Goal: Task Accomplishment & Management: Manage account settings

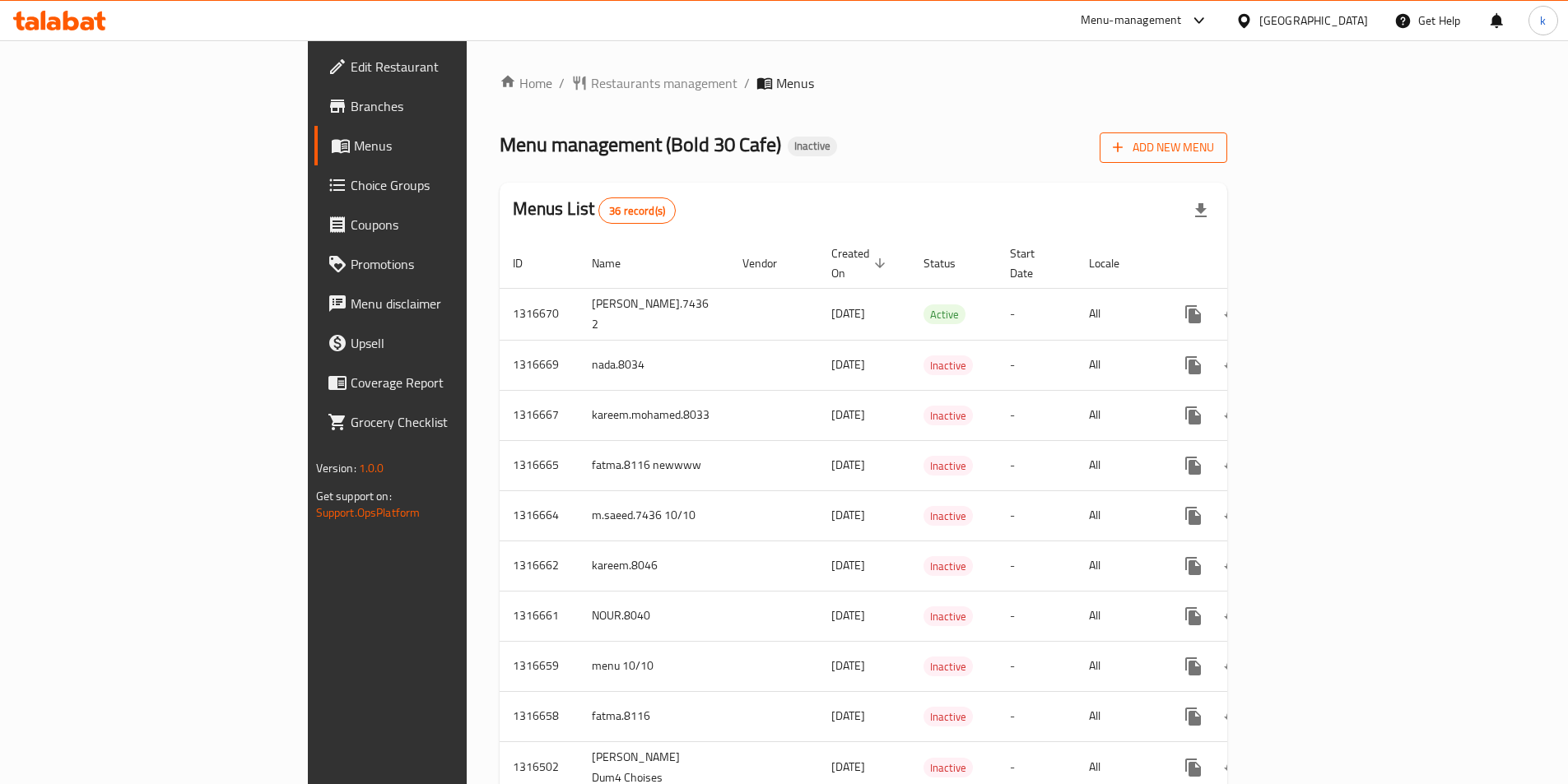
click at [1214, 138] on span "Add New Menu" at bounding box center [1163, 148] width 102 height 21
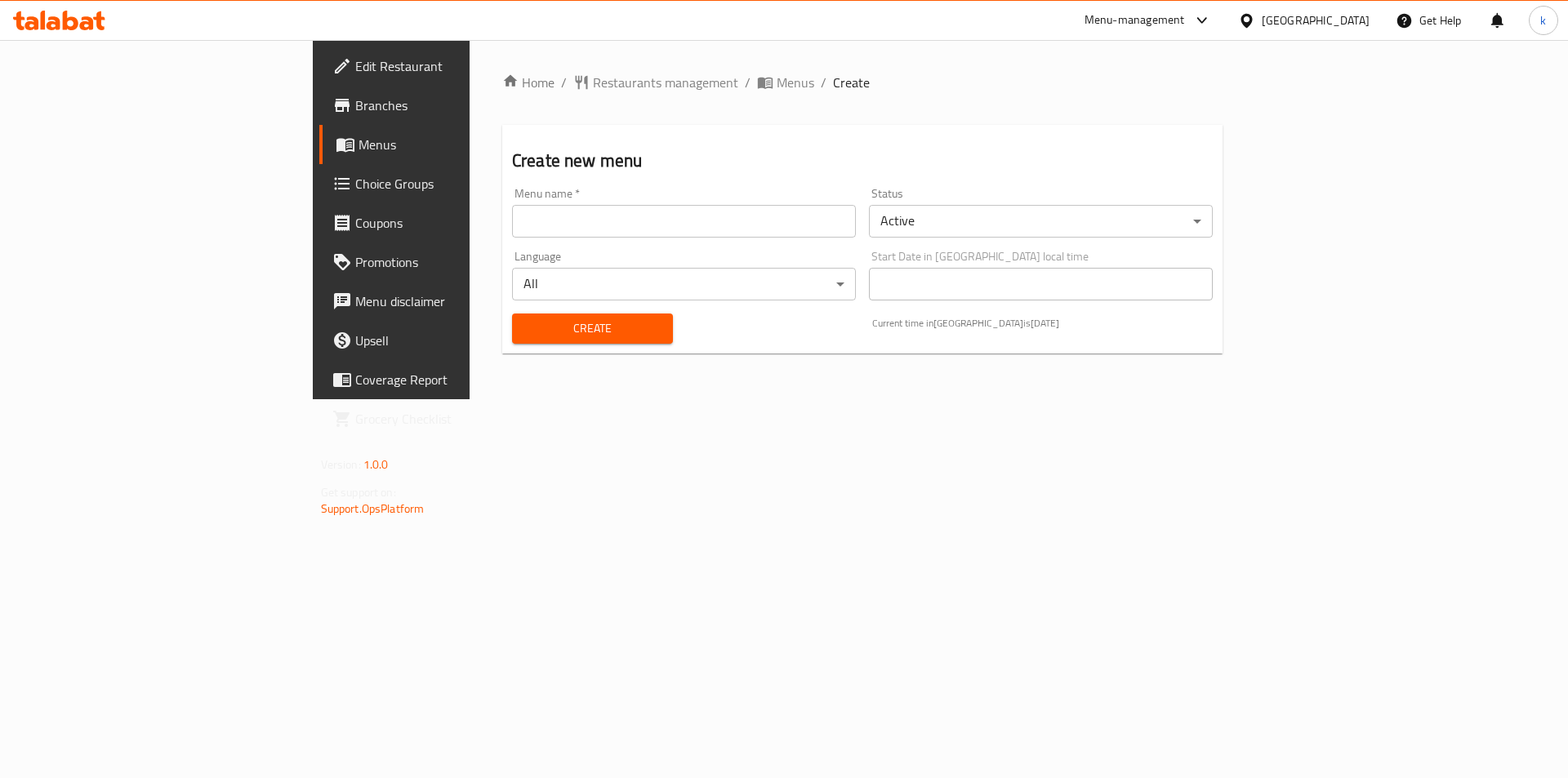
click at [775, 206] on input "text" at bounding box center [684, 221] width 344 height 33
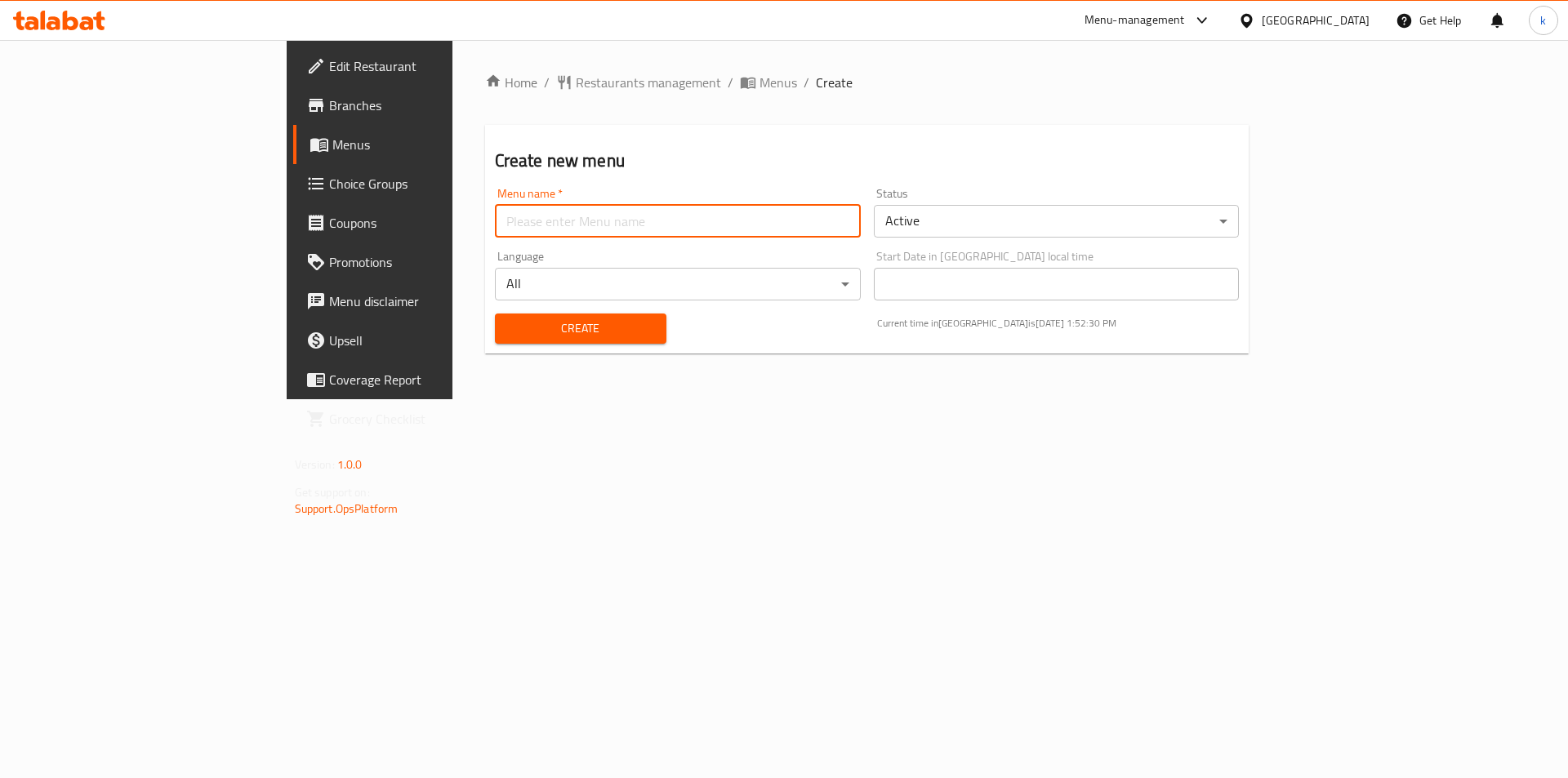
type input "kawther8045"
click at [508, 322] on span "Create" at bounding box center [580, 329] width 145 height 21
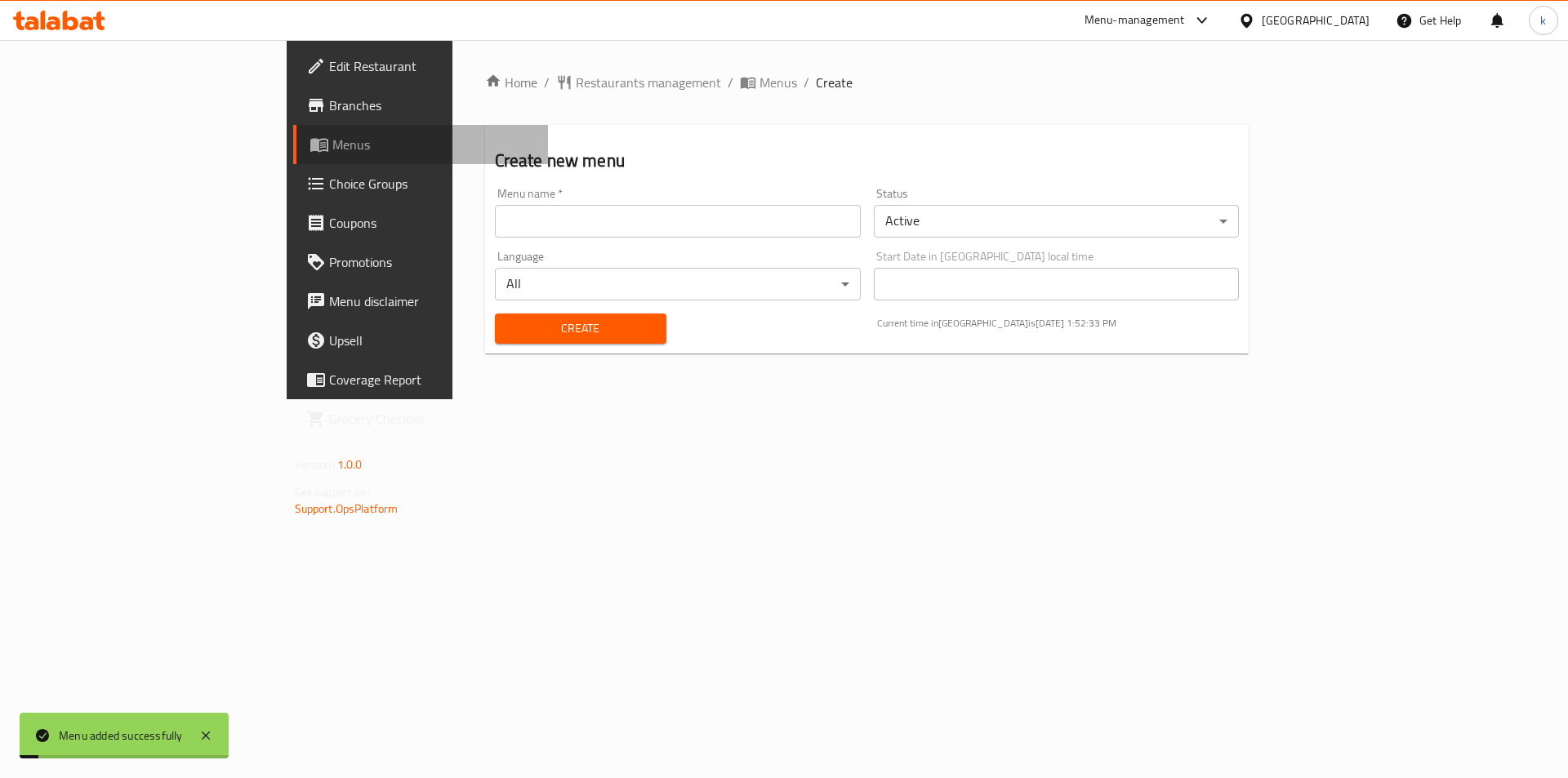
click at [293, 155] on link "Menus" at bounding box center [420, 145] width 255 height 40
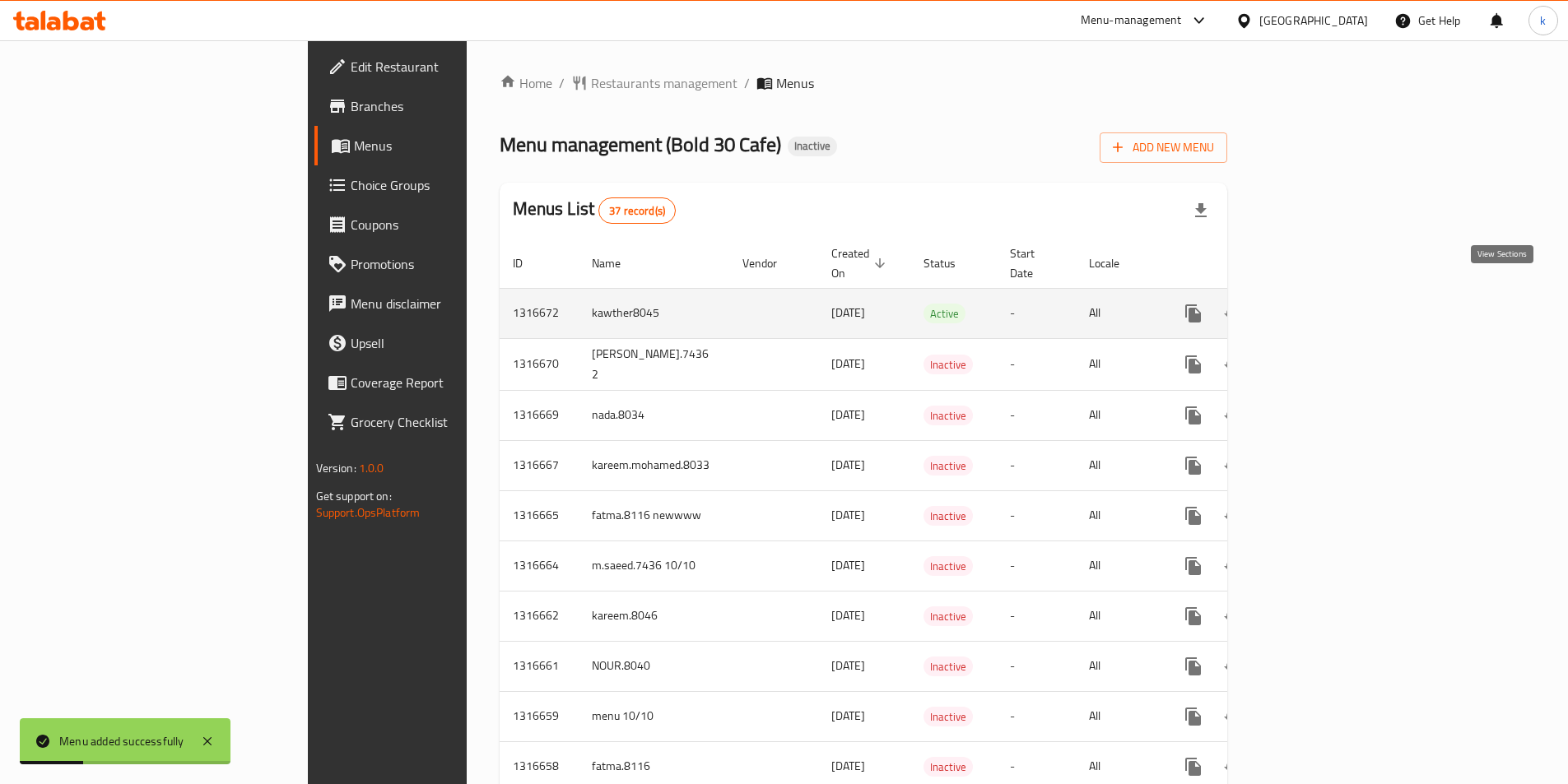
click at [1322, 304] on icon "enhanced table" at bounding box center [1312, 313] width 20 height 20
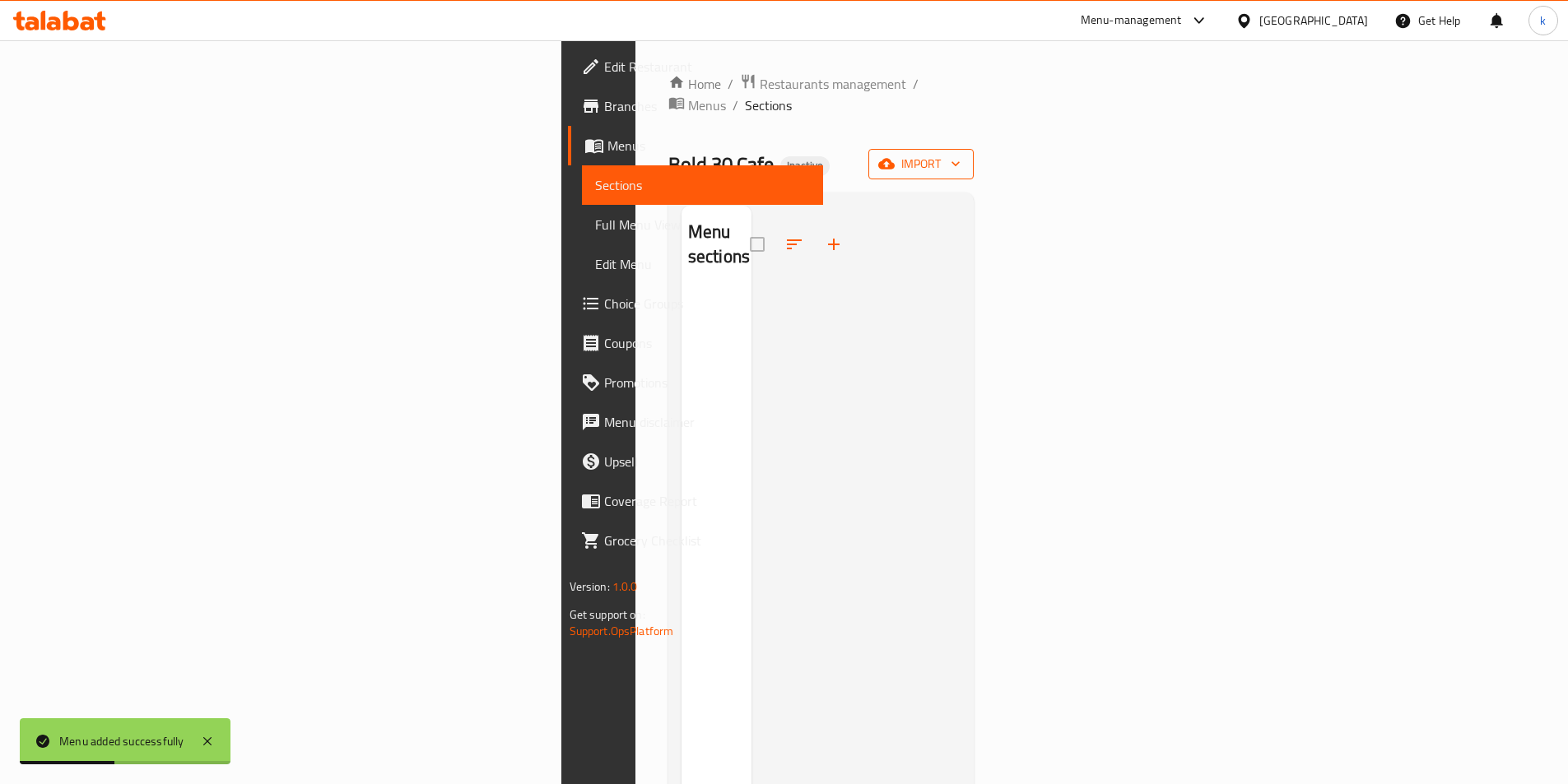
click at [961, 154] on span "import" at bounding box center [921, 164] width 79 height 21
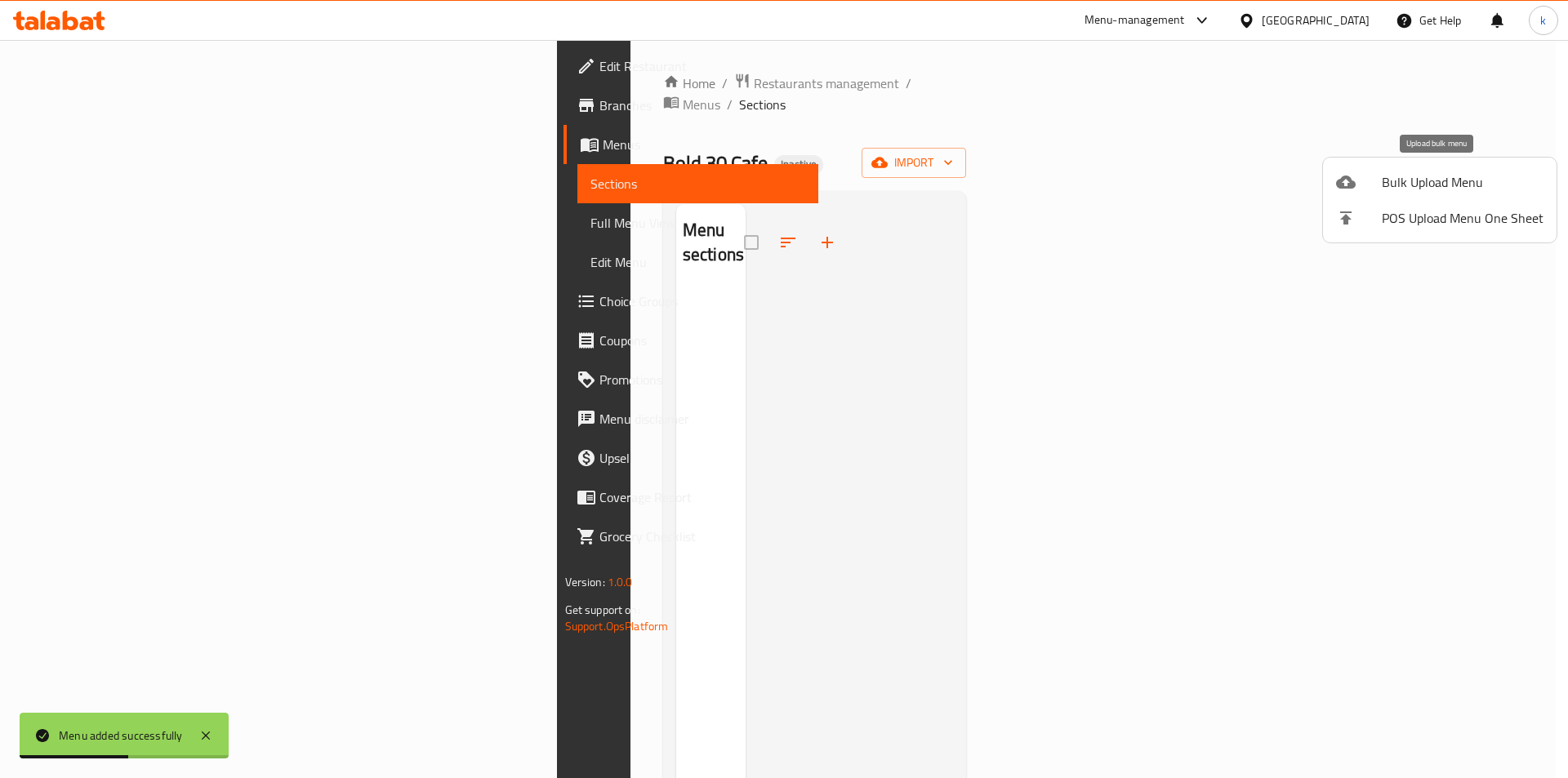
click at [1407, 187] on span "Bulk Upload Menu" at bounding box center [1463, 182] width 162 height 20
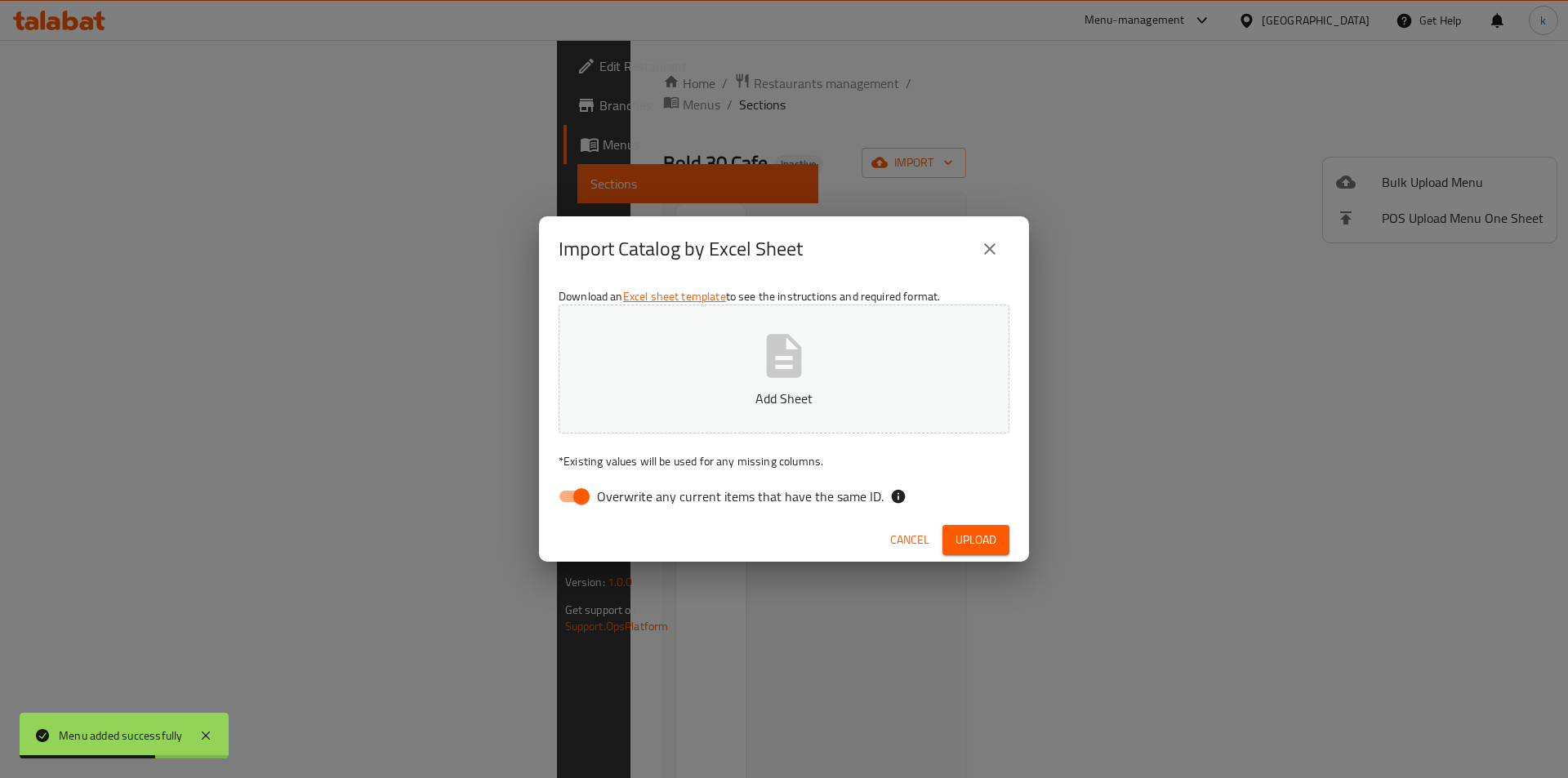
click at [716, 505] on span "Overwrite any current items that have the same ID." at bounding box center [740, 496] width 286 height 20
click at [628, 505] on input "Overwrite any current items that have the same ID." at bounding box center [581, 496] width 93 height 31
checkbox input "false"
click at [744, 431] on button "Add Sheet" at bounding box center [784, 368] width 451 height 129
click at [975, 548] on span "Upload" at bounding box center [976, 541] width 40 height 21
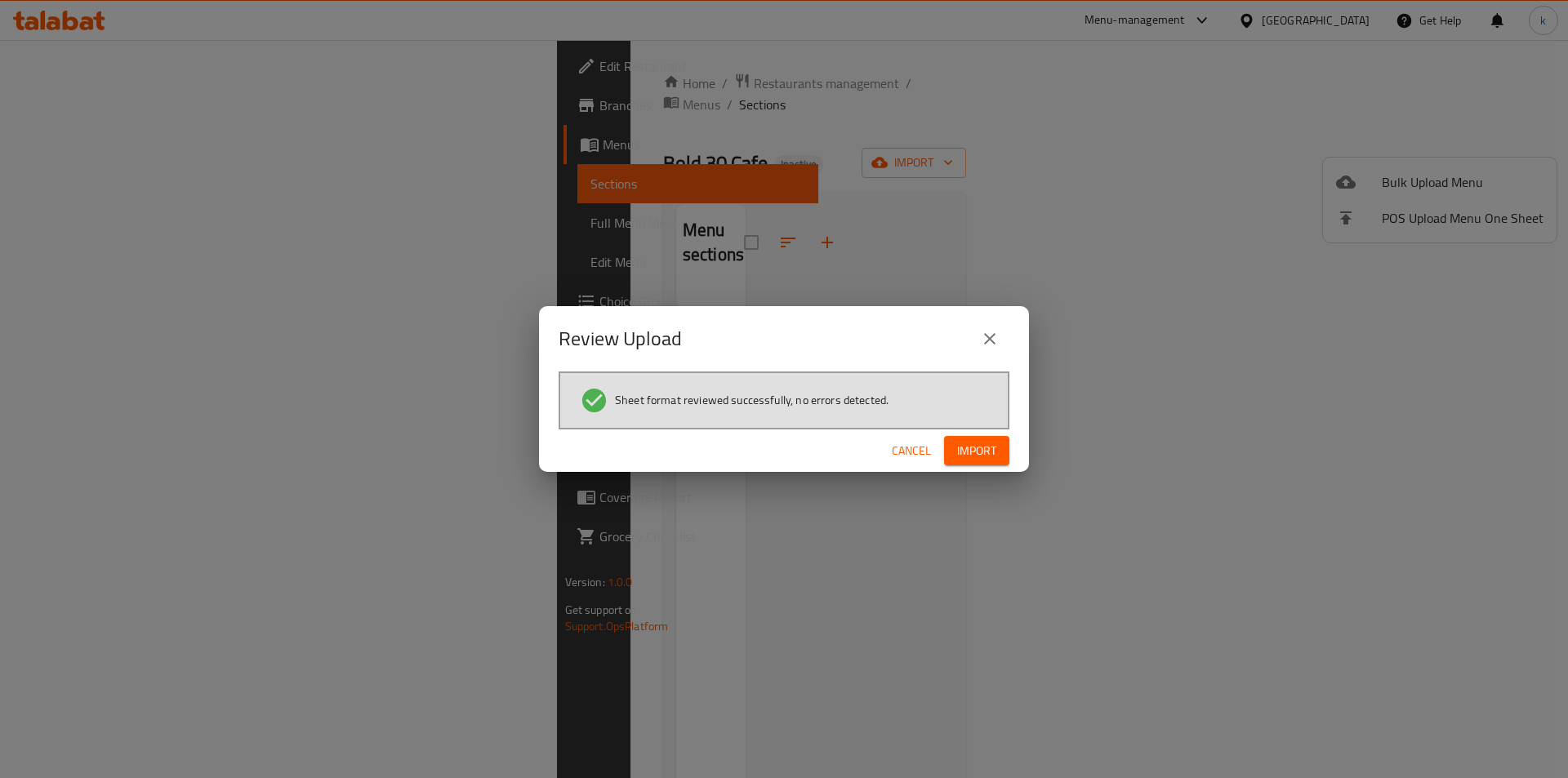
click at [994, 454] on span "Import" at bounding box center [977, 451] width 40 height 21
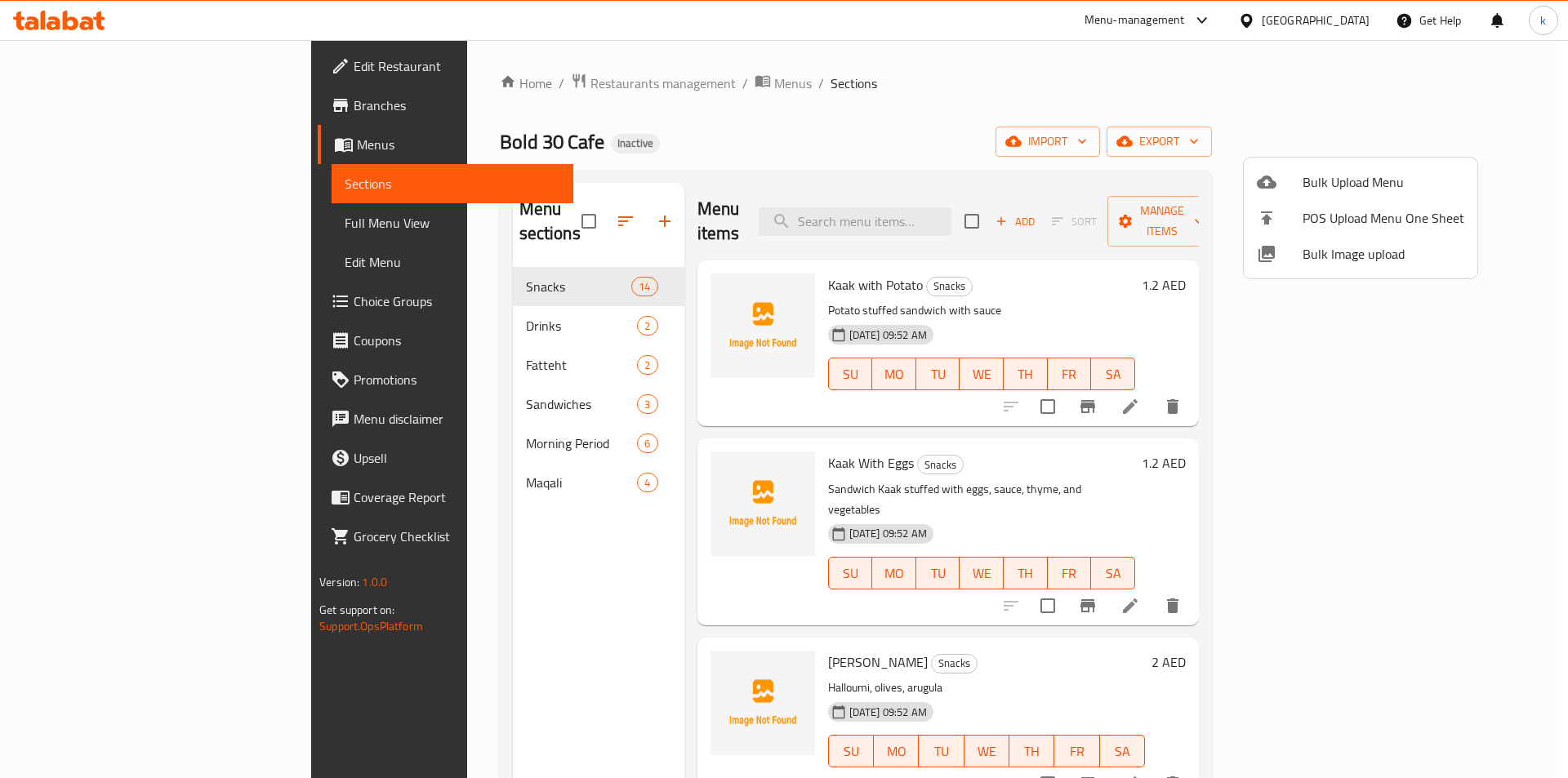
click at [399, 421] on div at bounding box center [784, 389] width 1568 height 778
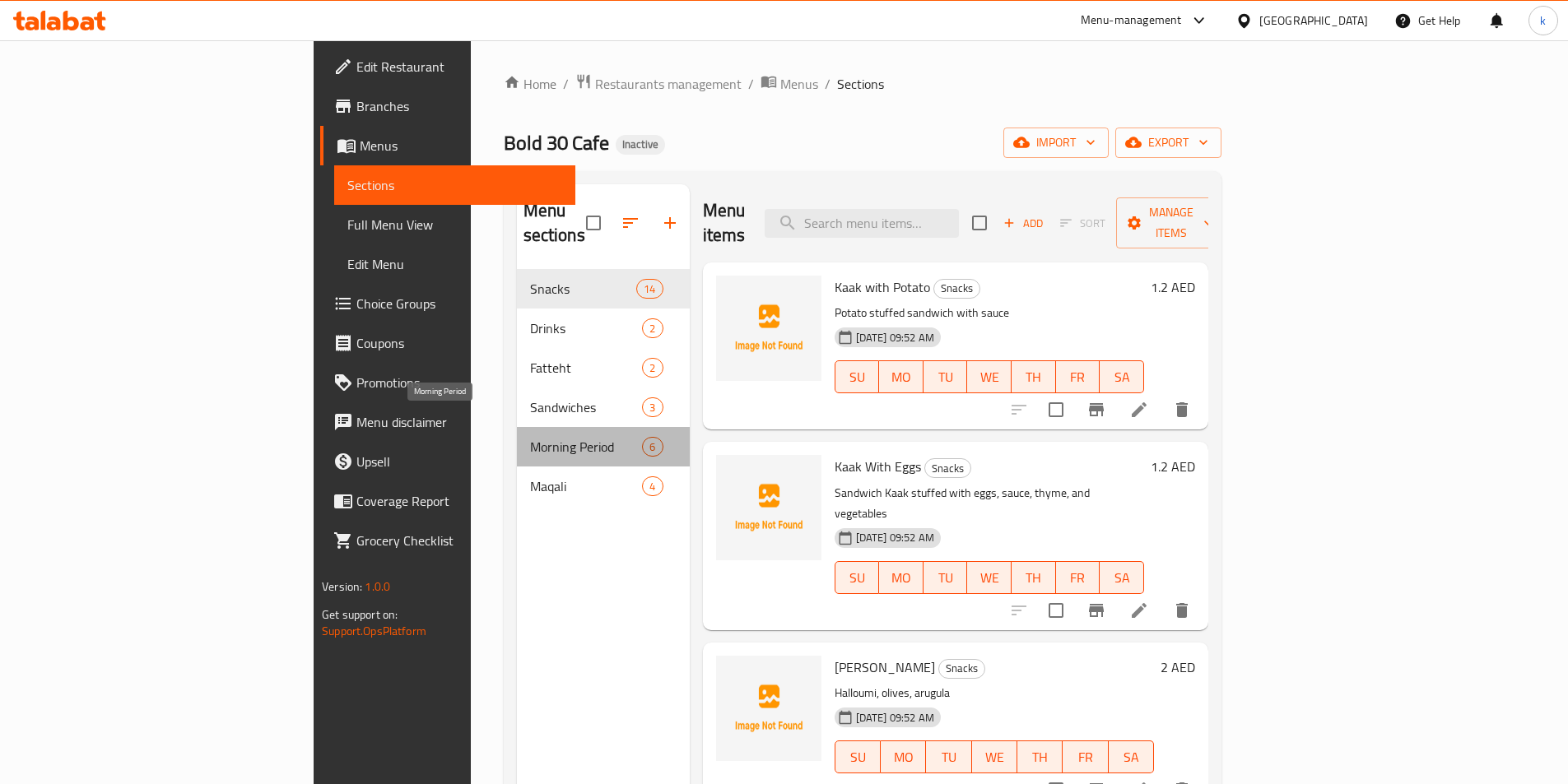
click at [530, 437] on span "Morning Period" at bounding box center [586, 446] width 113 height 20
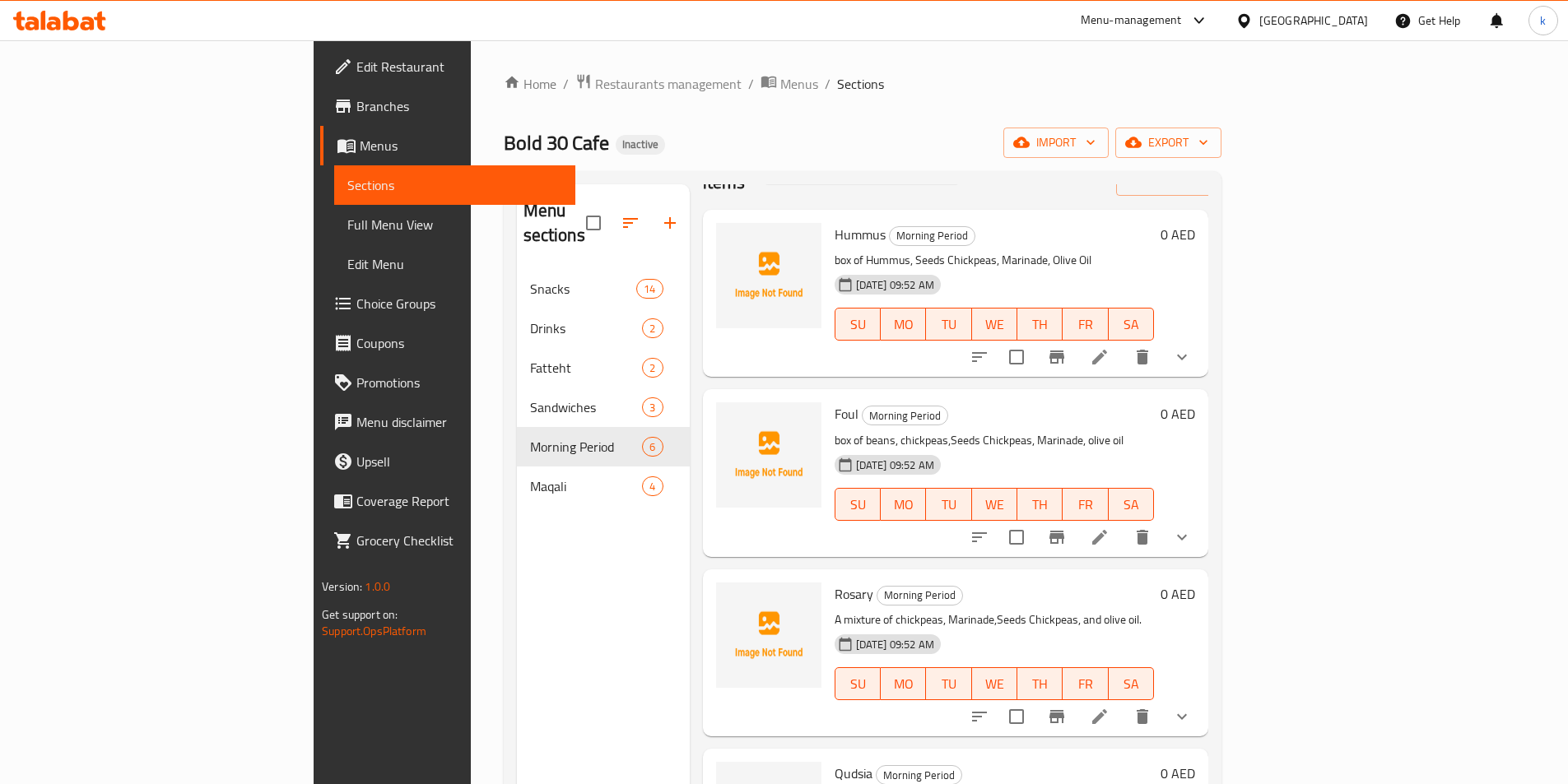
scroll to position [83, 0]
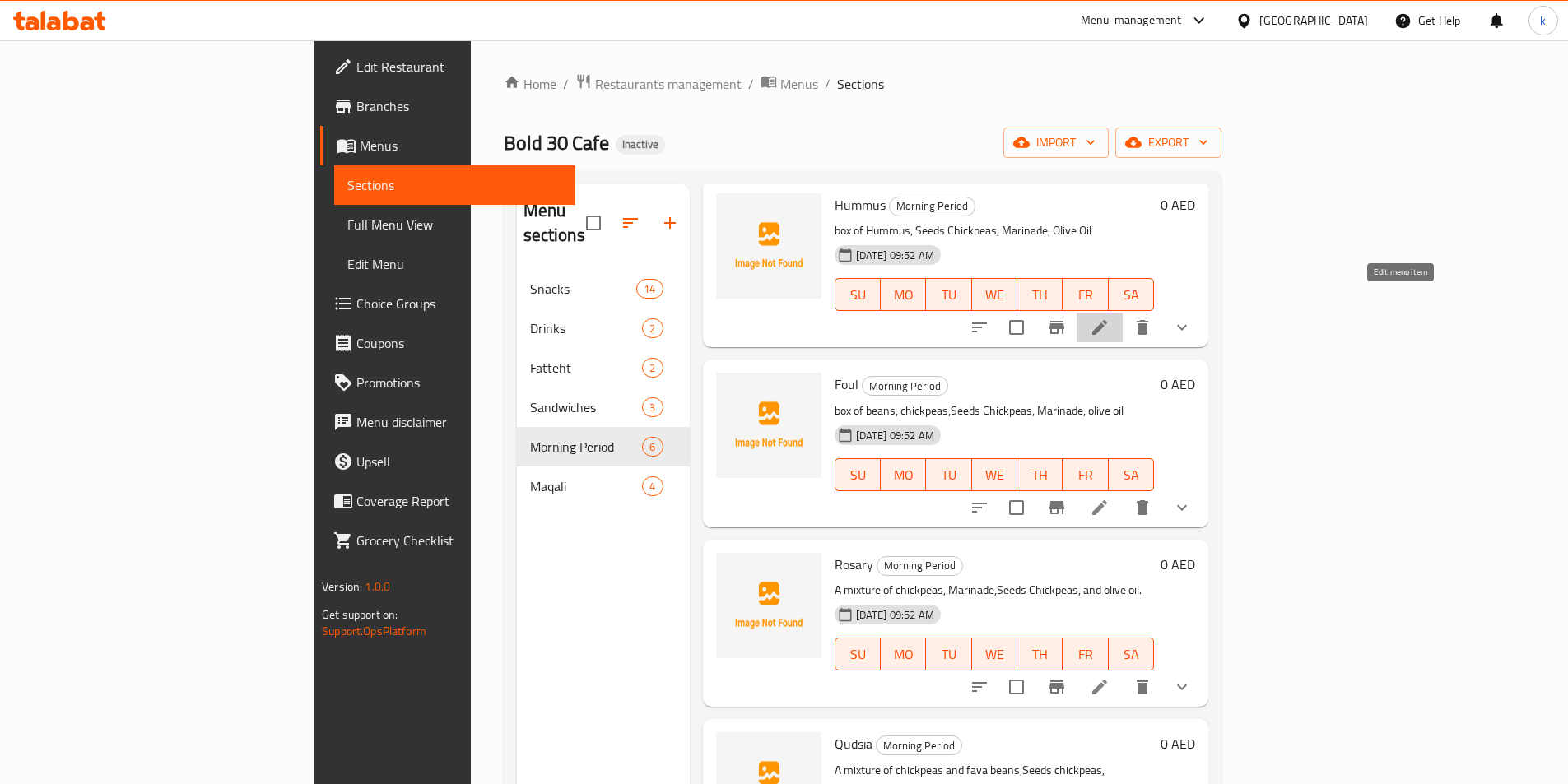
click at [1110, 318] on icon at bounding box center [1099, 327] width 20 height 20
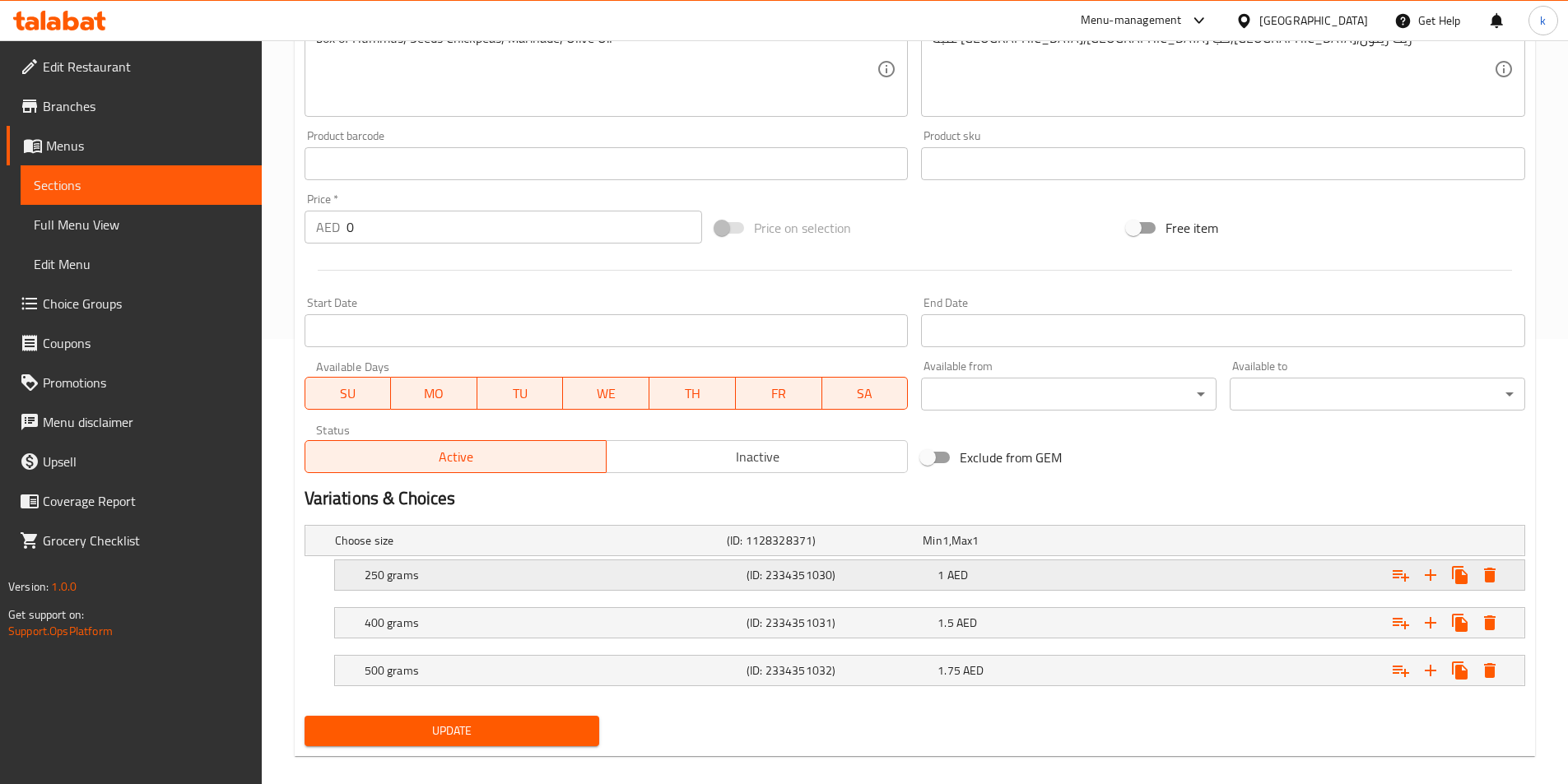
scroll to position [463, 0]
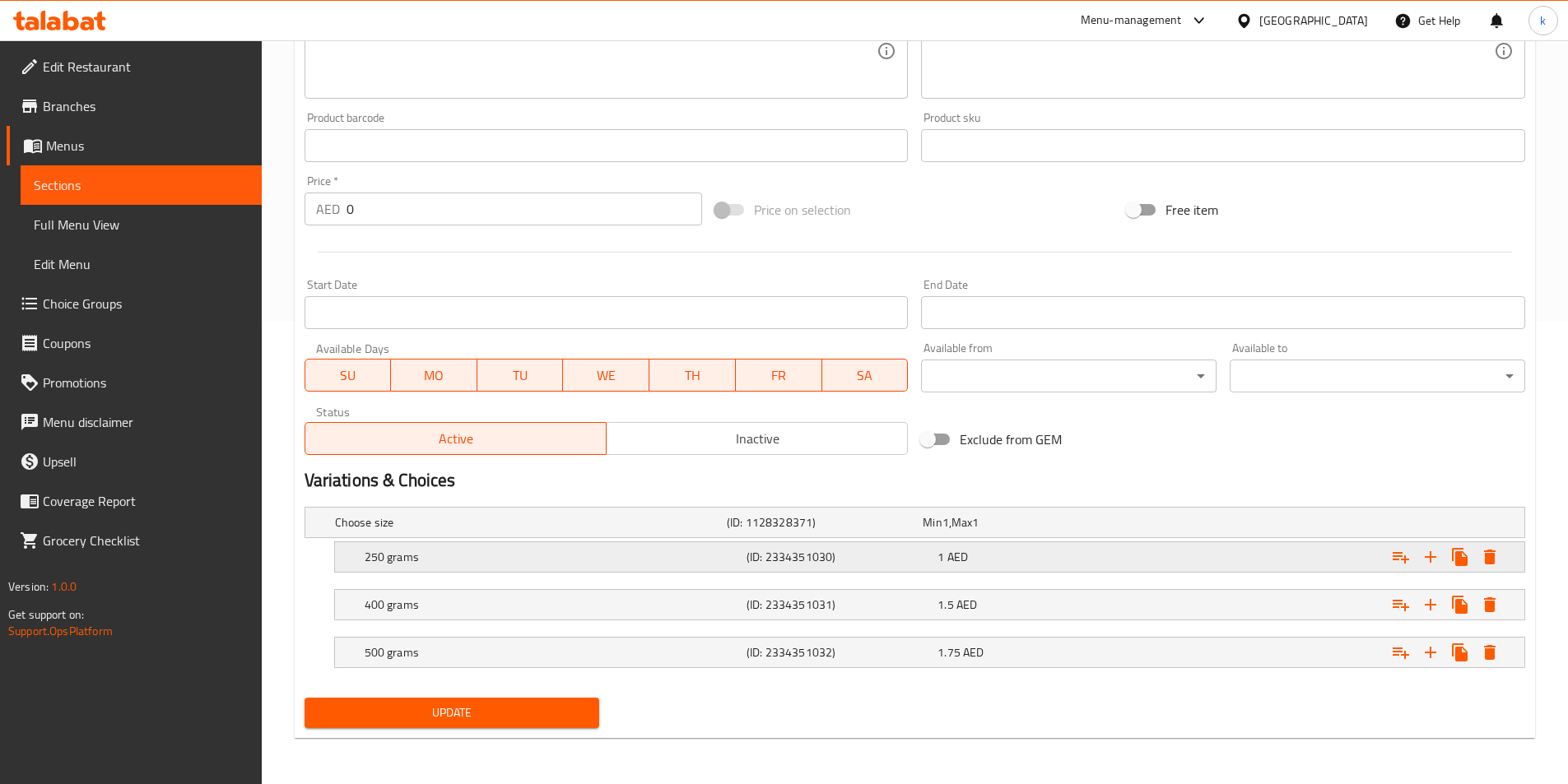
click at [759, 549] on h5 "(ID: 2334351030)" at bounding box center [839, 556] width 184 height 16
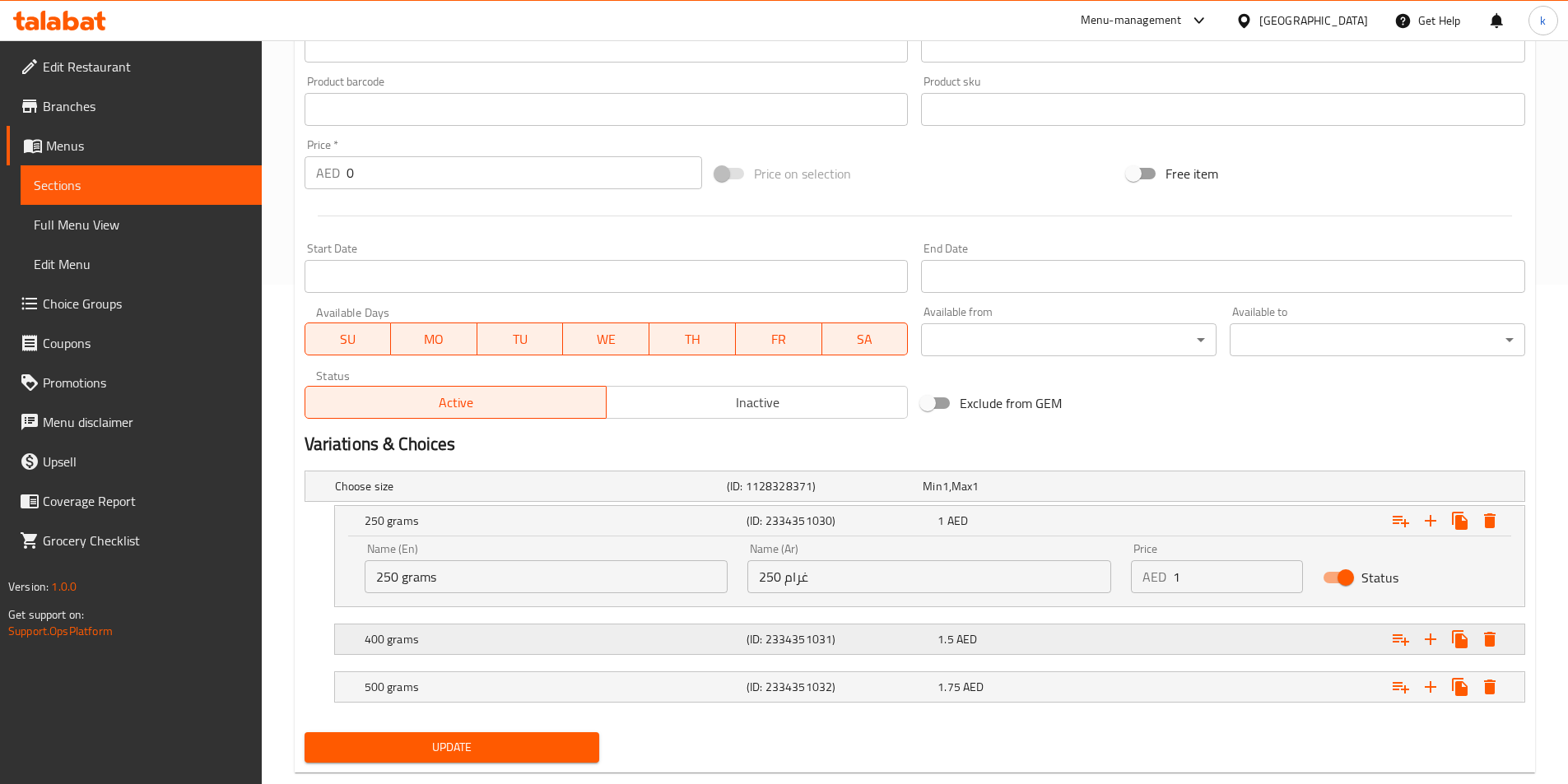
scroll to position [534, 0]
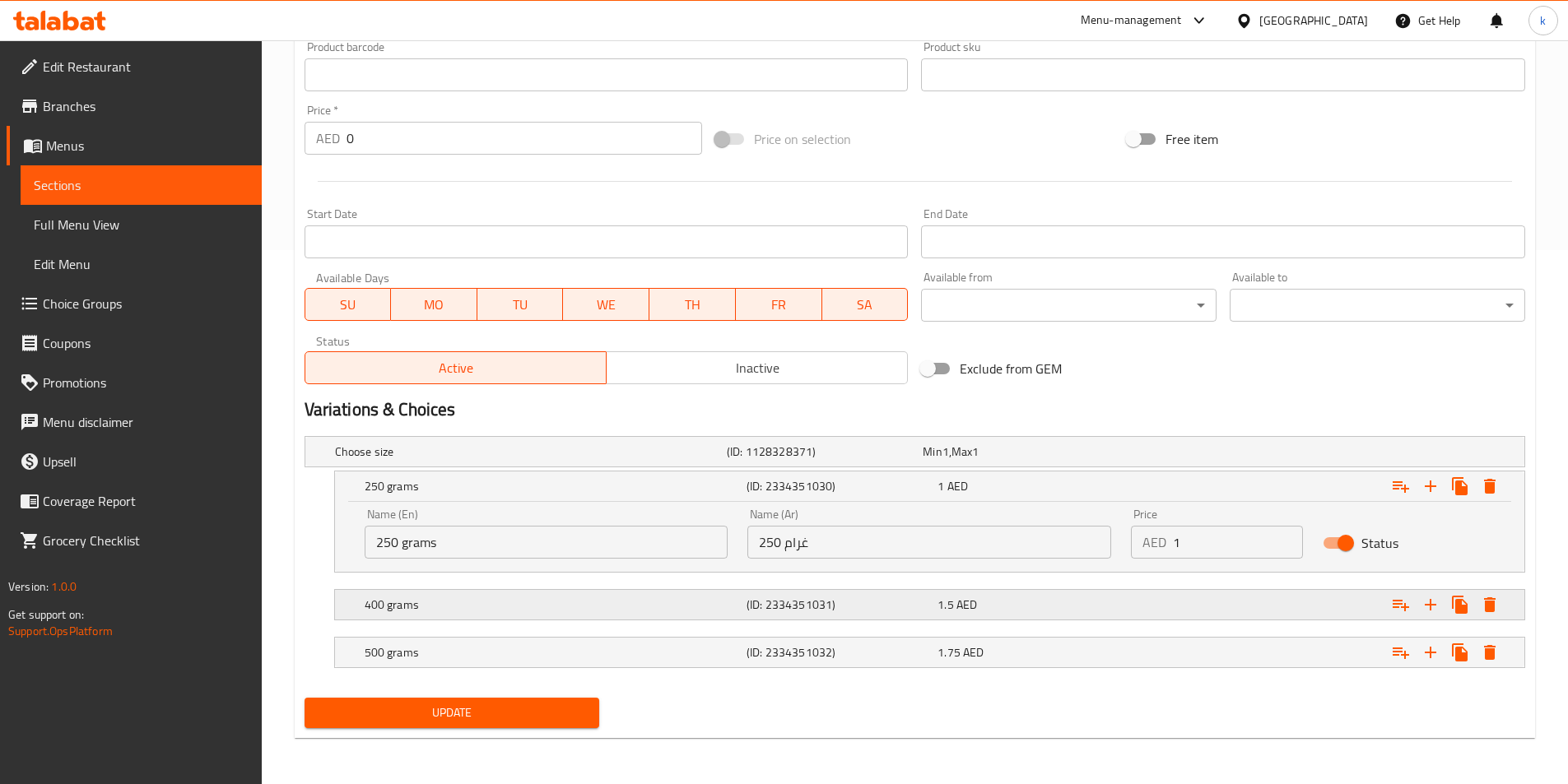
click at [816, 605] on h5 "(ID: 2334351031)" at bounding box center [839, 605] width 184 height 16
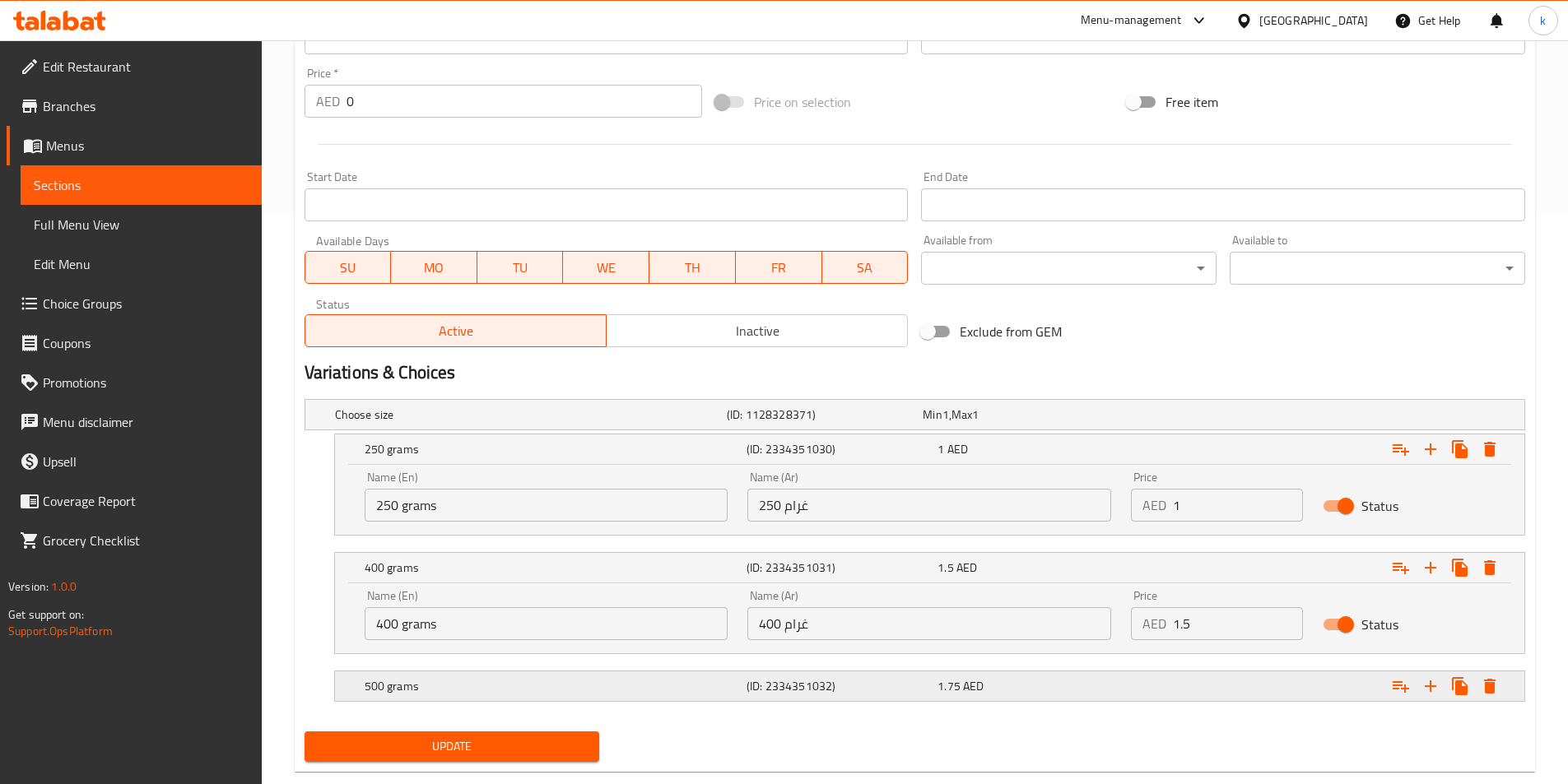
scroll to position [605, 0]
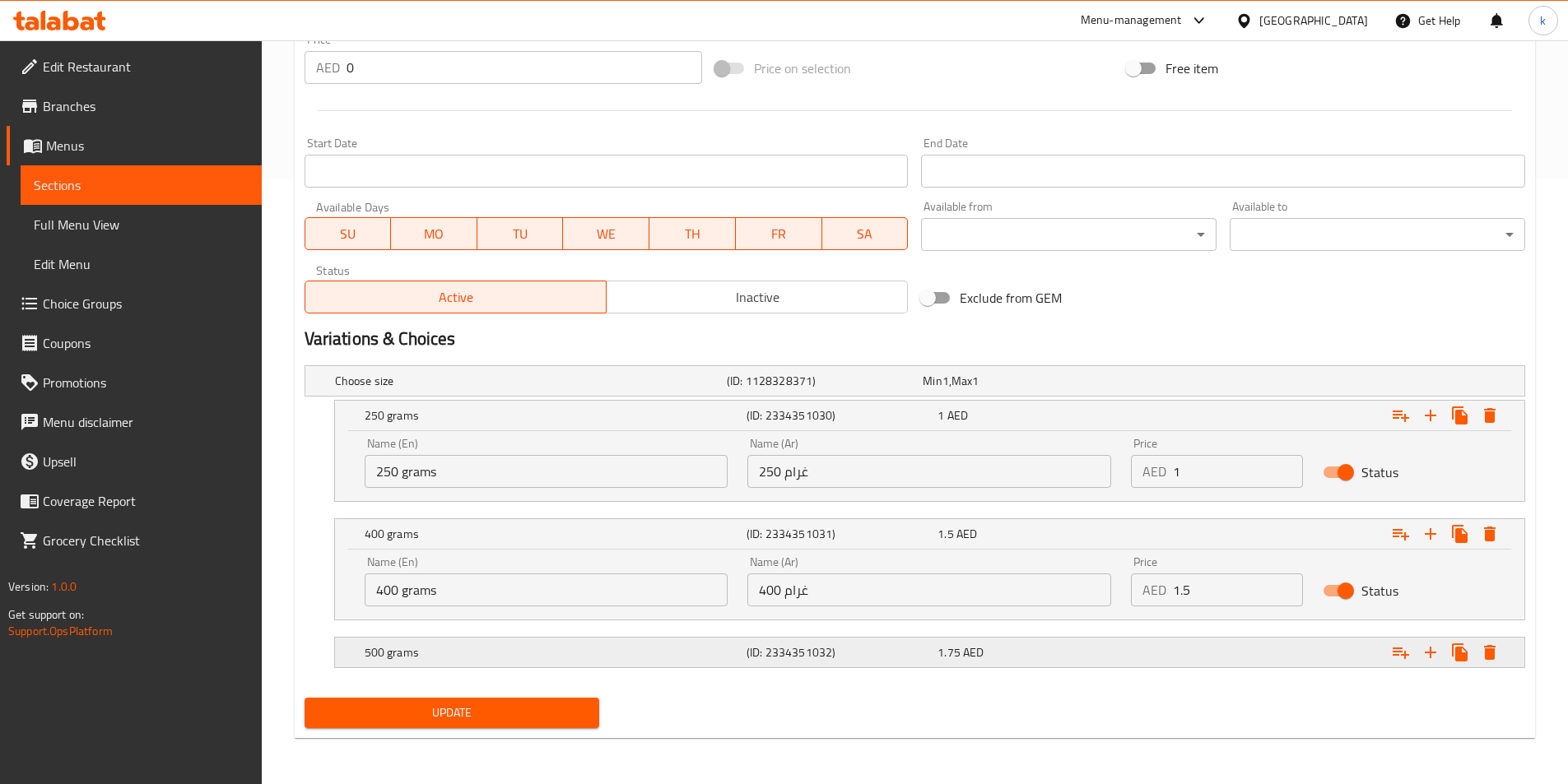
click at [839, 651] on h5 "(ID: 2334351032)" at bounding box center [839, 652] width 184 height 16
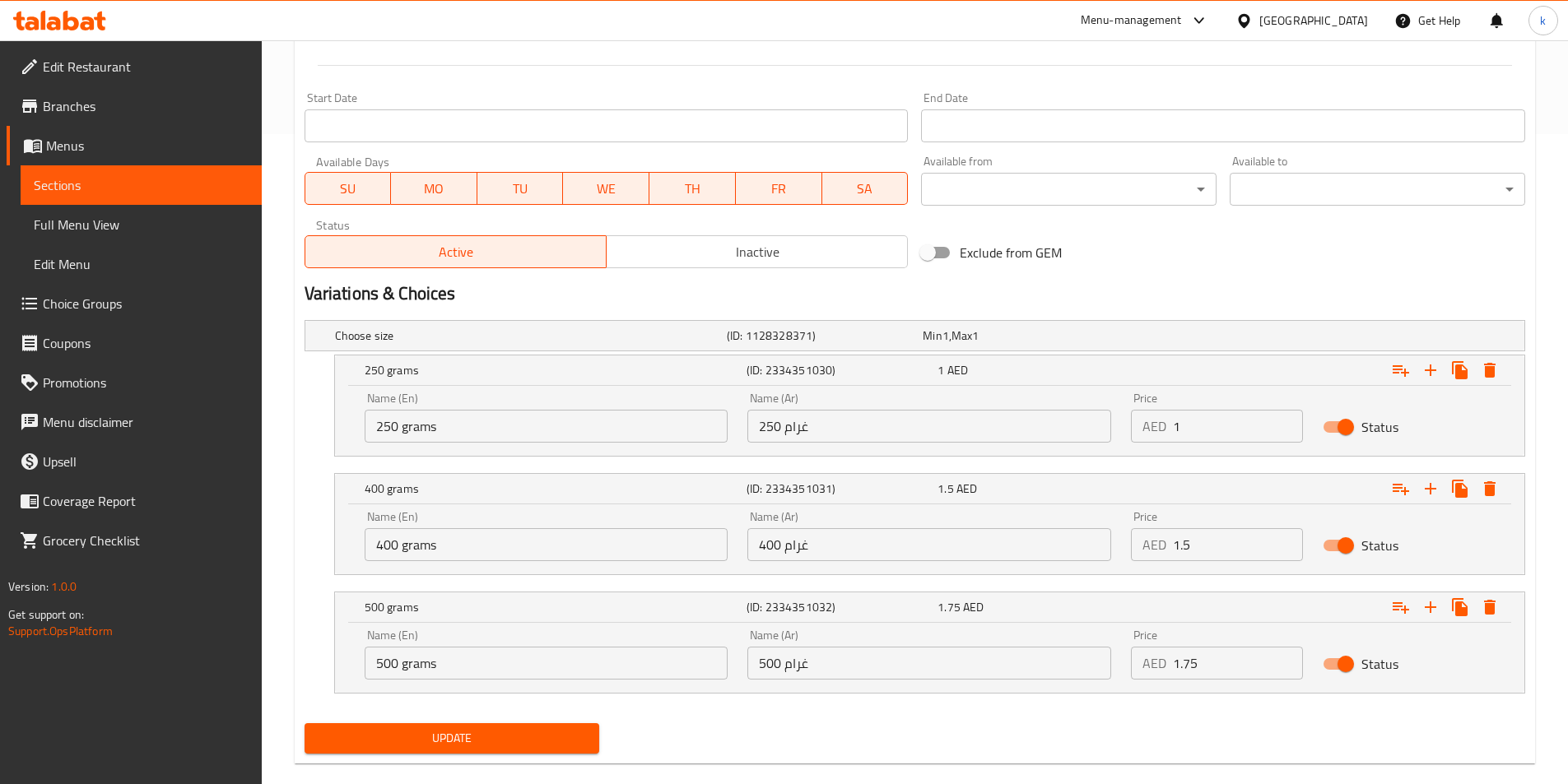
scroll to position [676, 0]
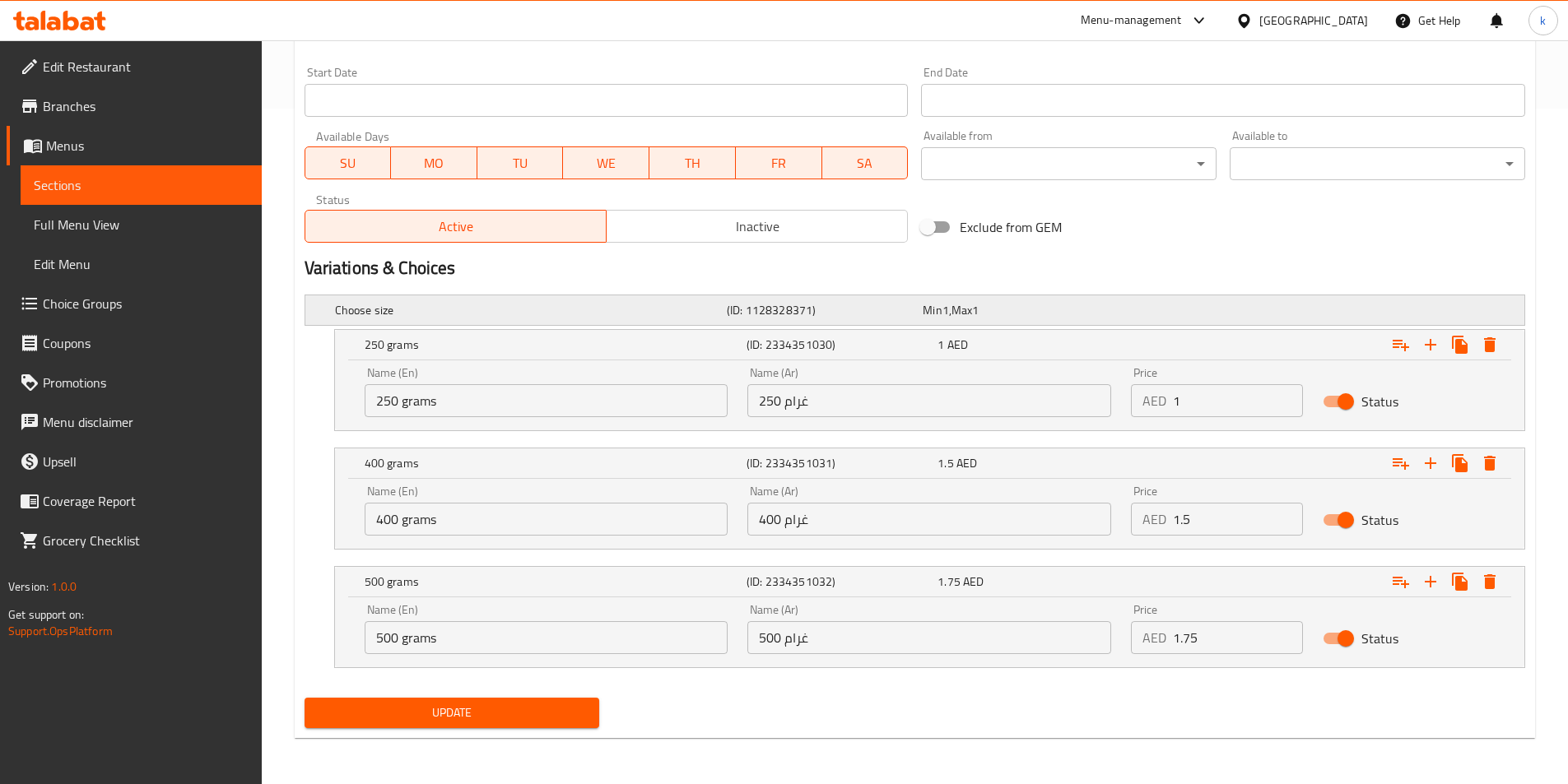
click at [543, 311] on h5 "Choose size" at bounding box center [528, 309] width 385 height 16
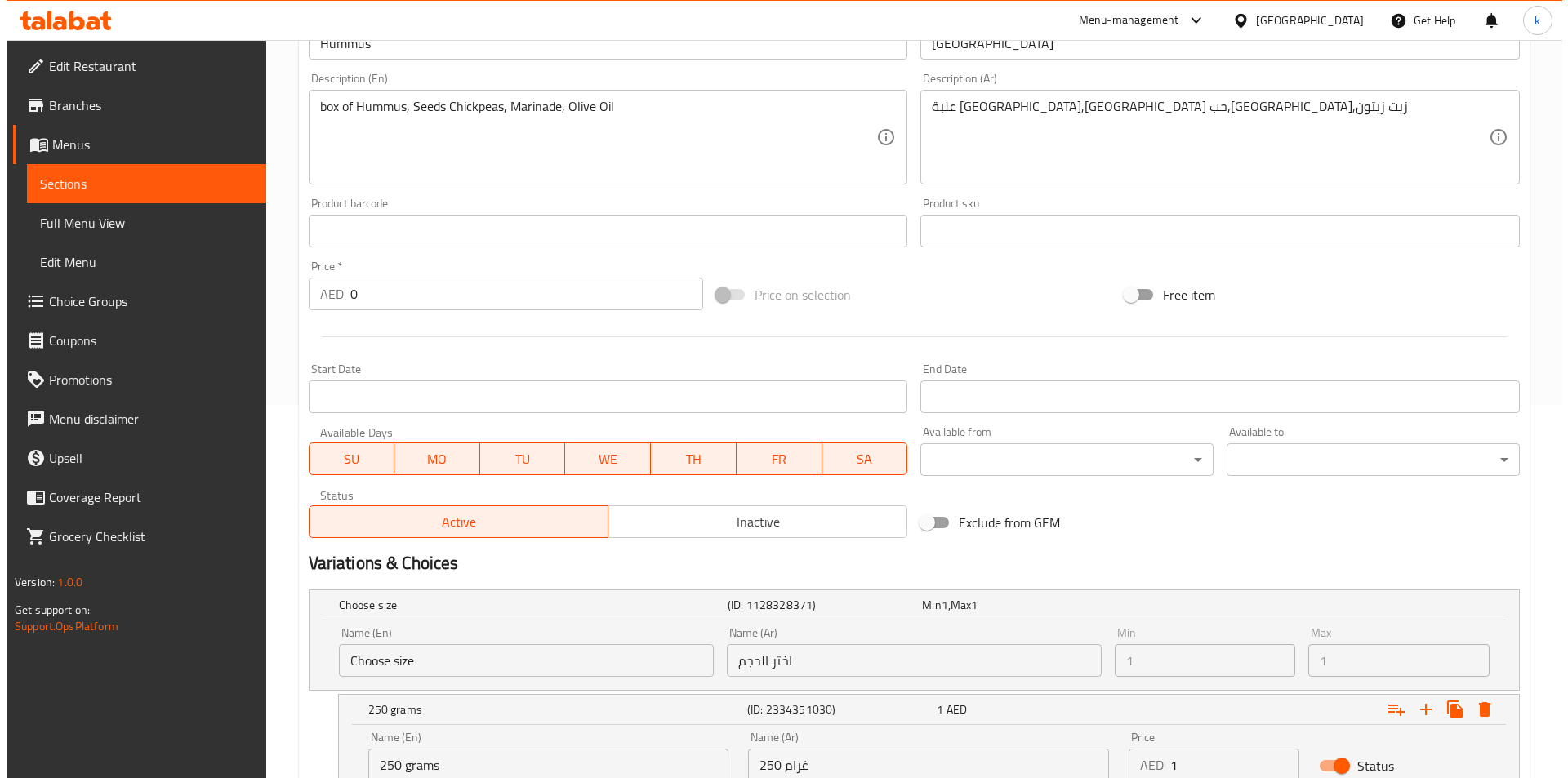
scroll to position [344, 0]
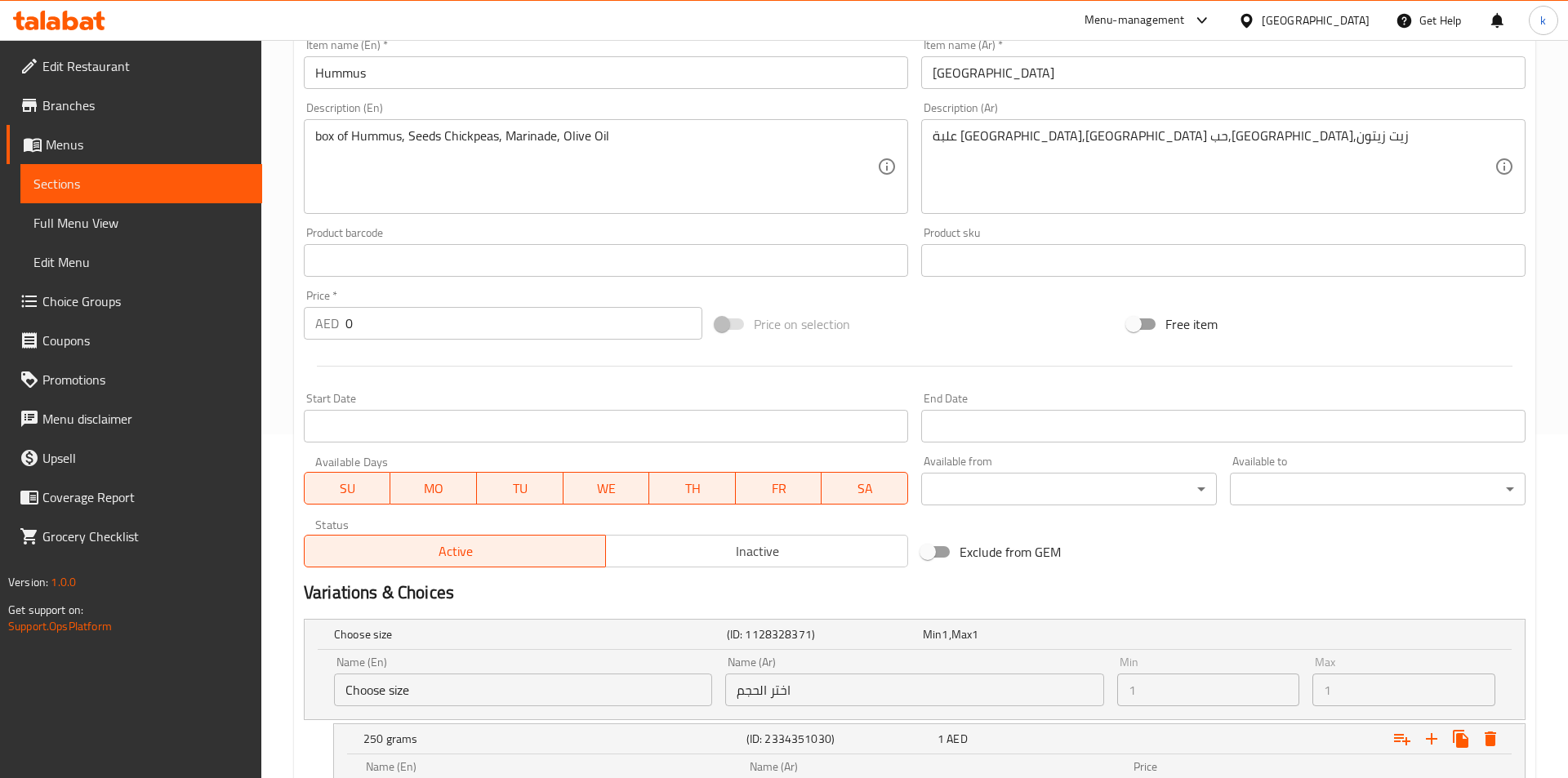
click at [1066, 434] on body "​ Menu-management [GEOGRAPHIC_DATA] Get Help k Edit Restaurant Branches Menus S…" at bounding box center [784, 65] width 1568 height 738
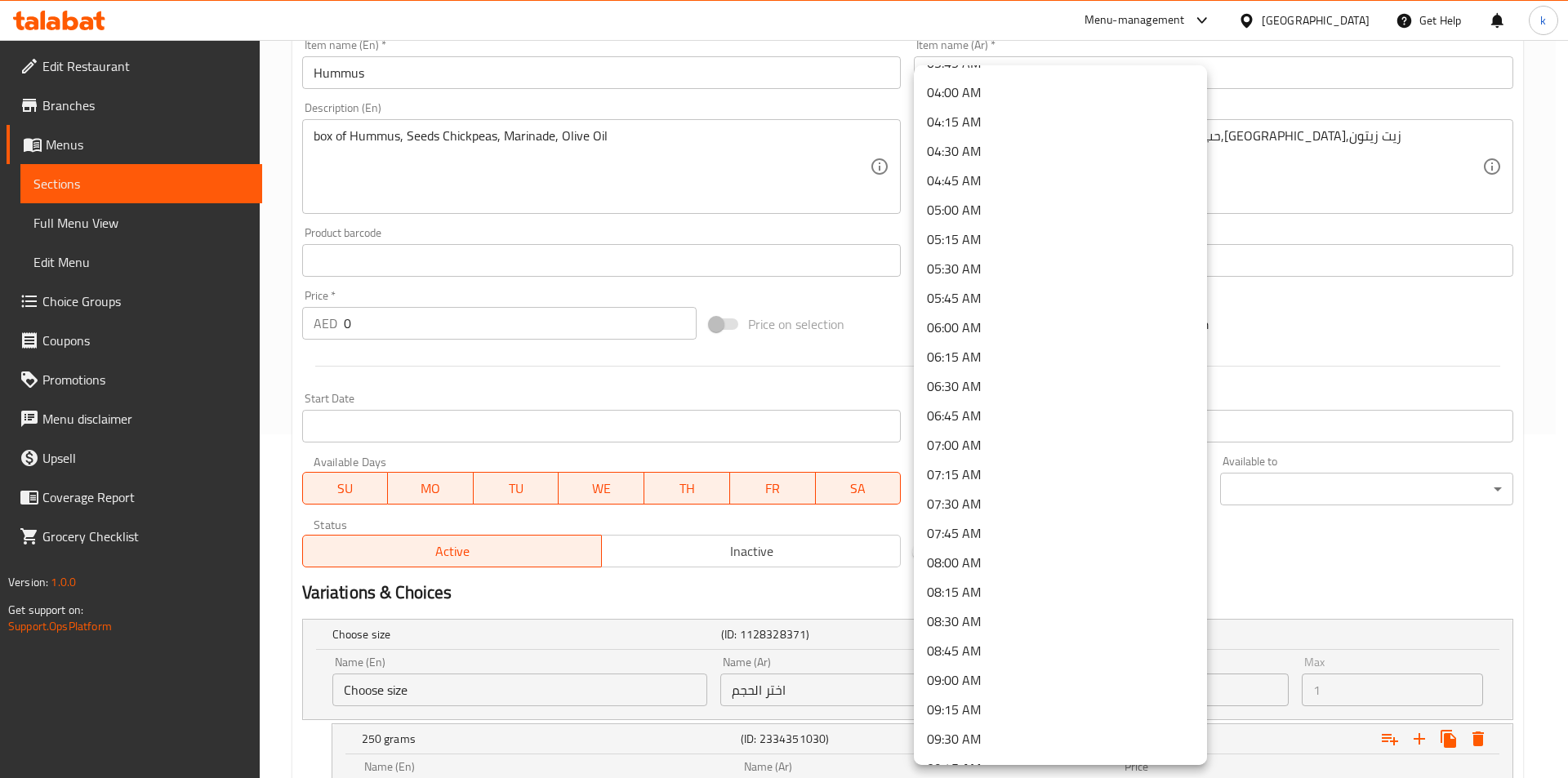
scroll to position [490, 0]
click at [959, 655] on li "09:00 AM" at bounding box center [1059, 655] width 293 height 29
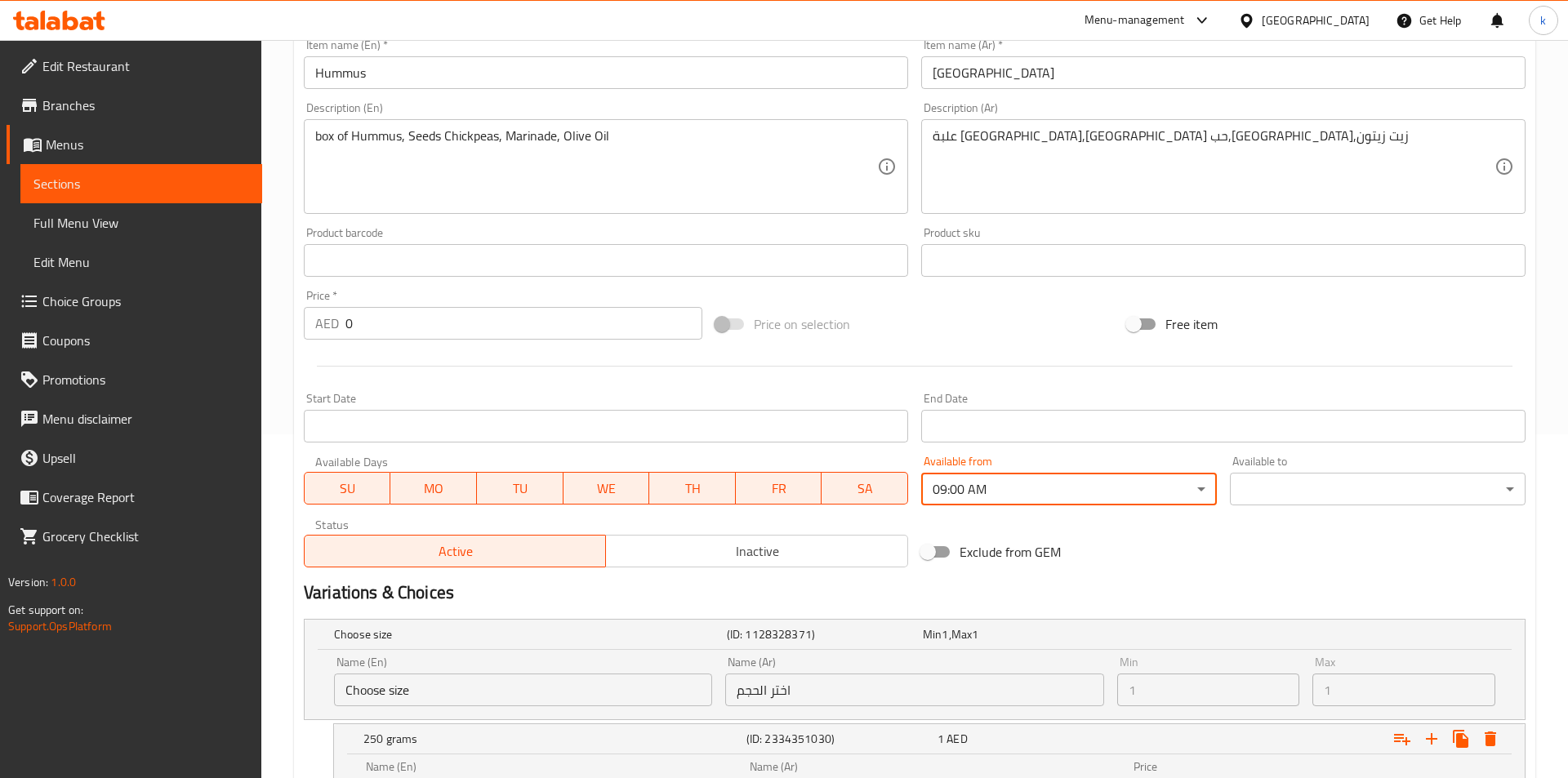
click at [1270, 434] on body "​ Menu-management [GEOGRAPHIC_DATA] Get Help k Edit Restaurant Branches Menus S…" at bounding box center [784, 65] width 1568 height 738
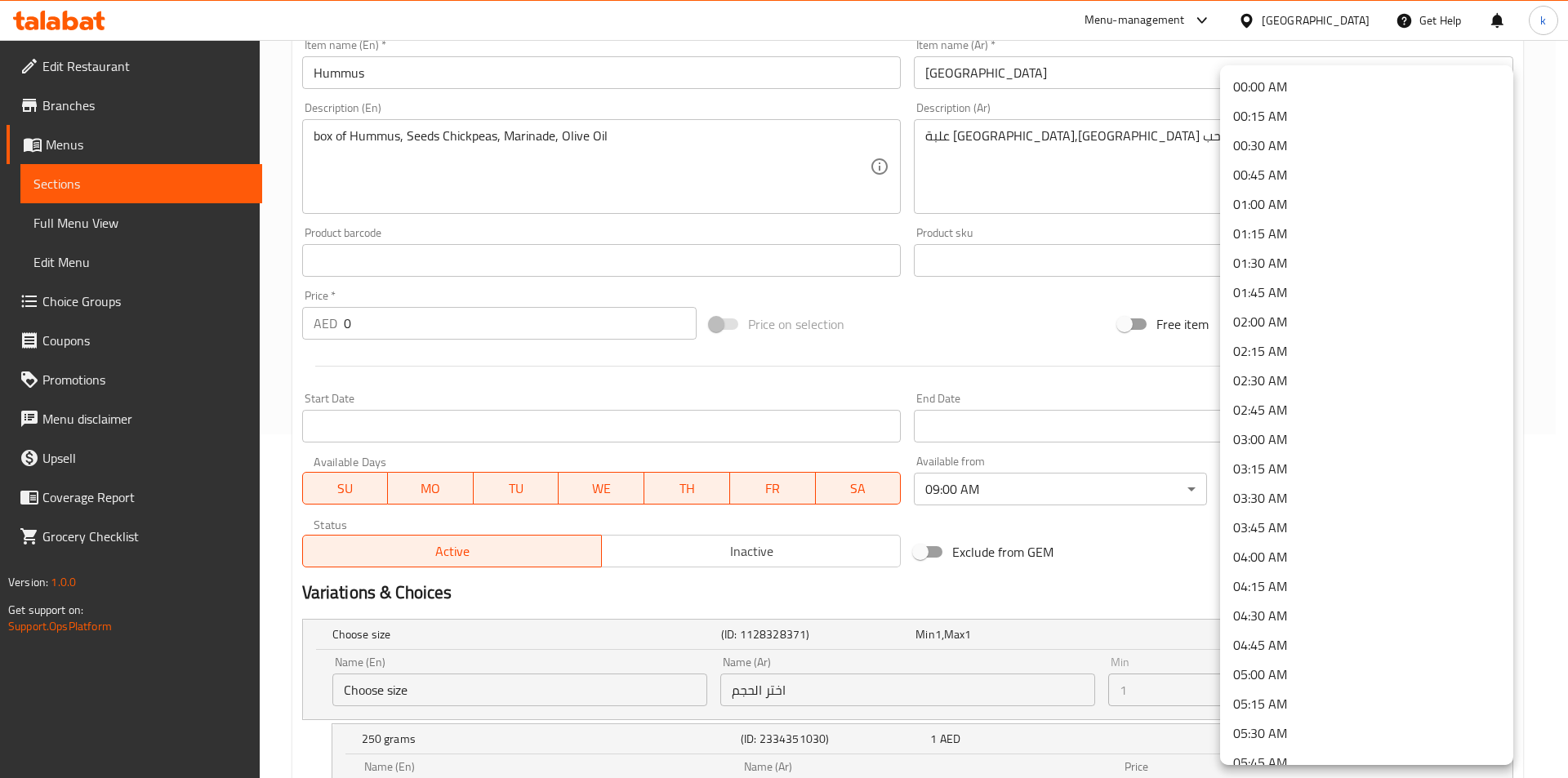
click at [1057, 529] on div at bounding box center [784, 389] width 1568 height 778
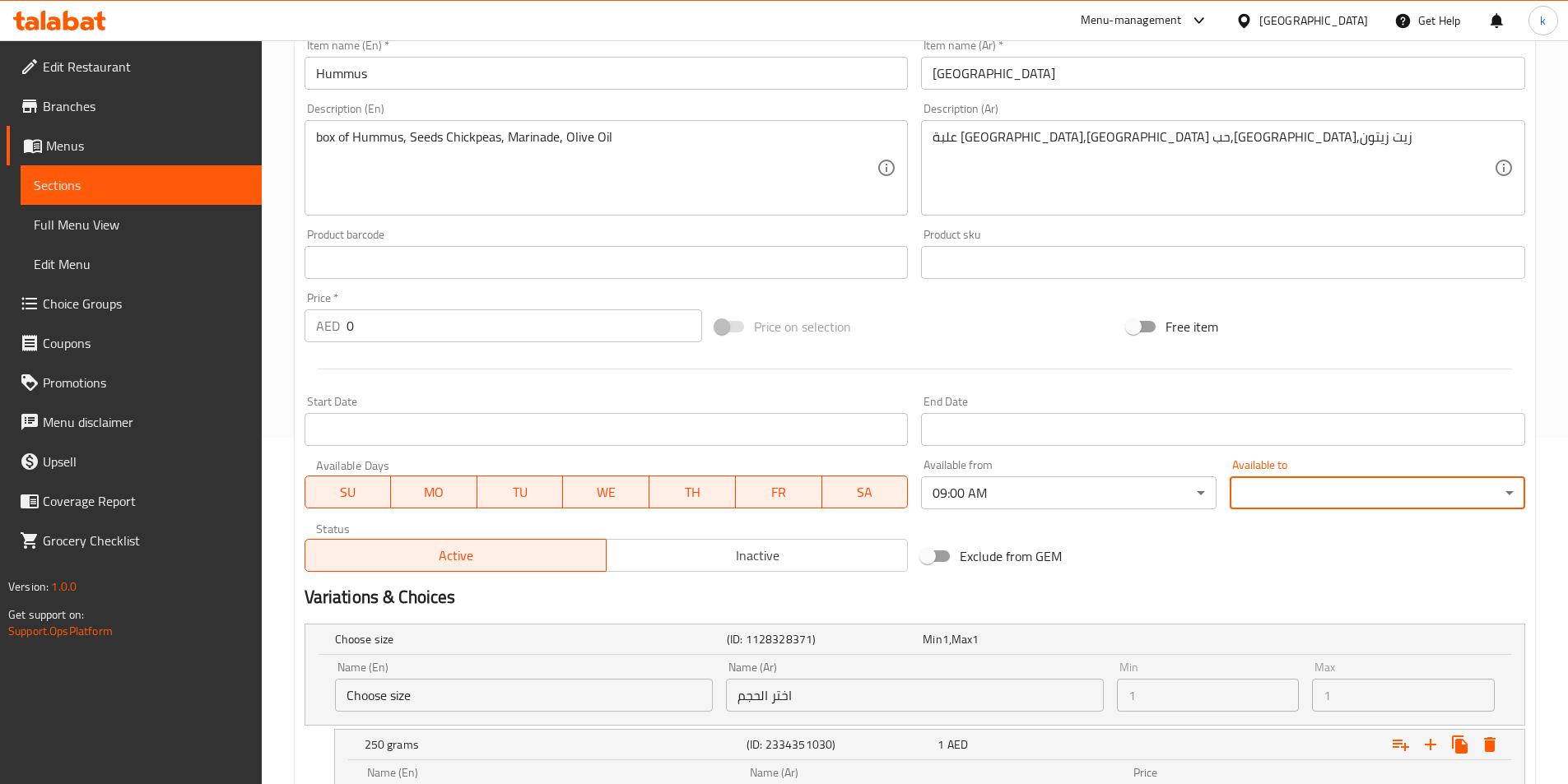
click at [1474, 438] on body "​ Menu-management [GEOGRAPHIC_DATA] Get Help k Edit Restaurant Branches Menus S…" at bounding box center [784, 65] width 1568 height 744
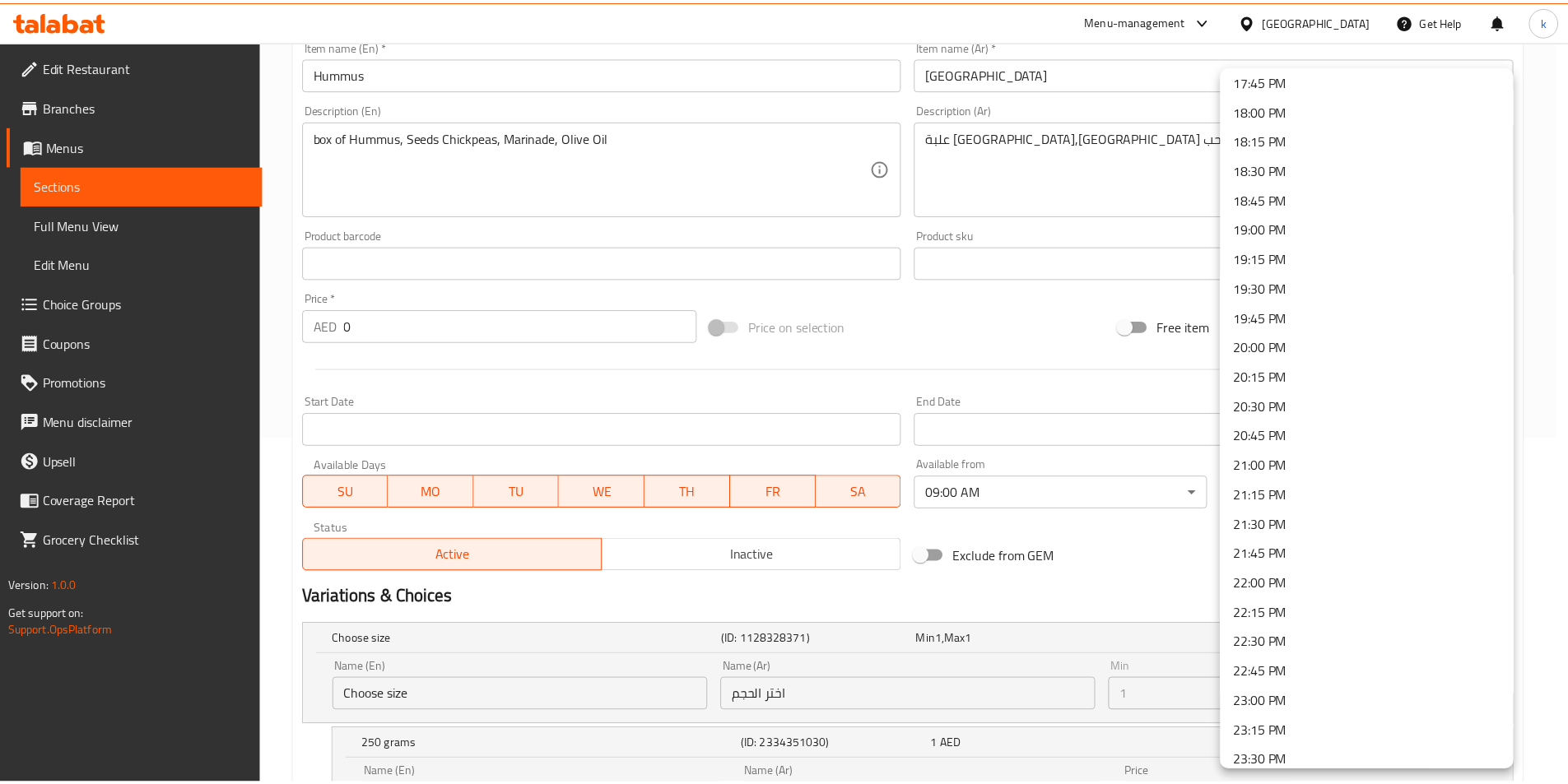
scroll to position [2182, 0]
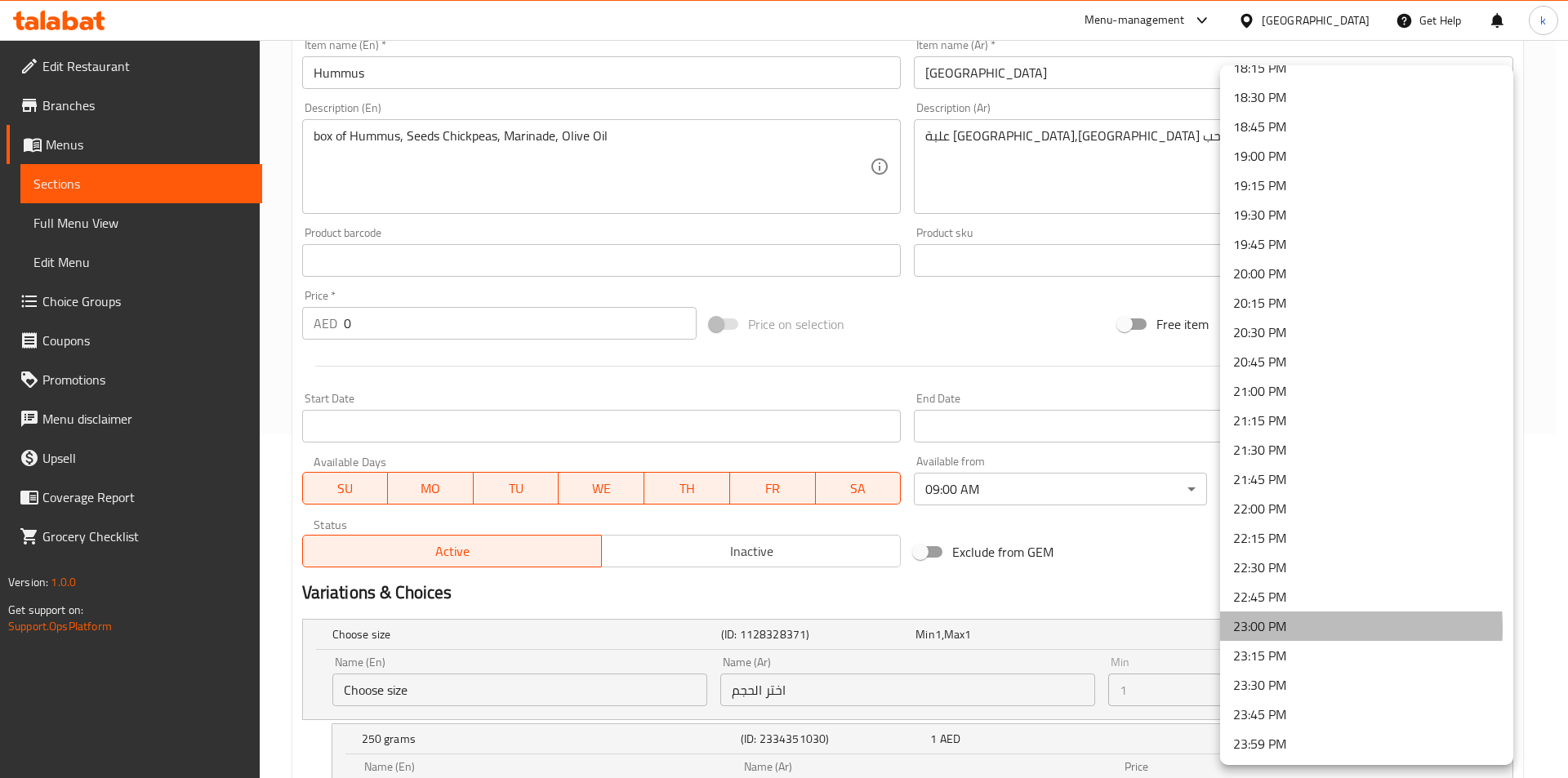
click at [1250, 629] on li "23:00 PM" at bounding box center [1366, 626] width 293 height 29
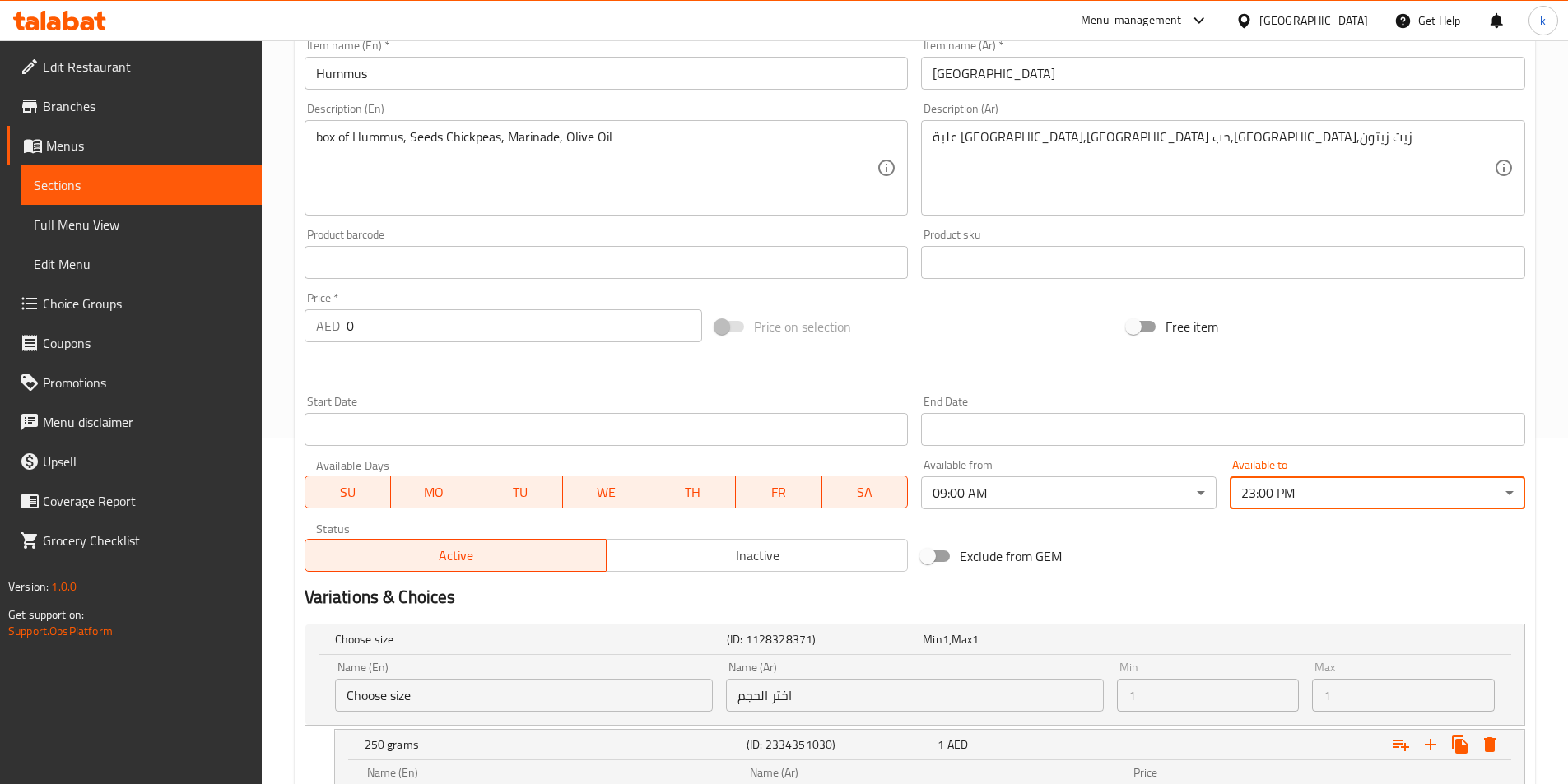
click at [1177, 530] on div "Add item image Image Size: 1200 x 800 px / Image formats: jpg, png / 5MB Max. I…" at bounding box center [915, 224] width 1234 height 710
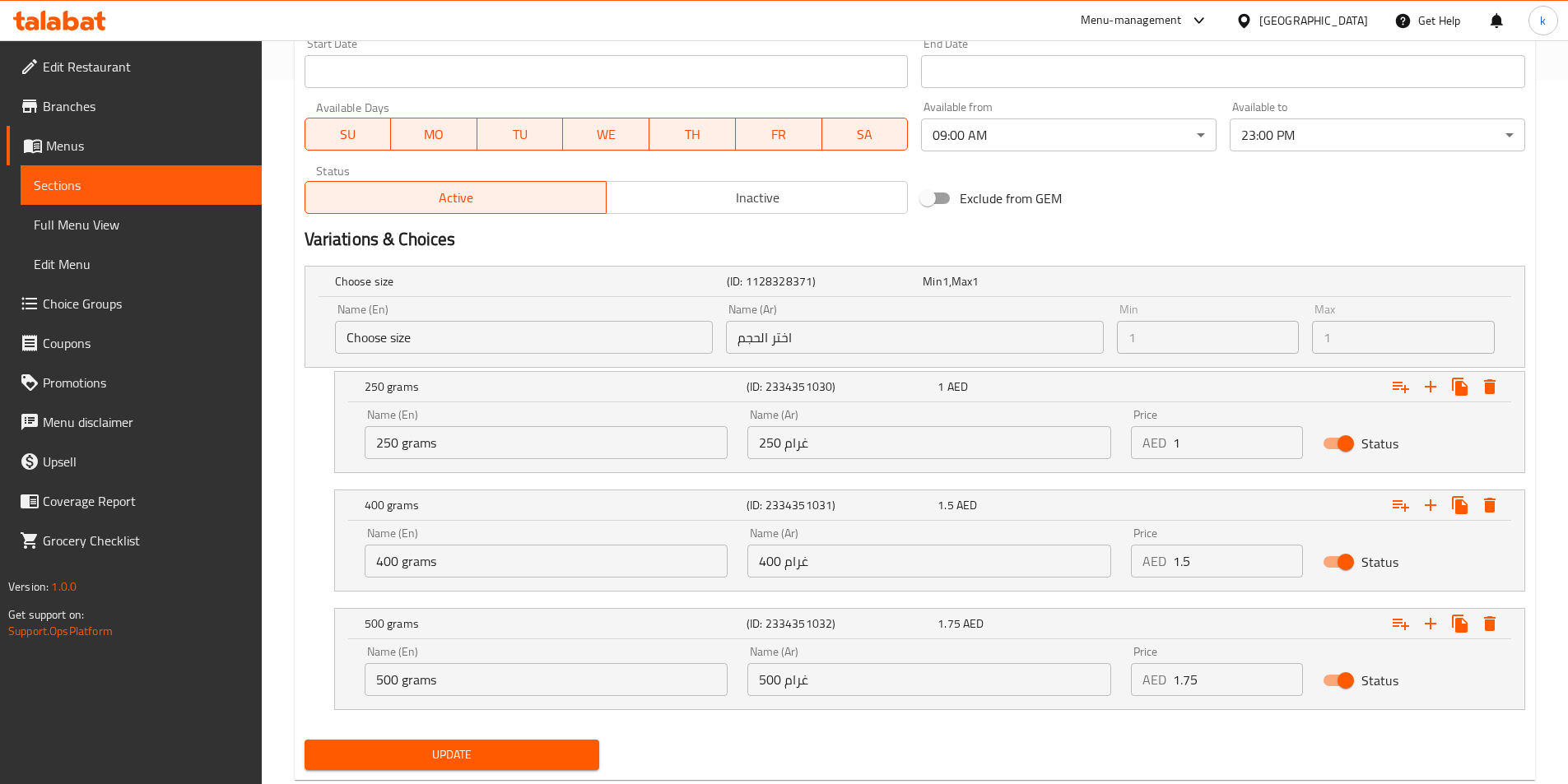
scroll to position [747, 0]
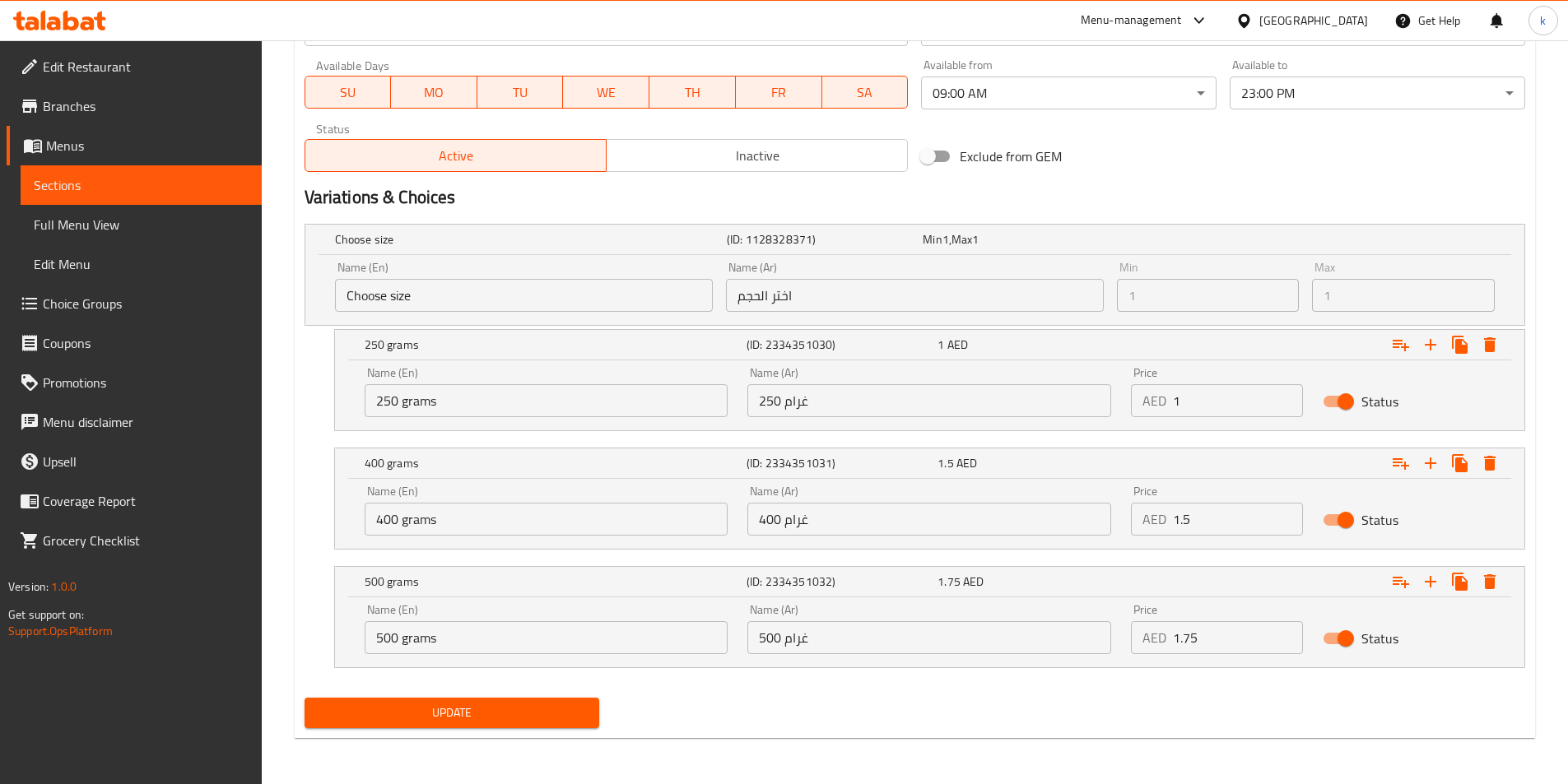
click at [472, 715] on span "Update" at bounding box center [453, 714] width 270 height 21
click at [103, 202] on link "Sections" at bounding box center [141, 185] width 241 height 40
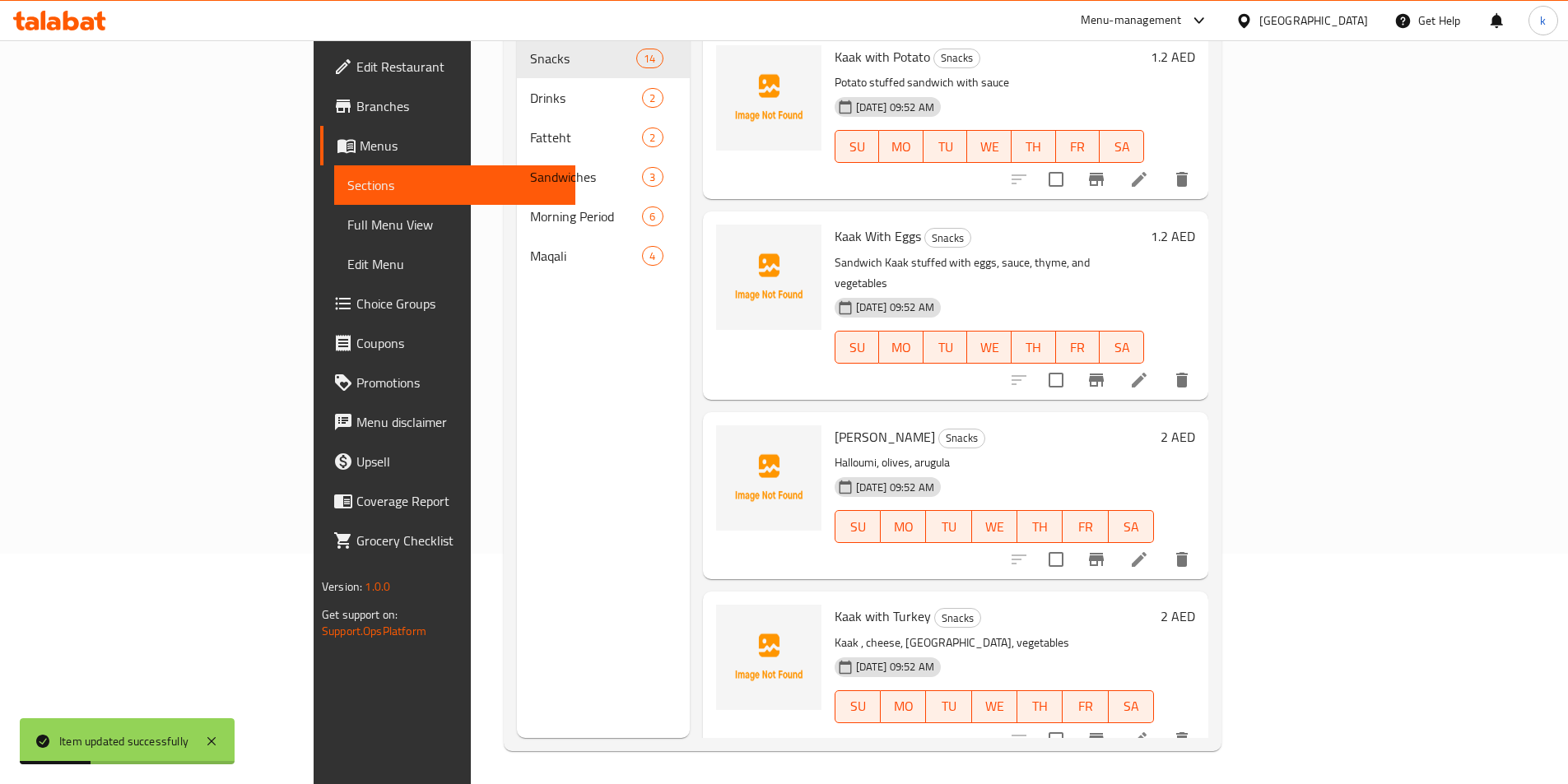
scroll to position [231, 0]
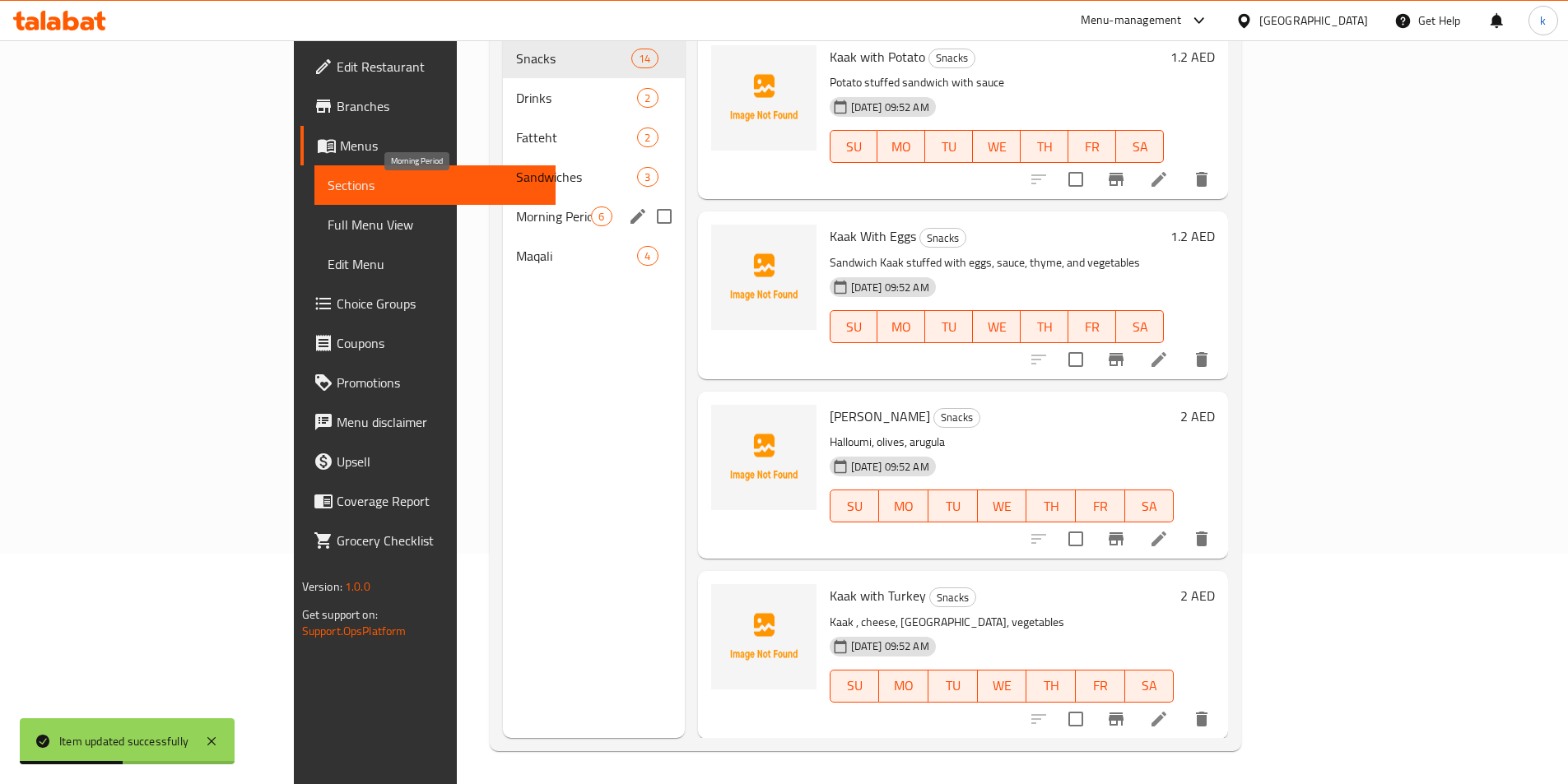
click at [516, 207] on span "Morning Period" at bounding box center [553, 216] width 75 height 20
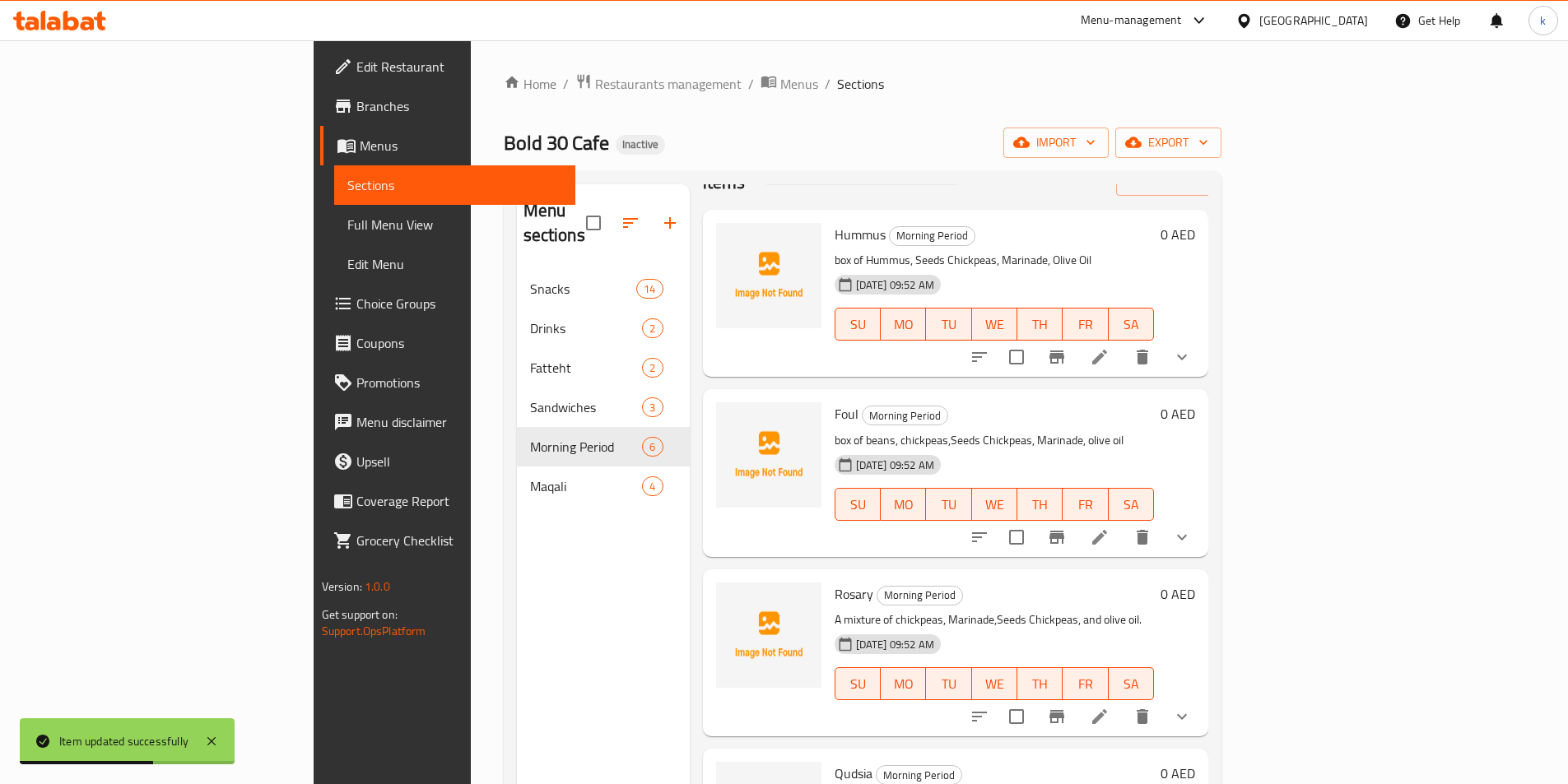
scroll to position [83, 0]
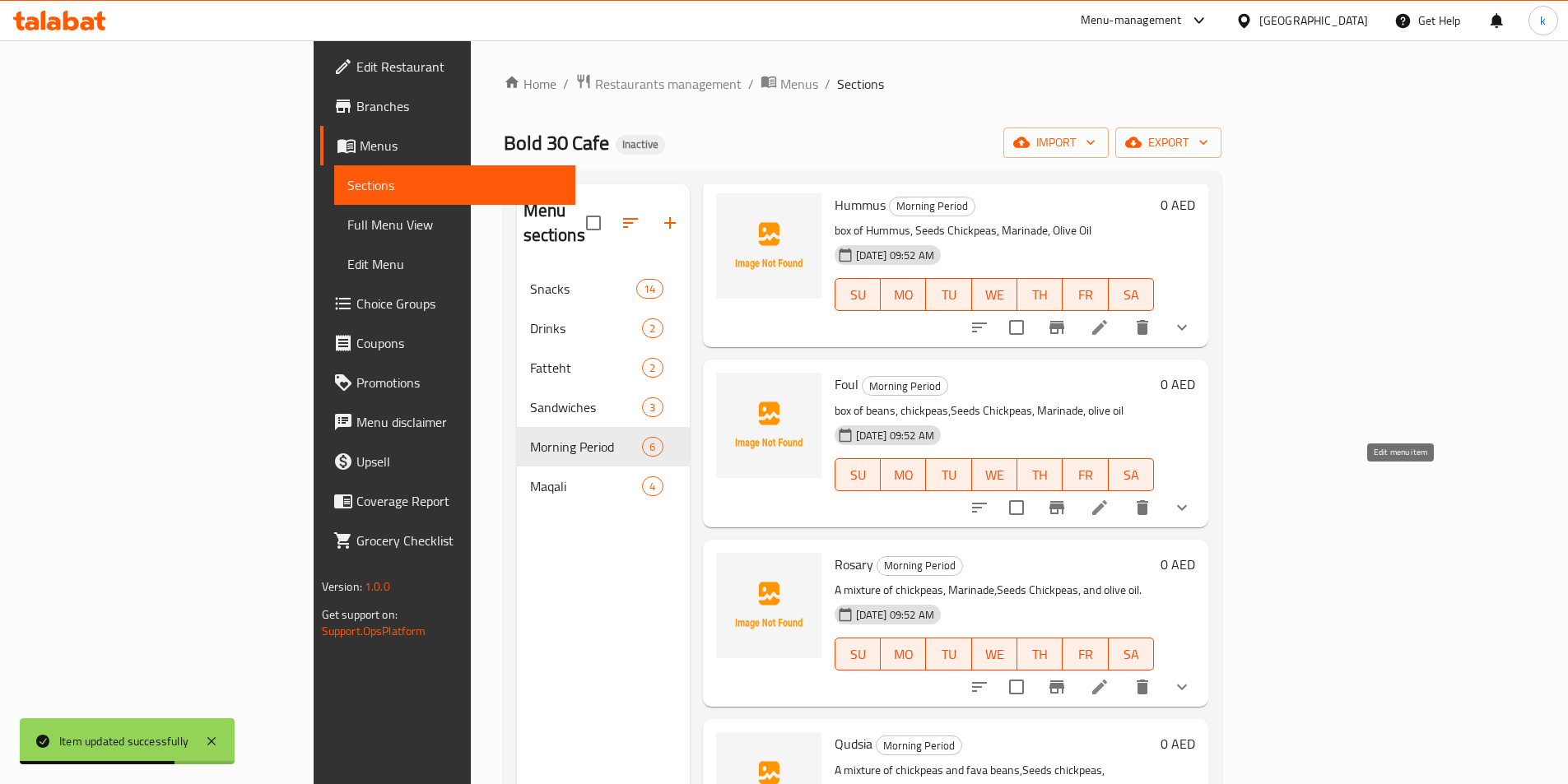
click at [1110, 498] on icon at bounding box center [1099, 508] width 20 height 20
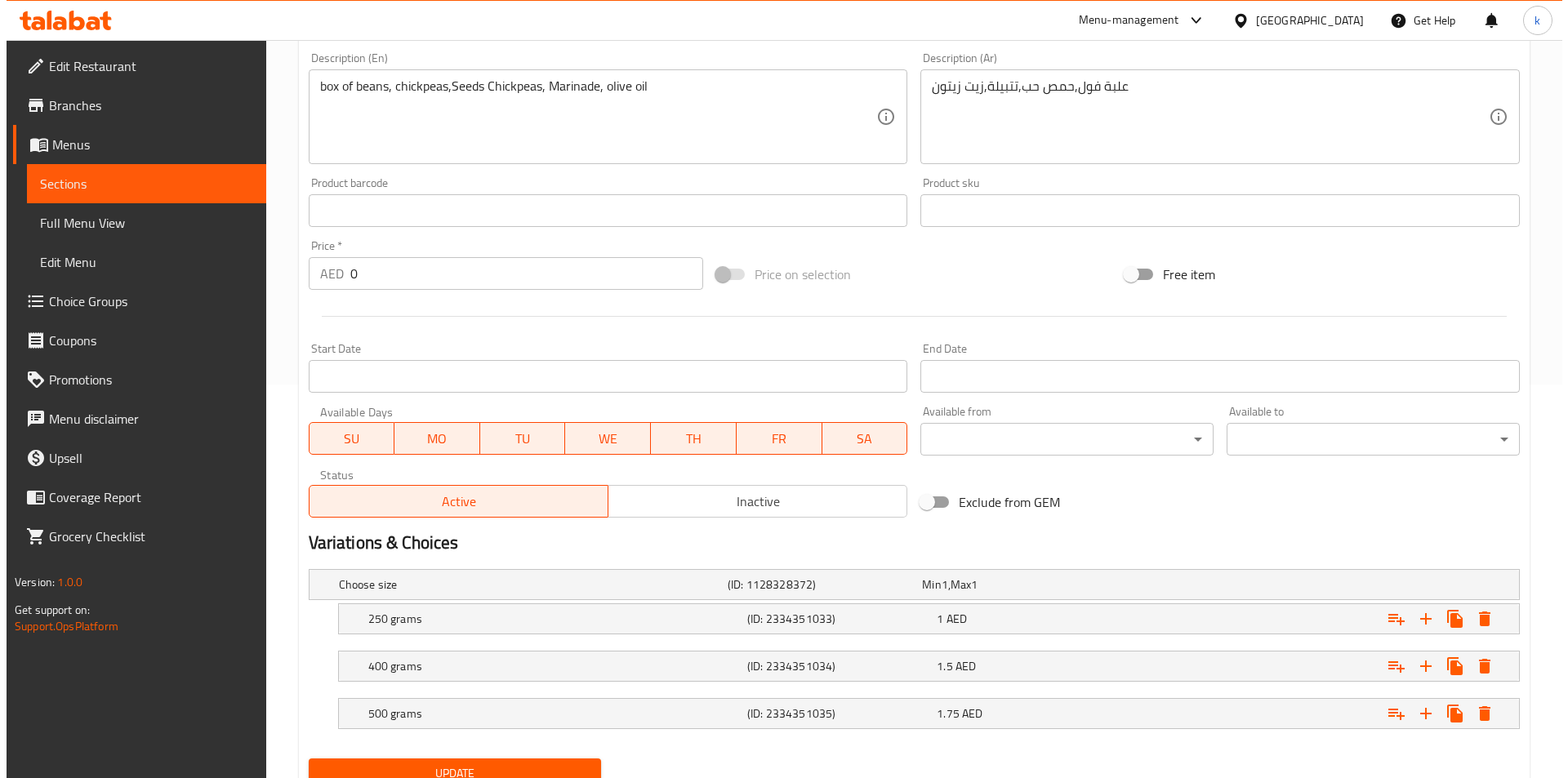
scroll to position [460, 0]
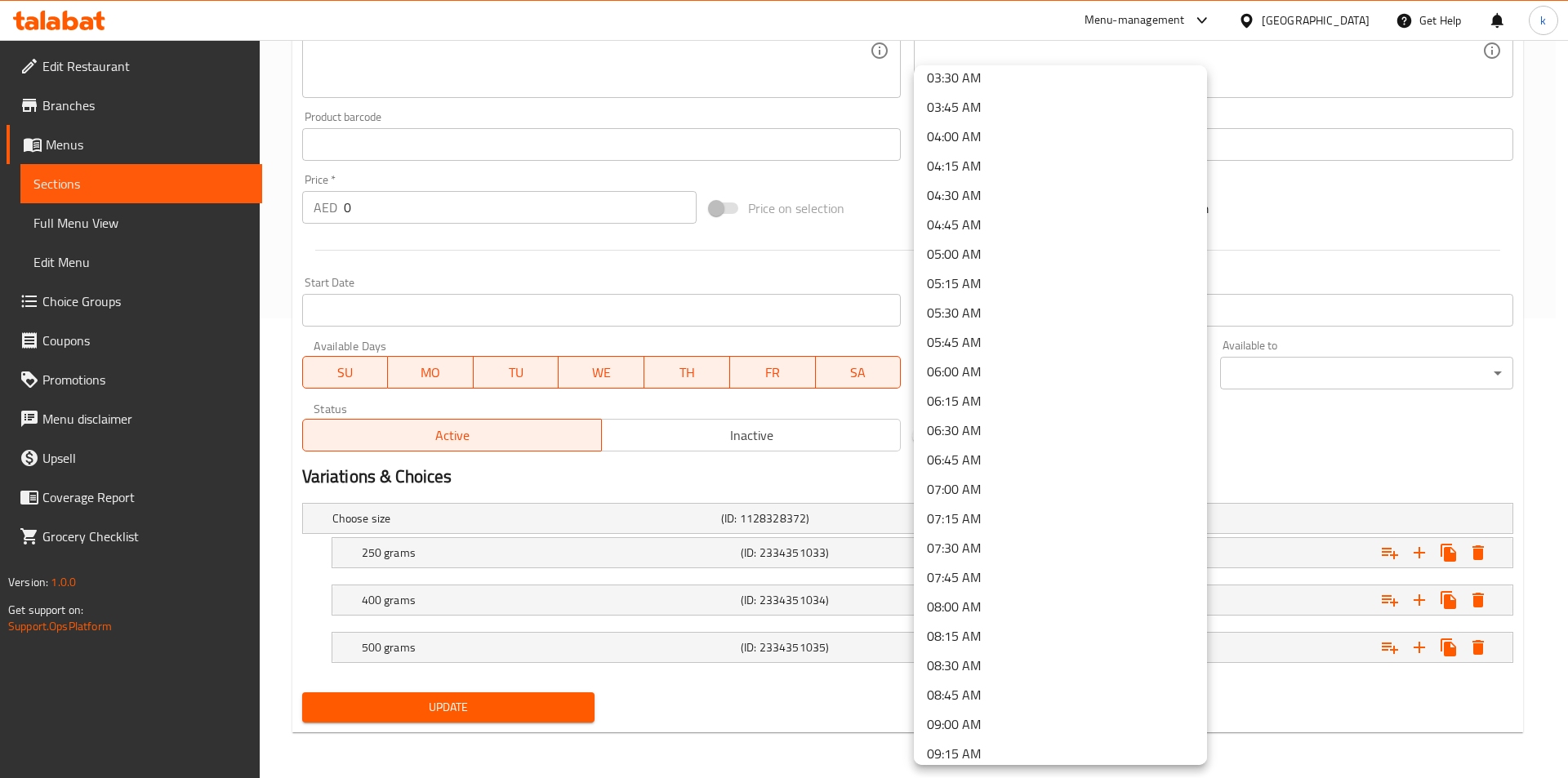
scroll to position [490, 0]
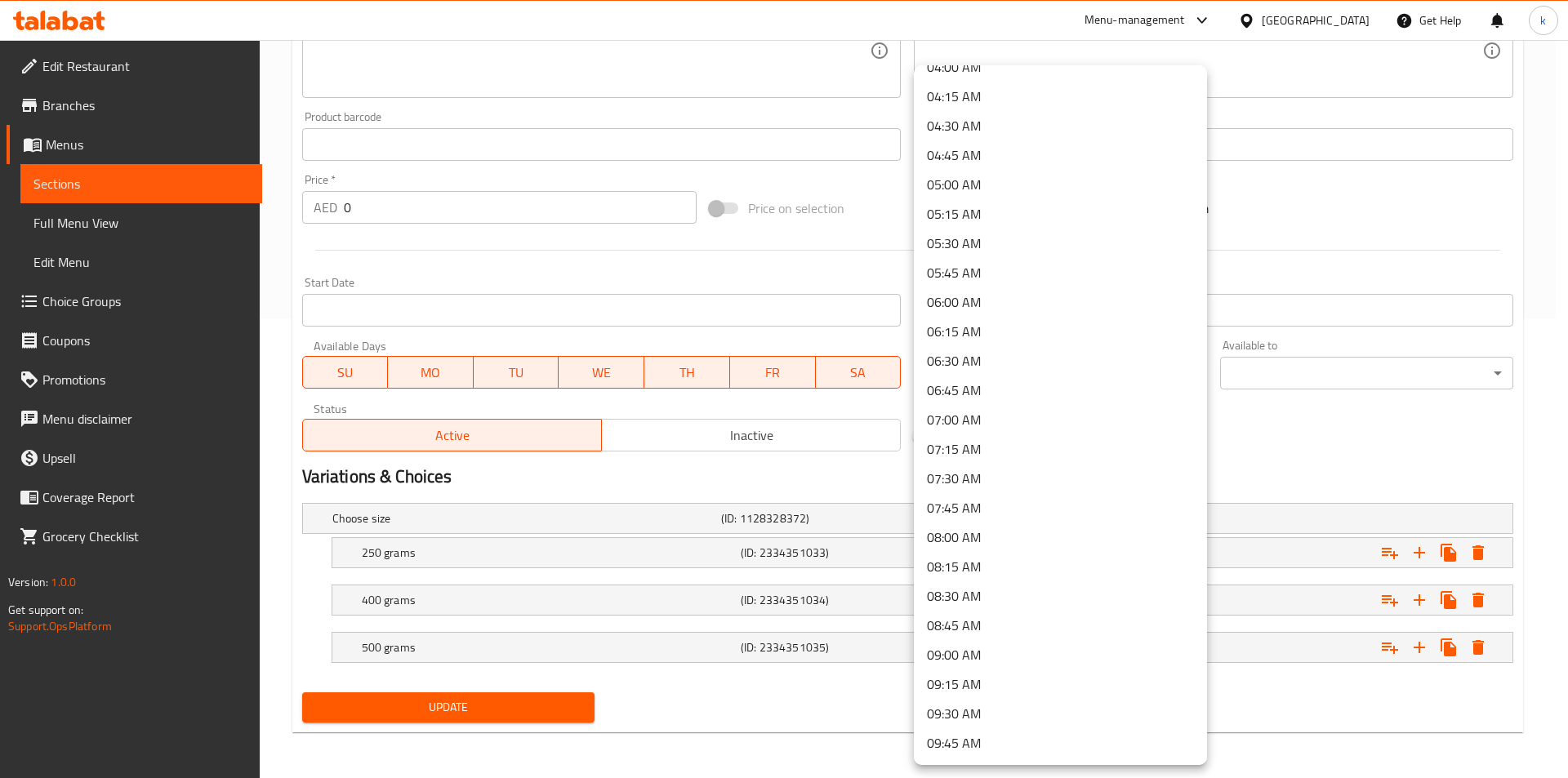
click at [980, 654] on li "09:00 AM" at bounding box center [1059, 655] width 293 height 29
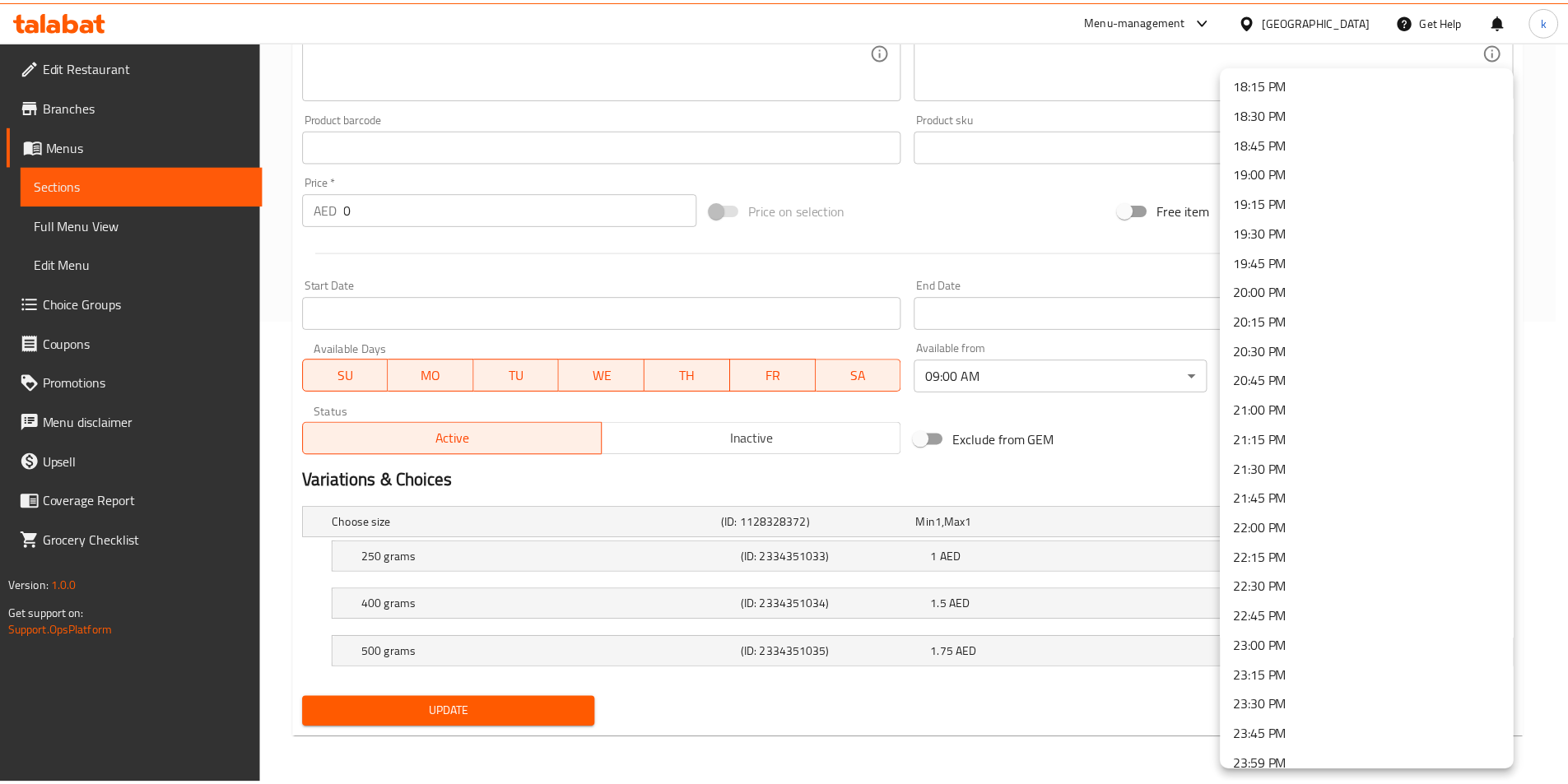
scroll to position [2182, 0]
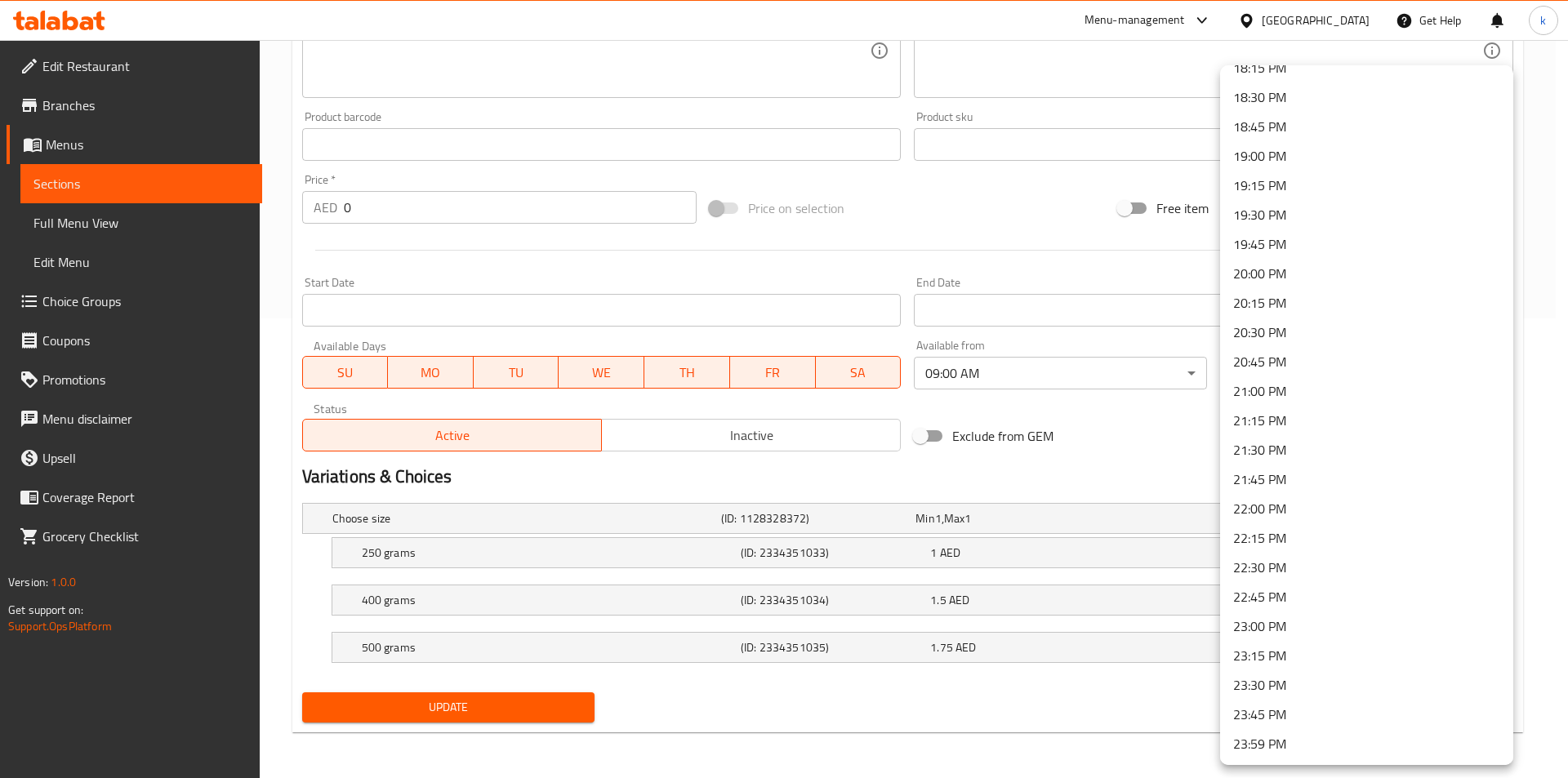
click at [1260, 624] on li "23:00 PM" at bounding box center [1366, 626] width 293 height 29
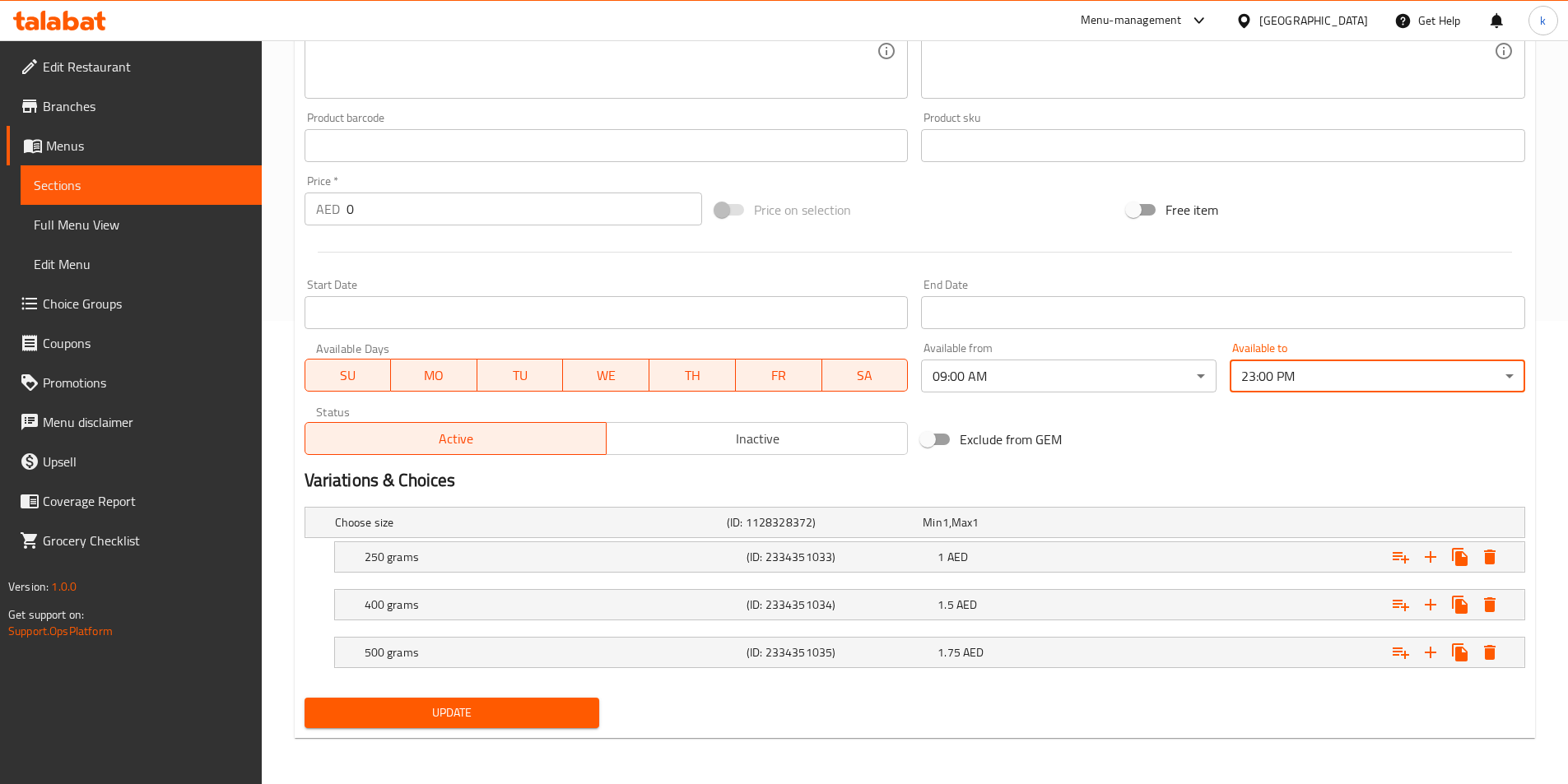
click at [506, 705] on span "Update" at bounding box center [453, 714] width 270 height 21
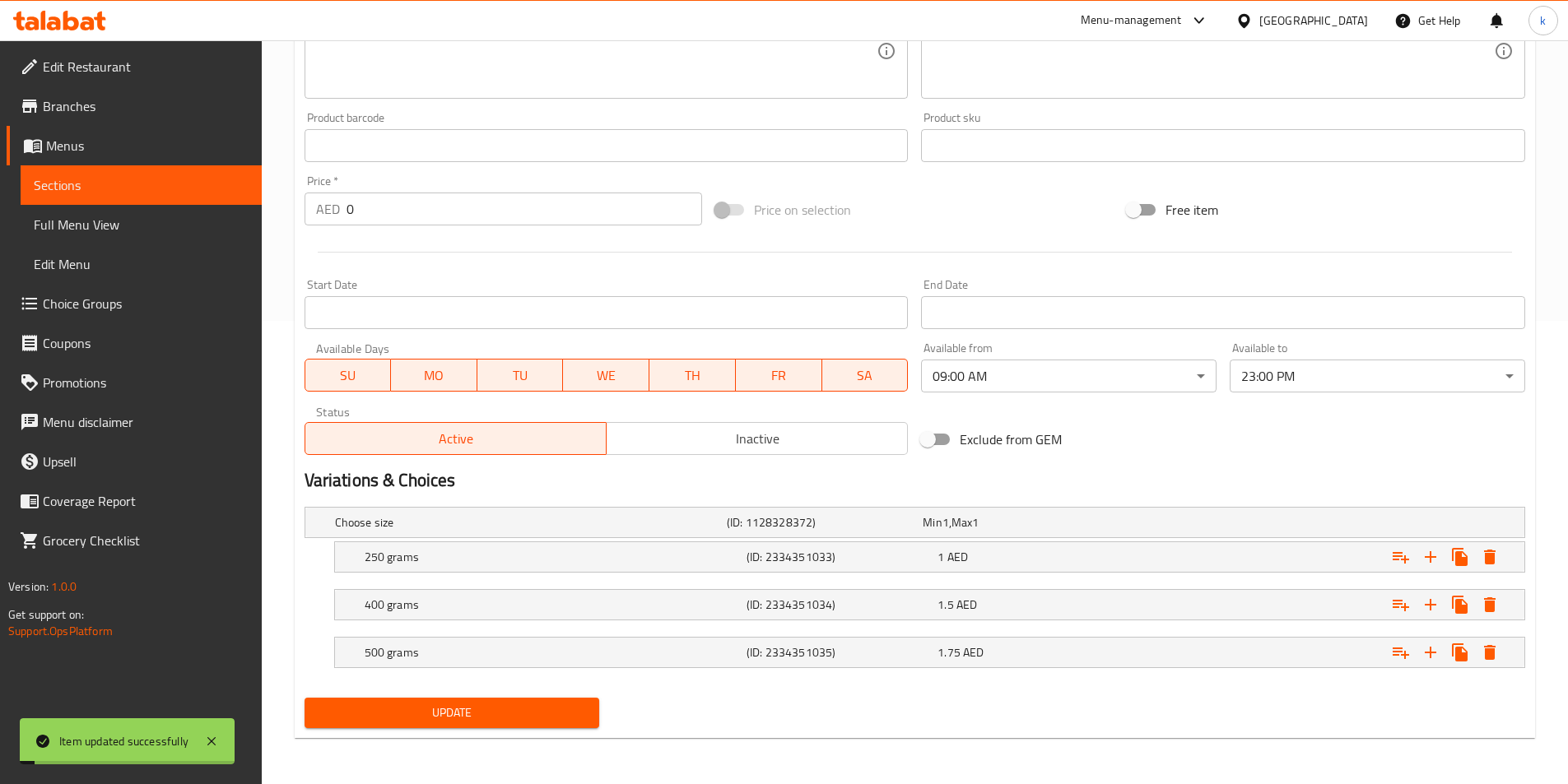
click at [107, 196] on link "Sections" at bounding box center [141, 185] width 241 height 40
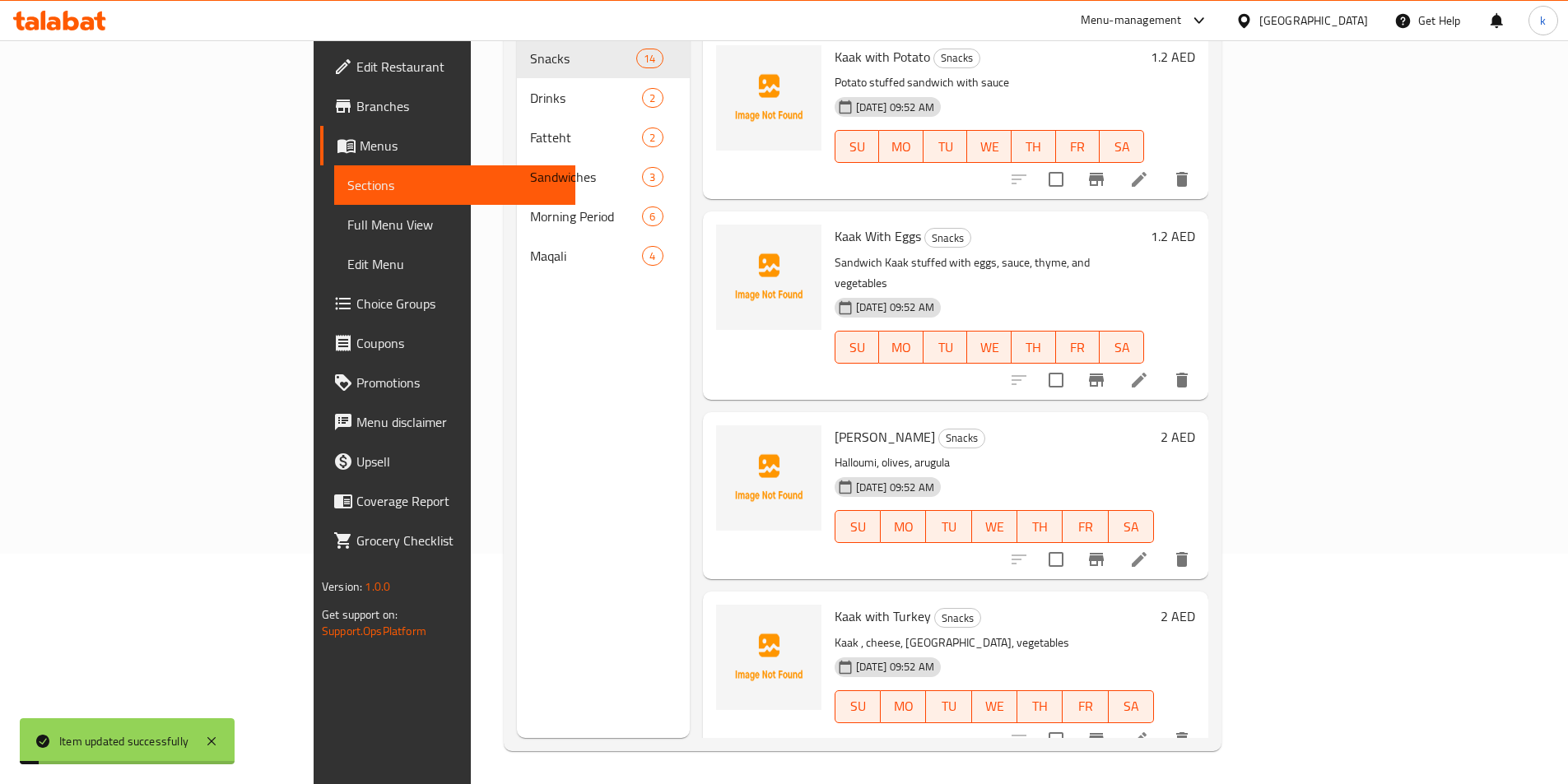
scroll to position [231, 0]
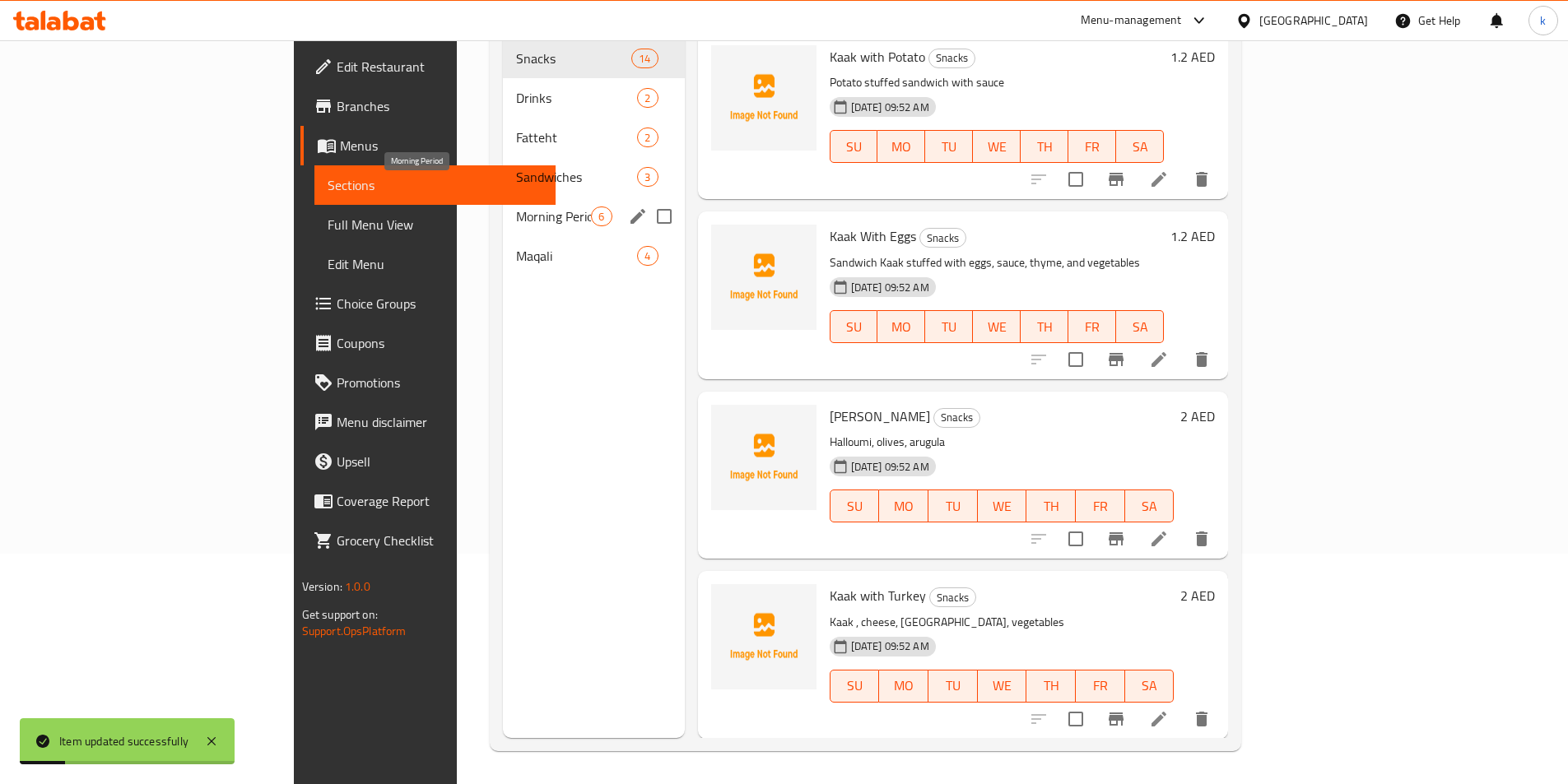
click at [516, 207] on span "Morning Period" at bounding box center [553, 216] width 75 height 20
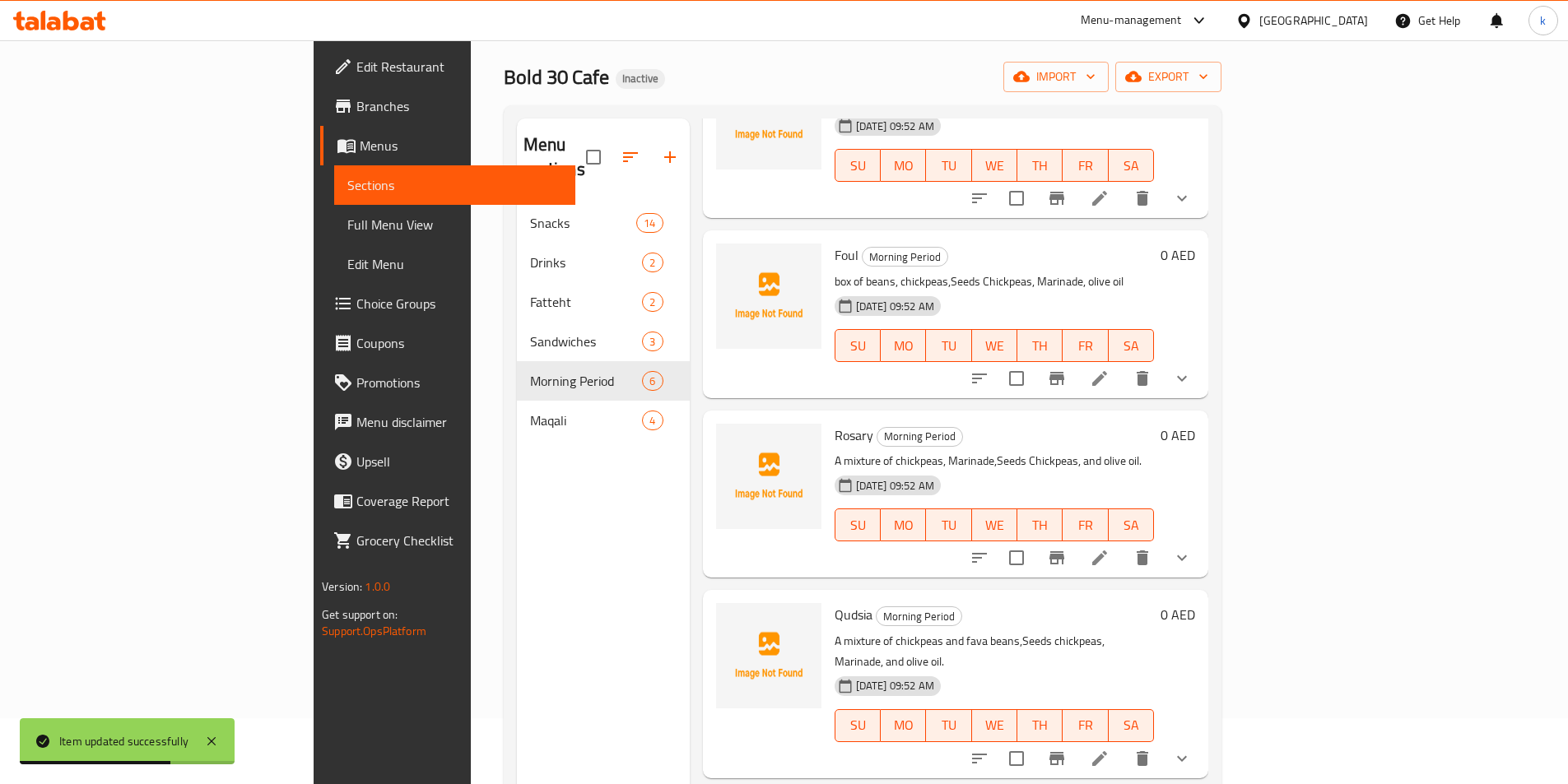
scroll to position [164, 0]
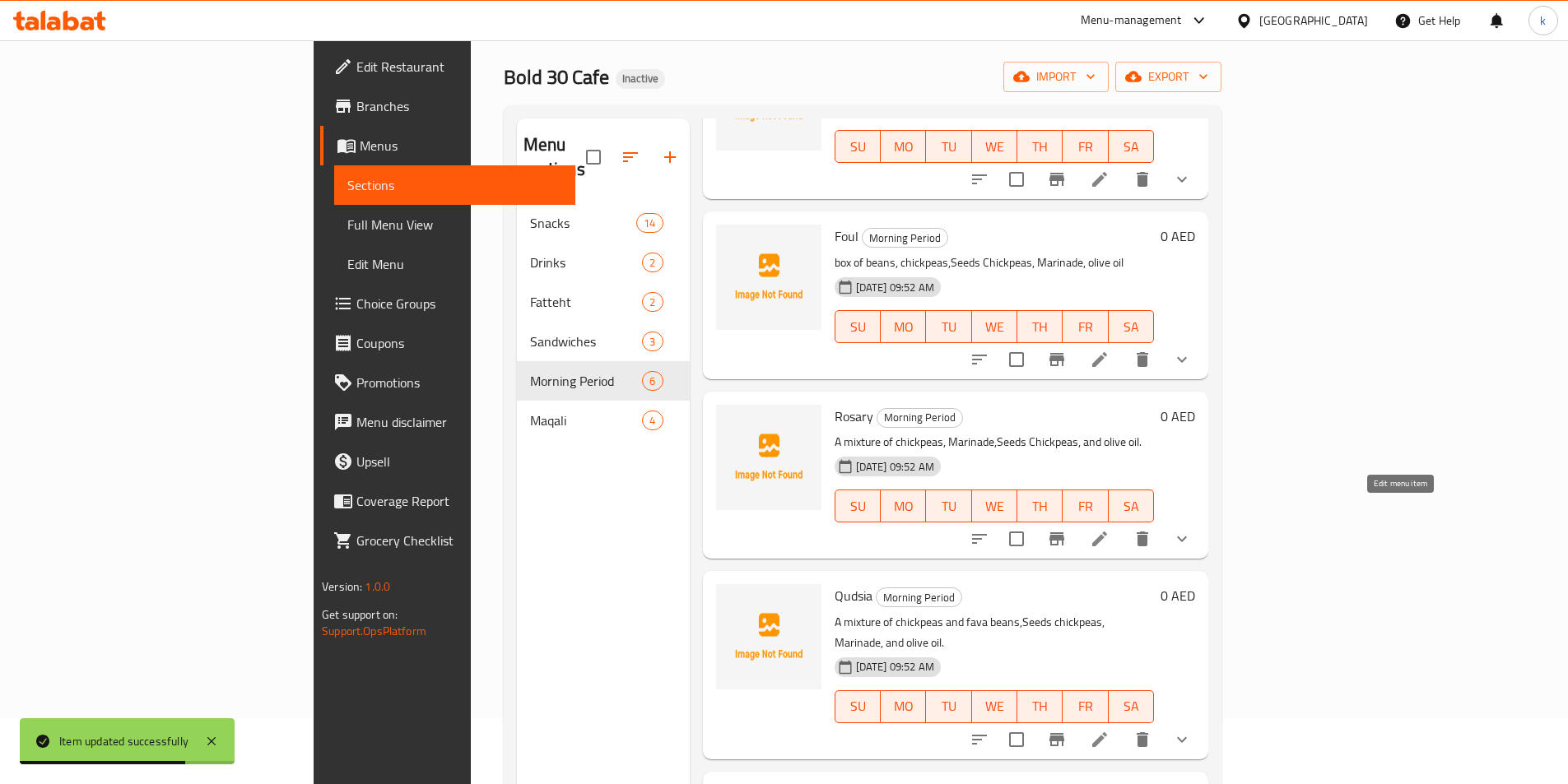
click at [1107, 532] on icon at bounding box center [1100, 539] width 15 height 15
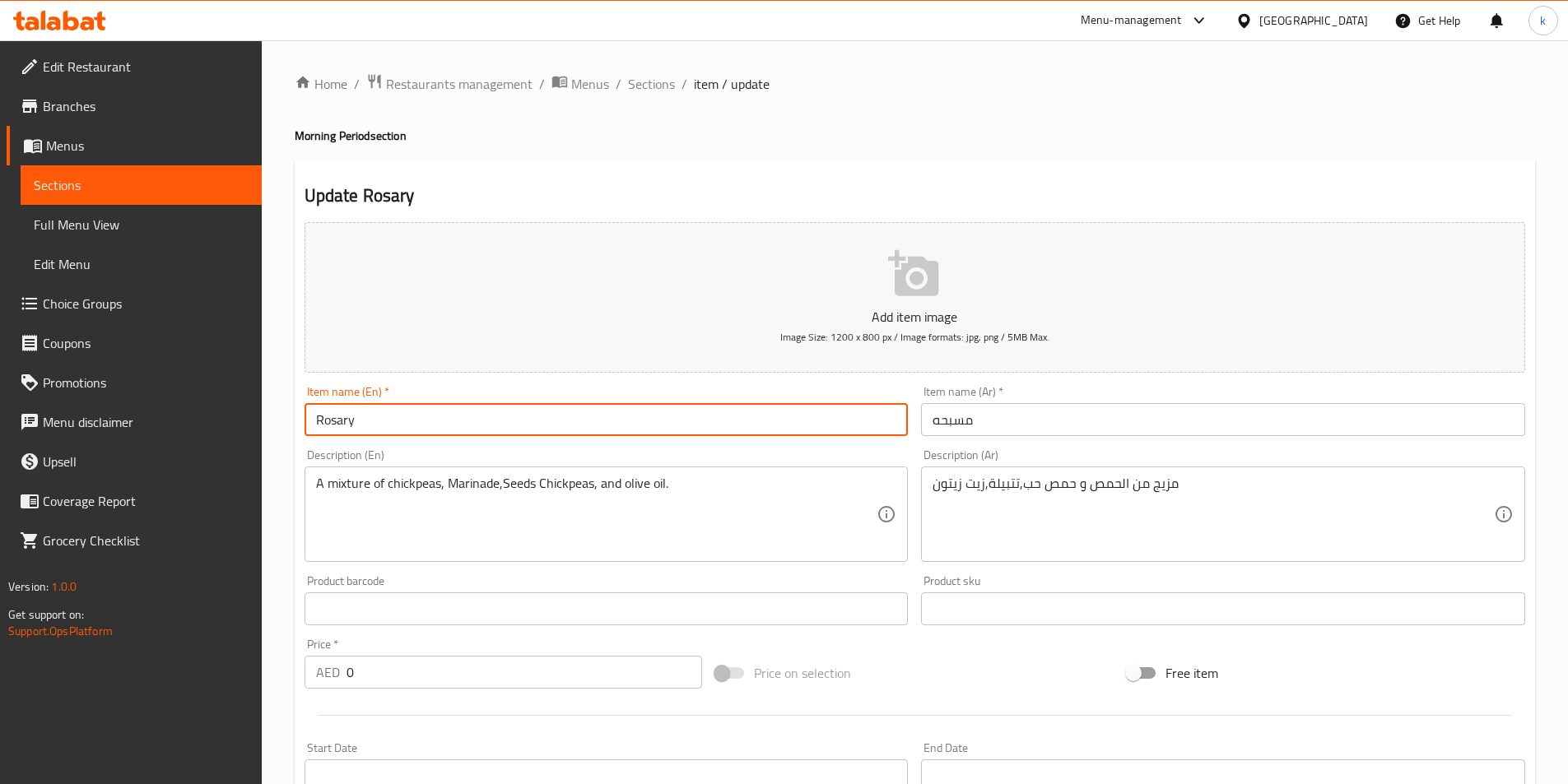
drag, startPoint x: 416, startPoint y: 424, endPoint x: 284, endPoint y: 435, distance: 132.5
click at [284, 435] on div "Home / Restaurants management / Menus / Sections / item / update Morning Period…" at bounding box center [915, 644] width 1306 height 1207
paste input "Mesabaha"
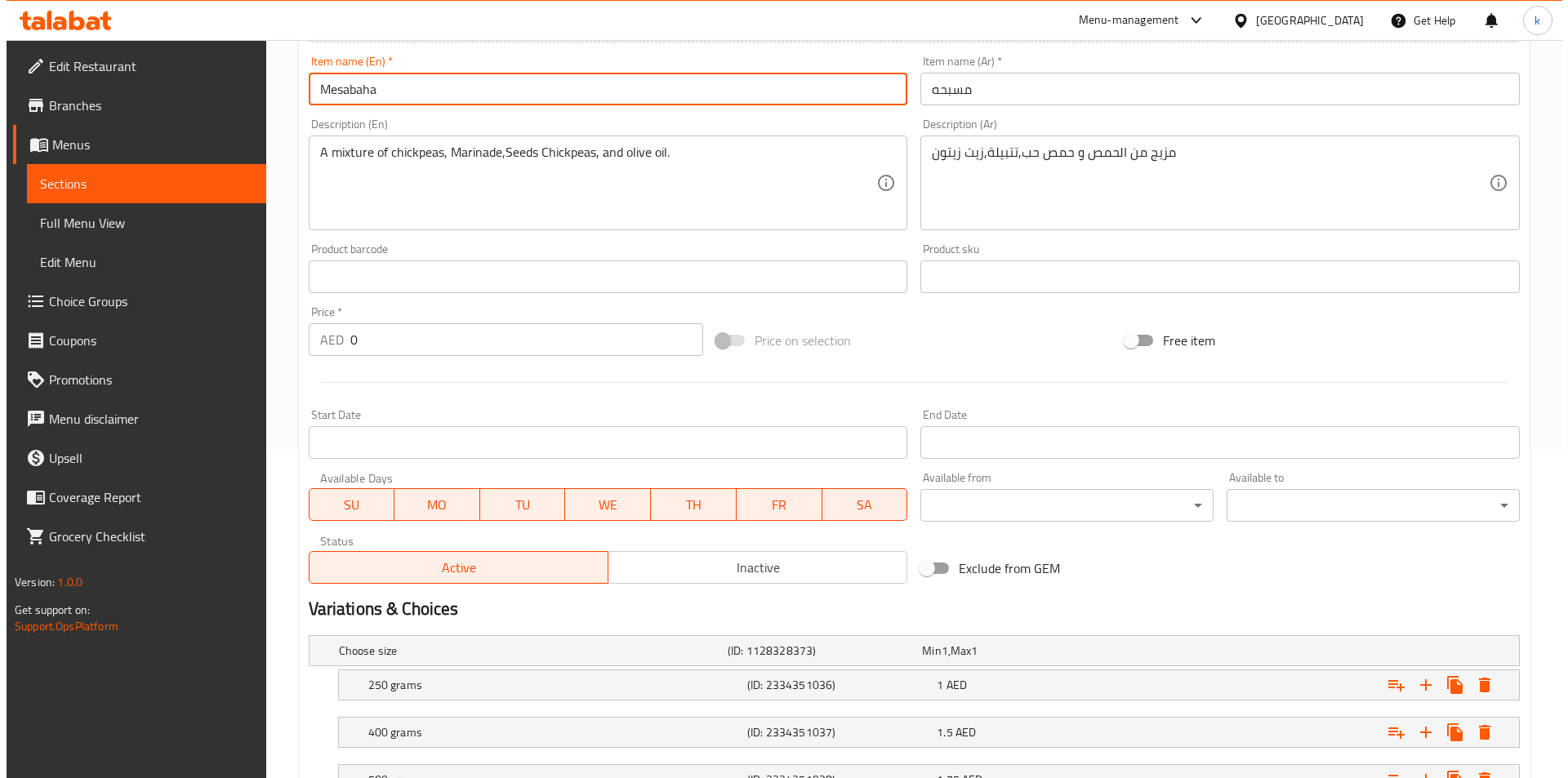
scroll to position [460, 0]
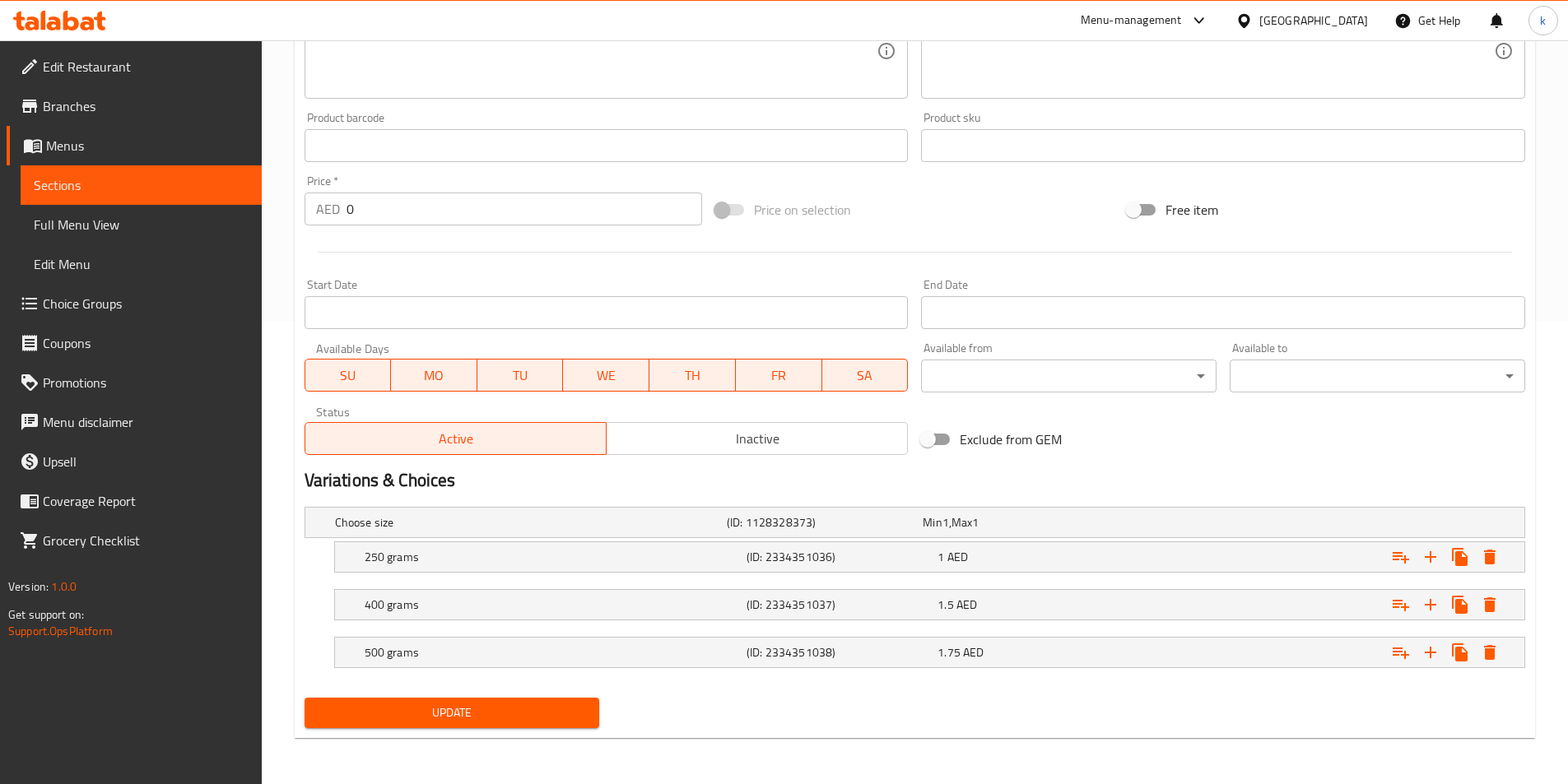
type input "Mesabaha"
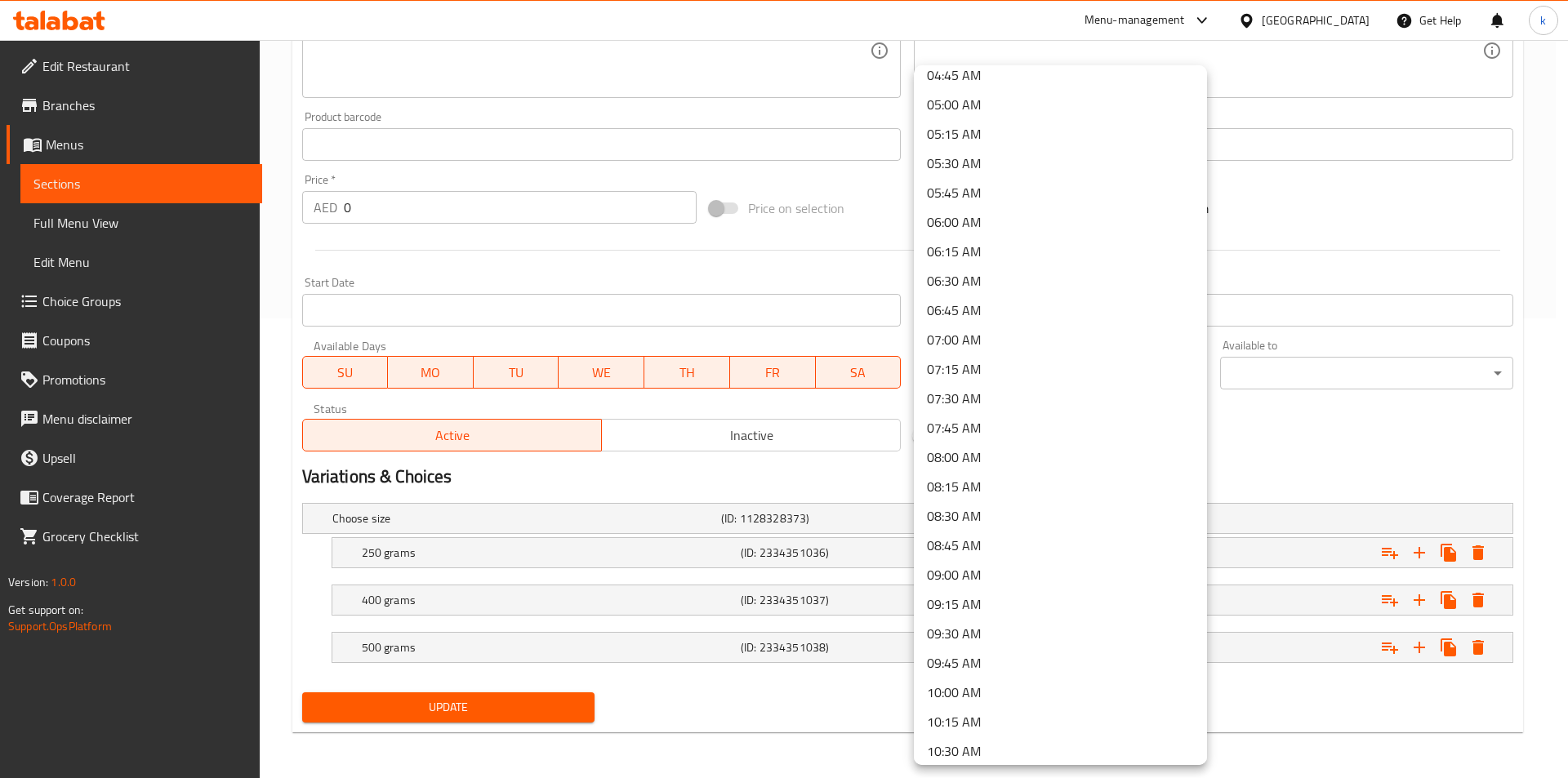
scroll to position [735, 0]
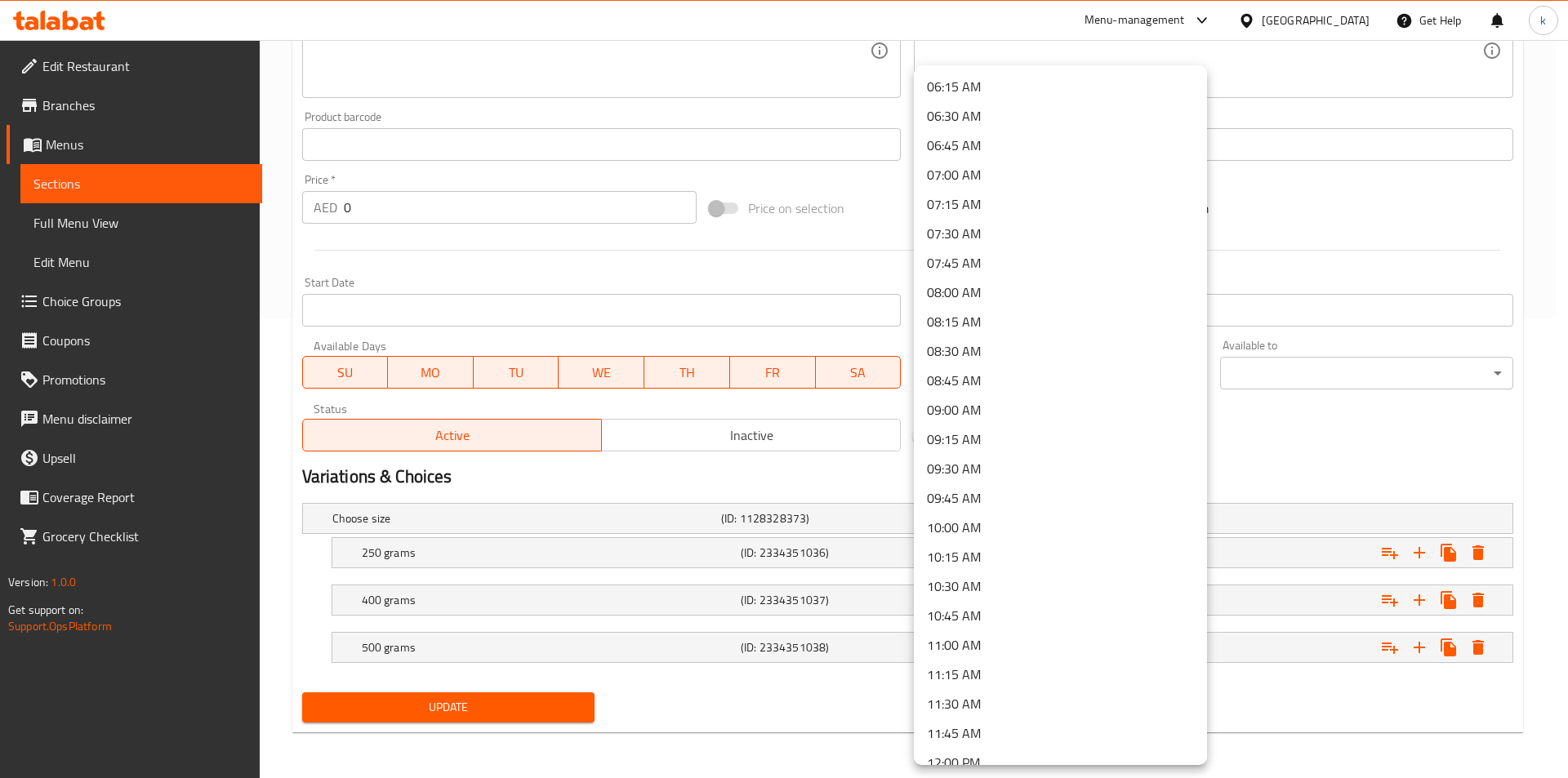
click at [982, 401] on li "09:00 AM" at bounding box center [1059, 410] width 293 height 29
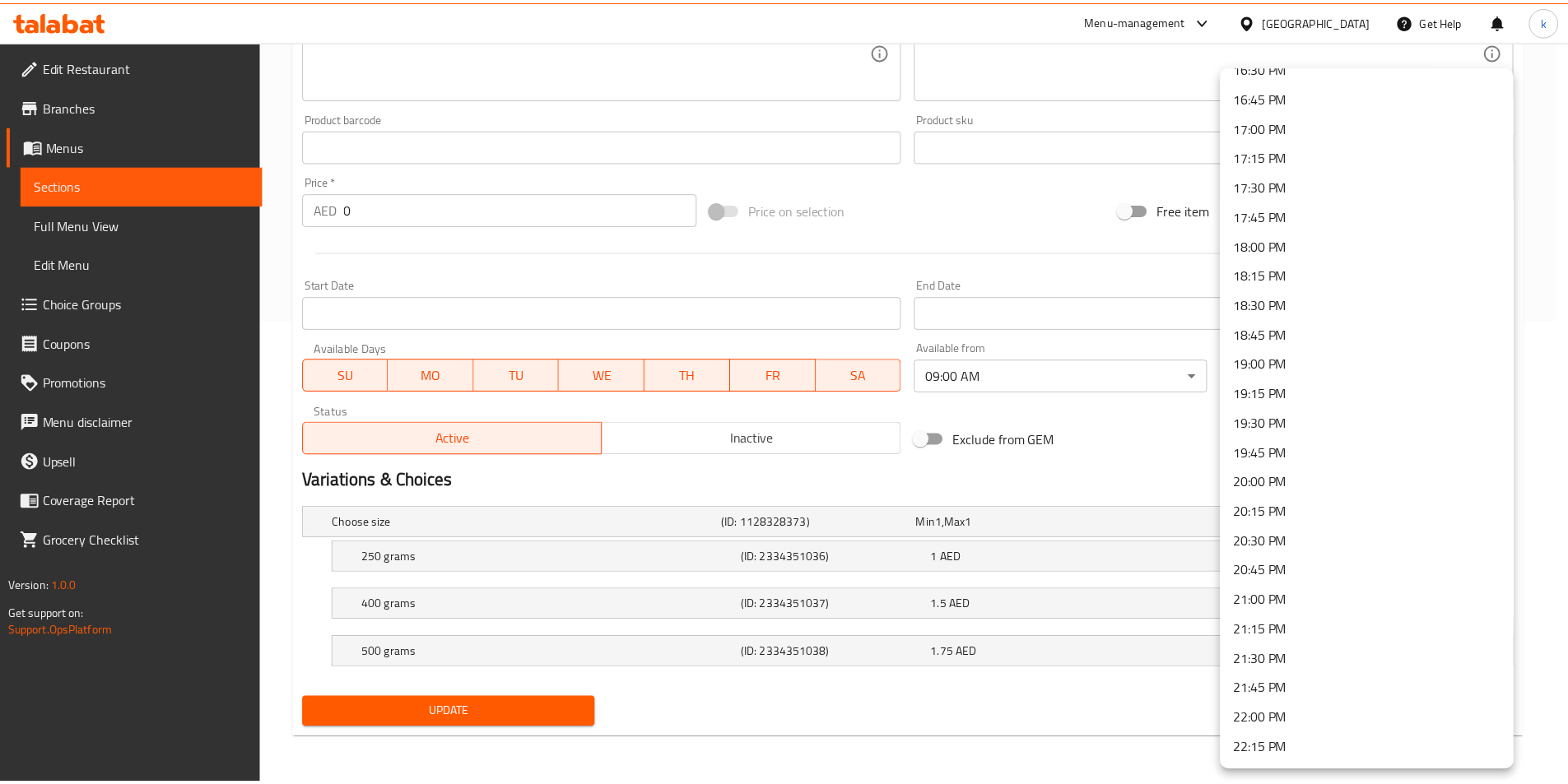
scroll to position [2182, 0]
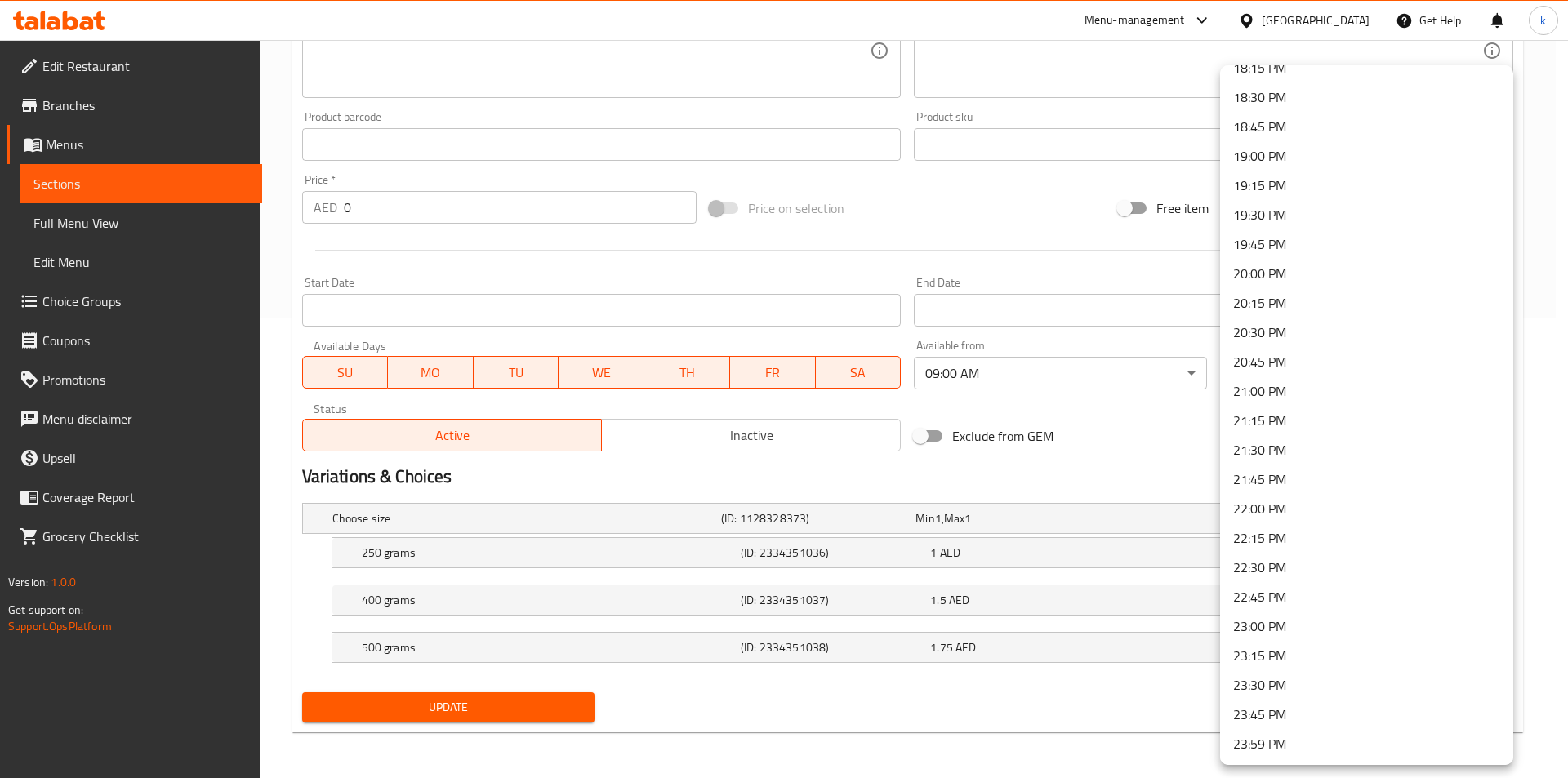
click at [1281, 625] on li "23:00 PM" at bounding box center [1366, 626] width 293 height 29
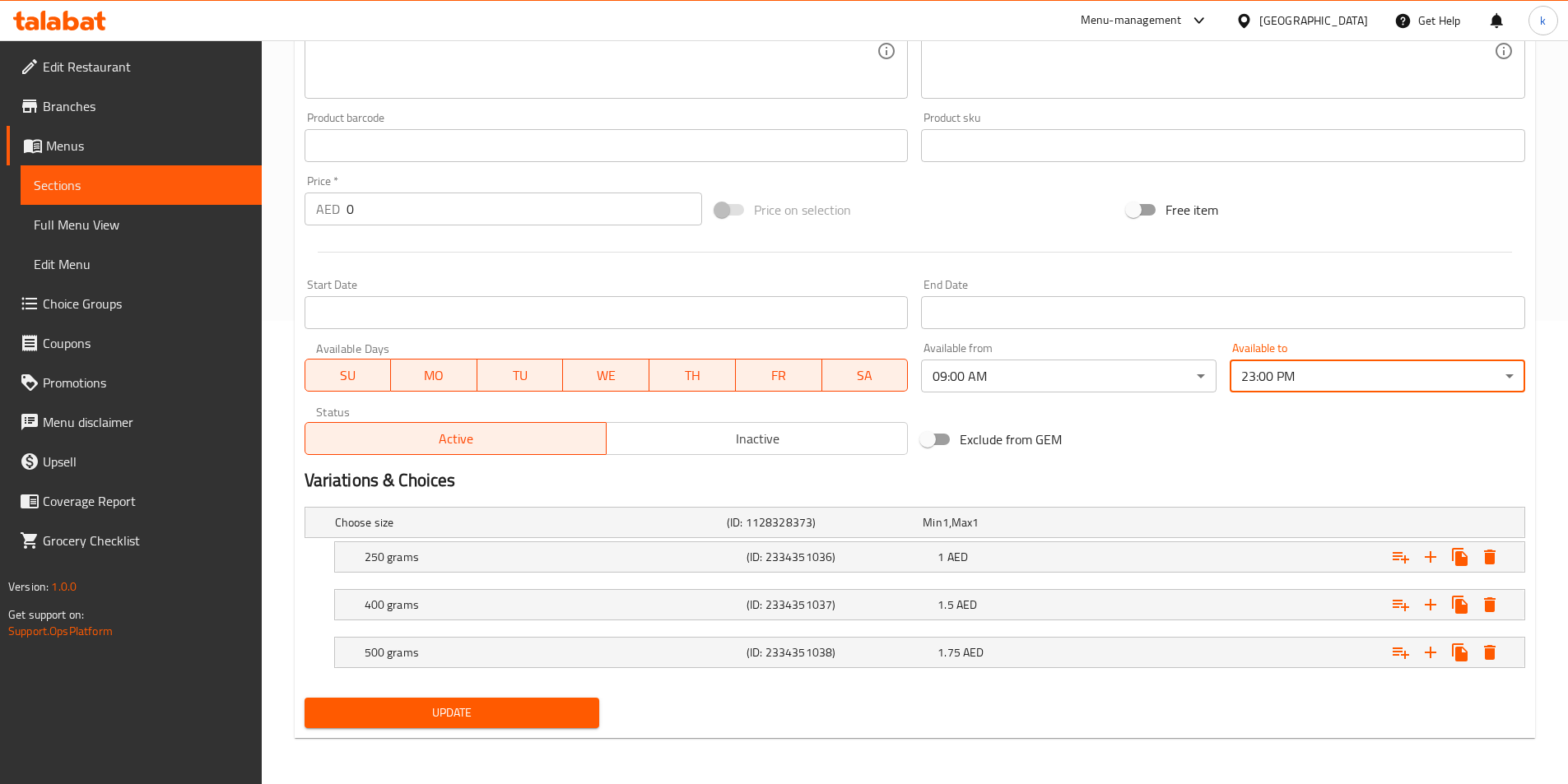
click at [424, 713] on span "Update" at bounding box center [453, 714] width 270 height 21
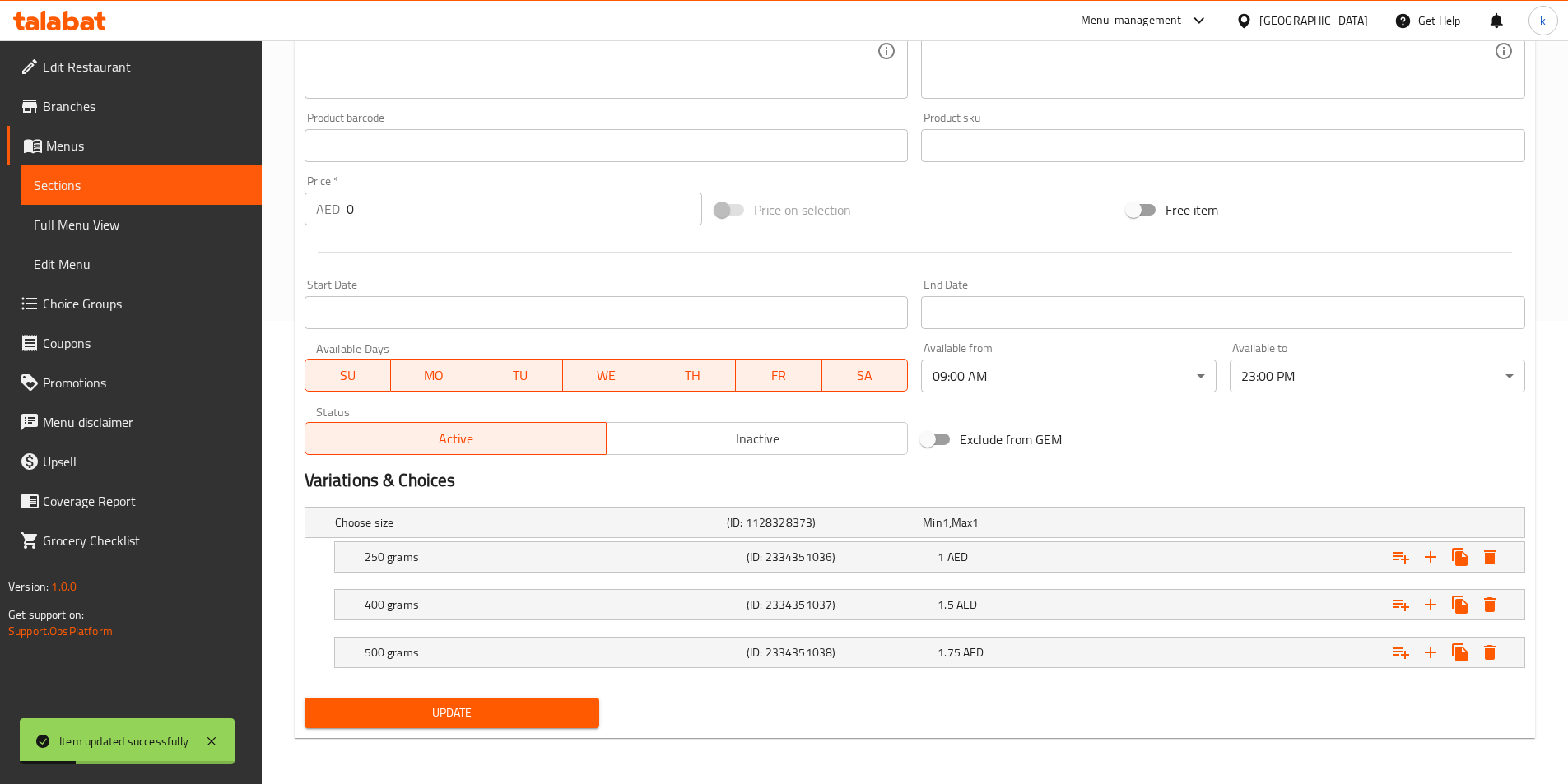
click at [107, 189] on span "Sections" at bounding box center [141, 185] width 215 height 20
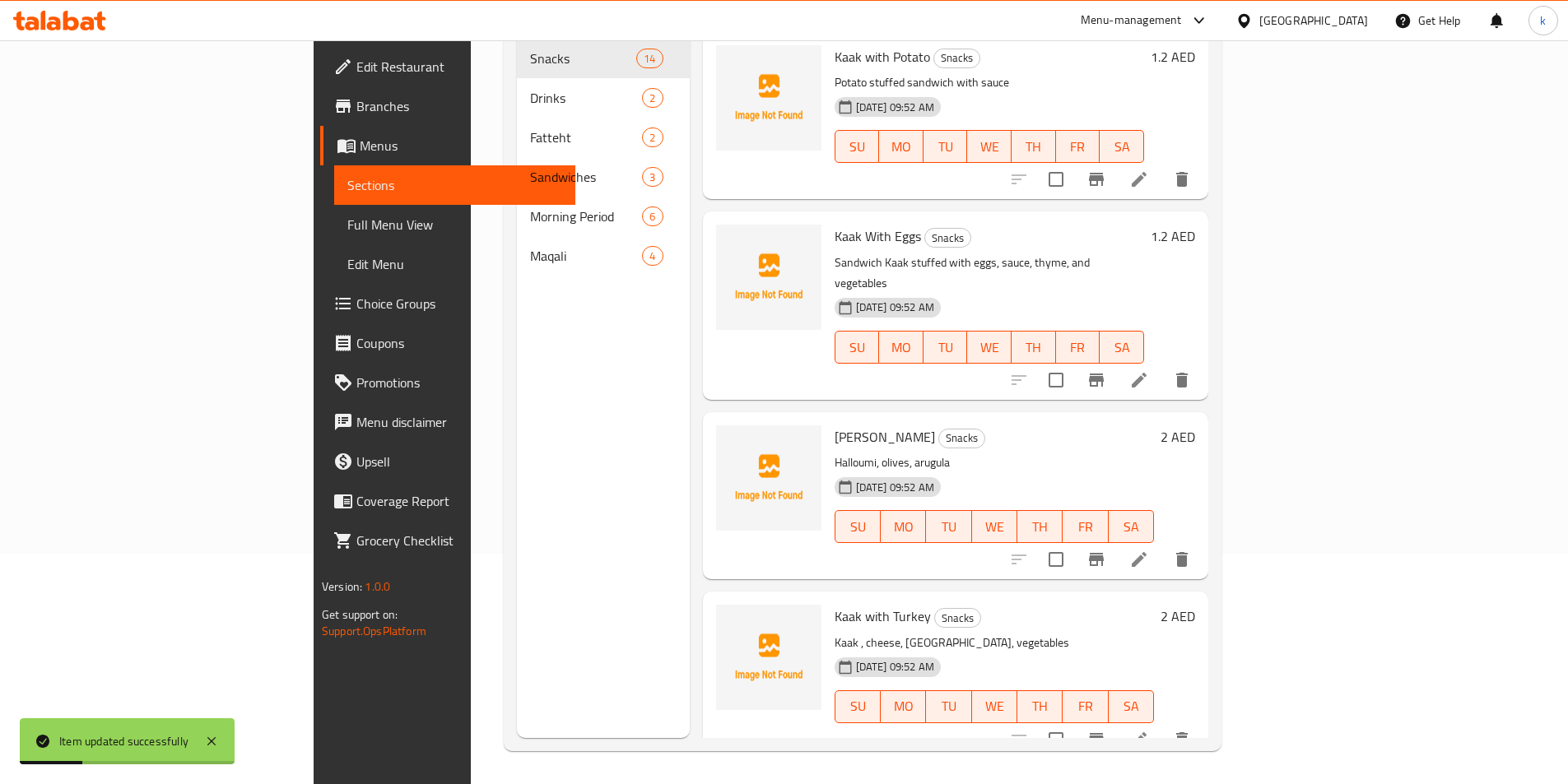
scroll to position [231, 0]
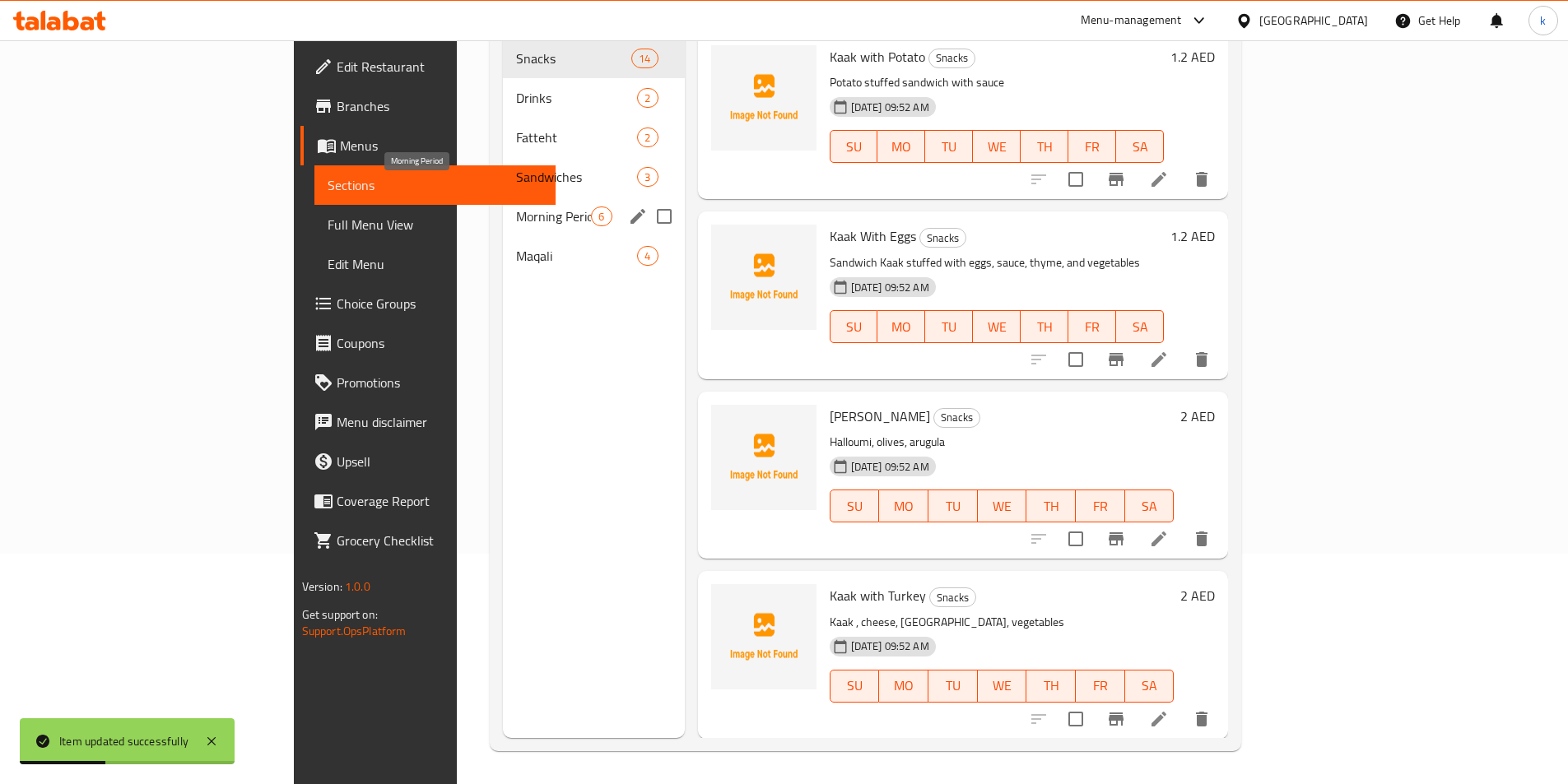
click at [516, 207] on span "Morning Period" at bounding box center [553, 216] width 75 height 20
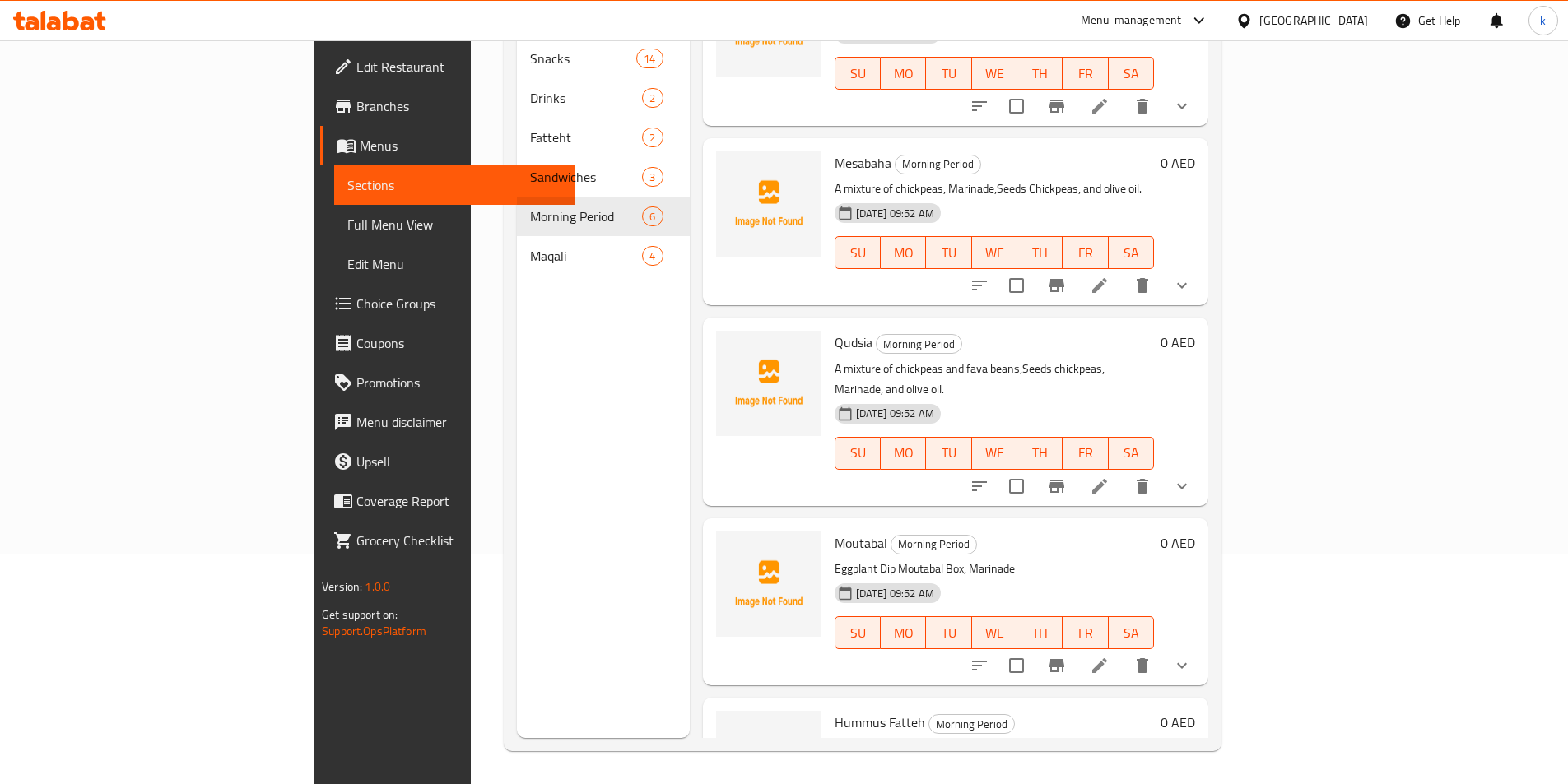
scroll to position [336, 0]
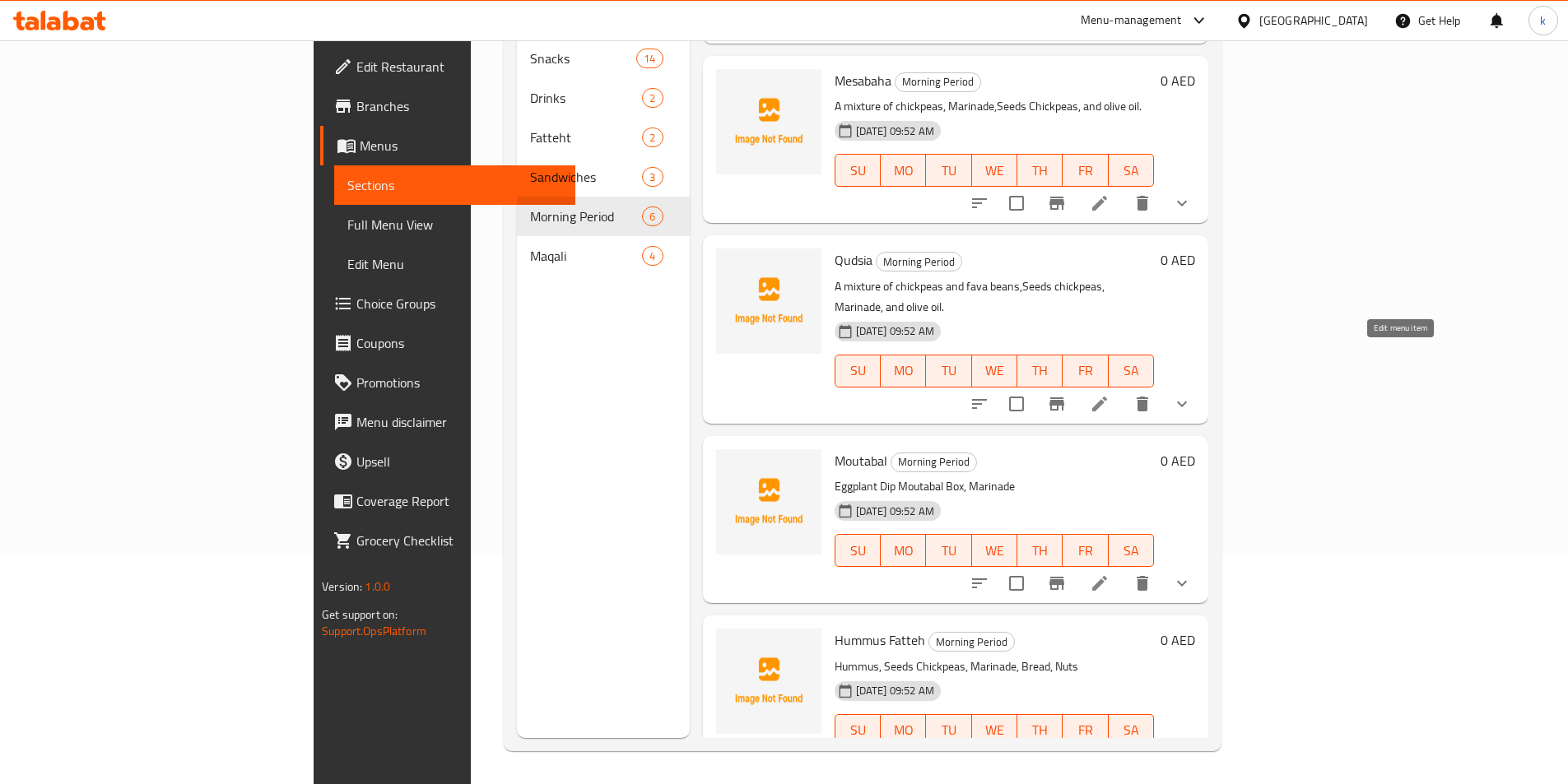
click at [1110, 394] on icon at bounding box center [1099, 403] width 20 height 20
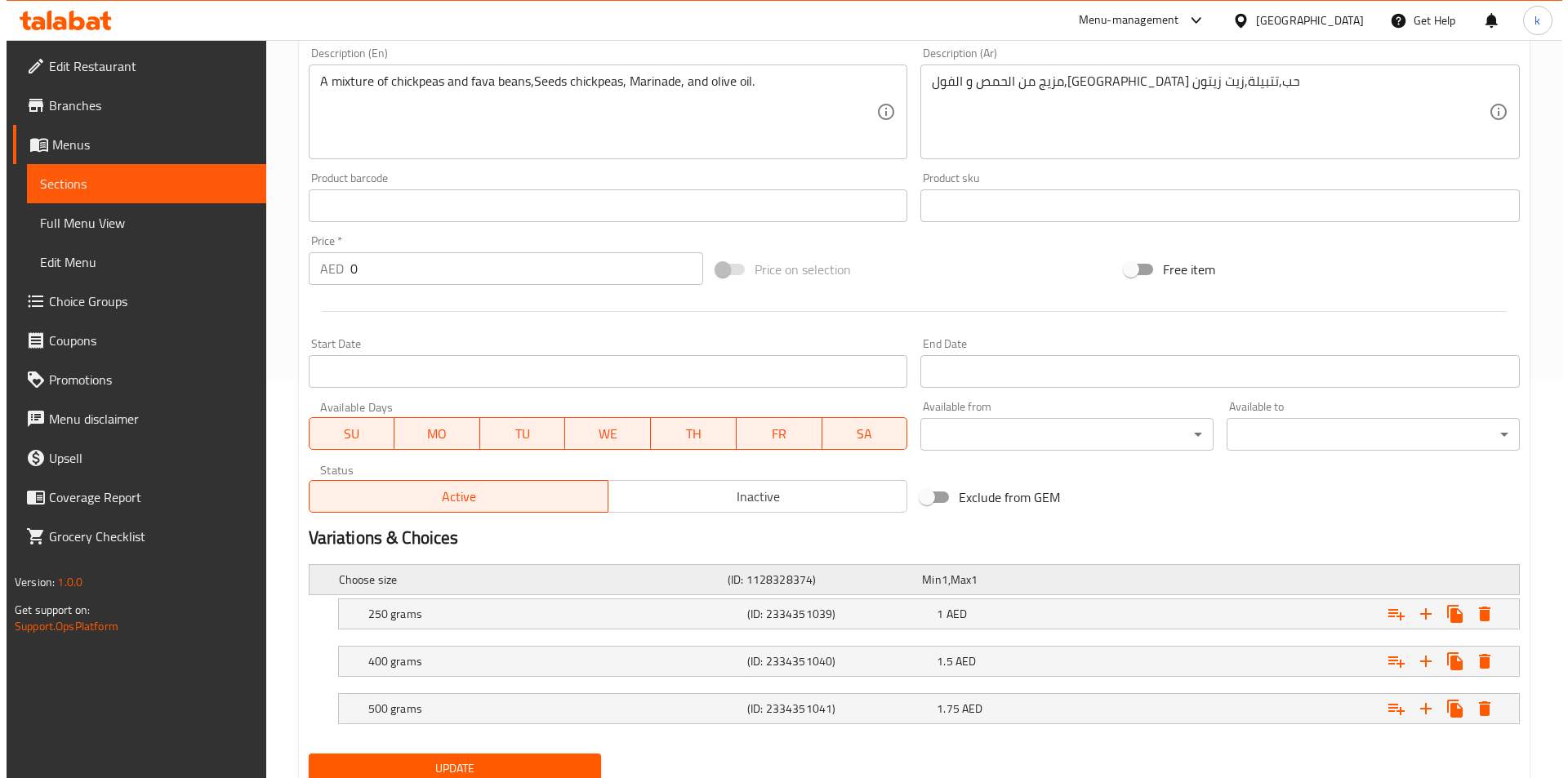
scroll to position [460, 0]
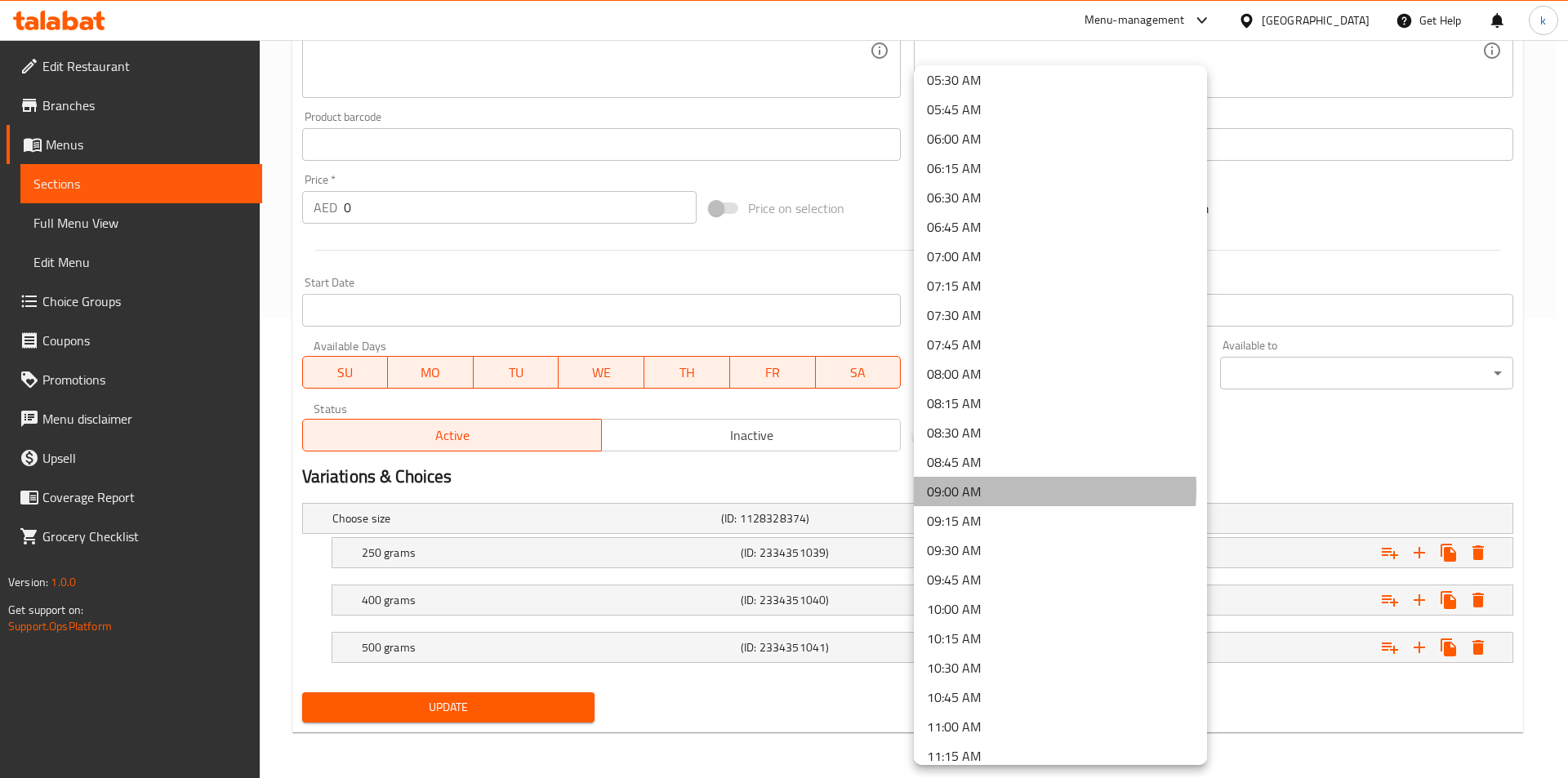
click at [975, 489] on li "09:00 AM" at bounding box center [1059, 491] width 293 height 29
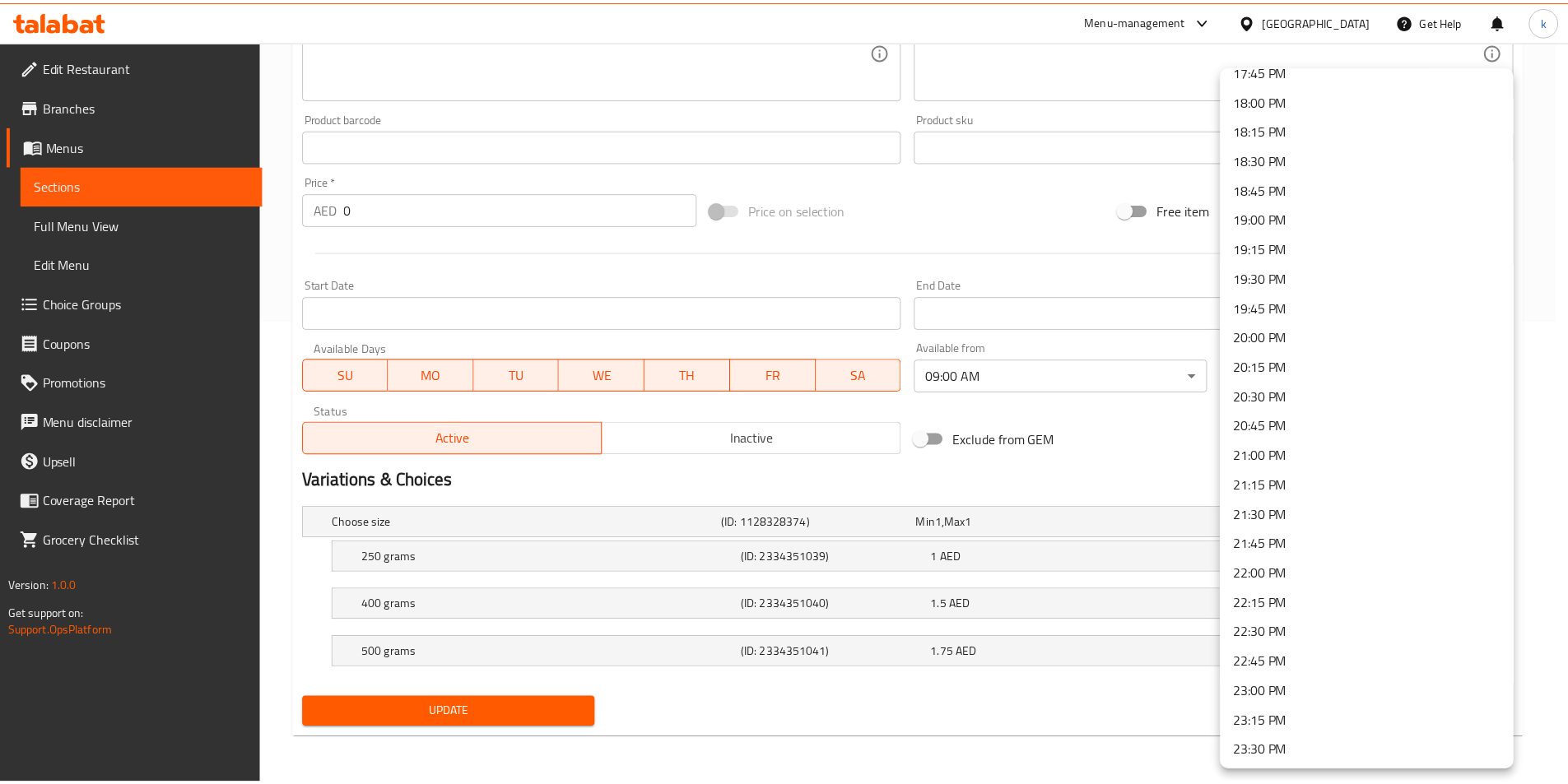
scroll to position [2182, 0]
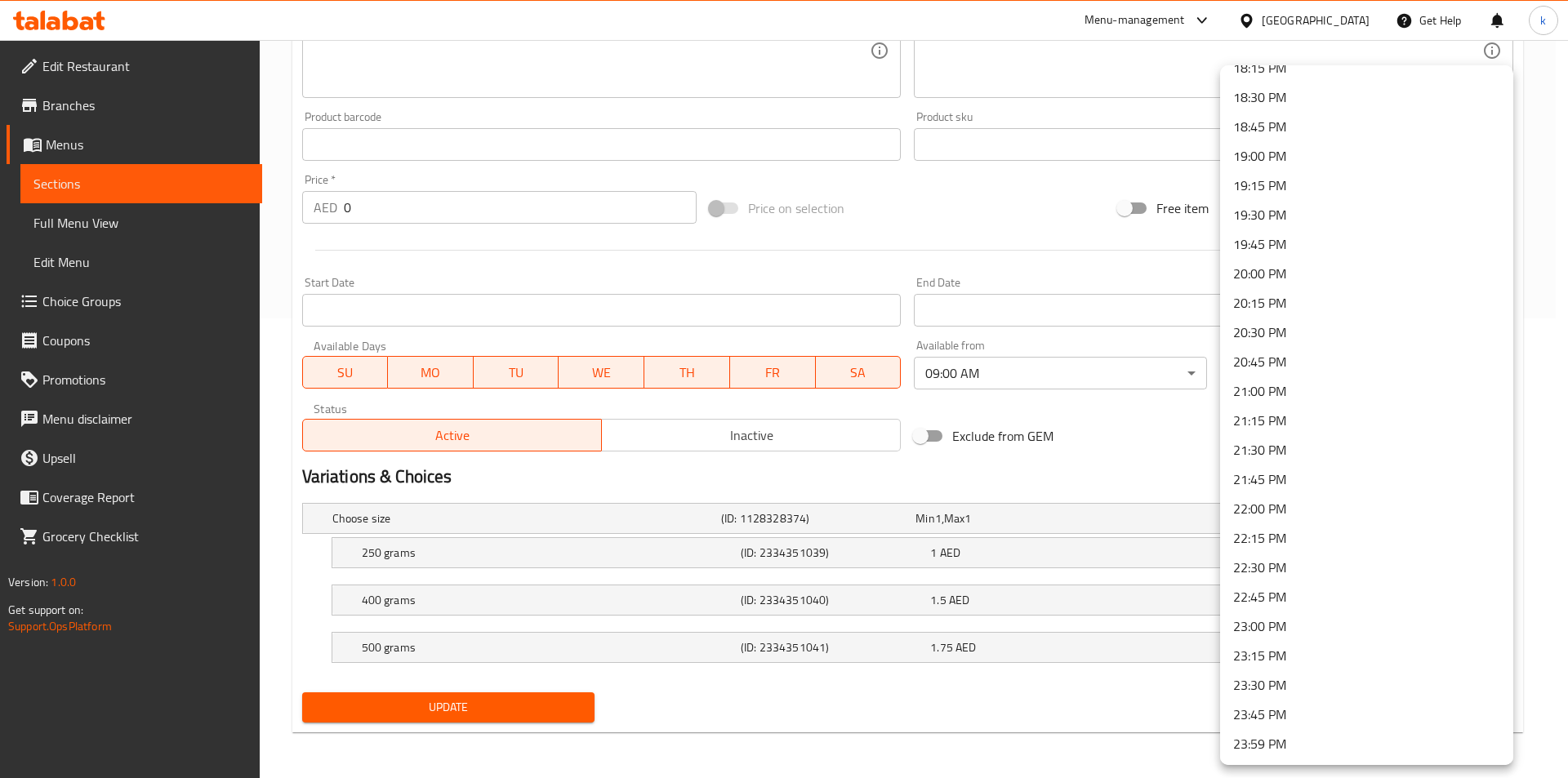
click at [1273, 624] on li "23:00 PM" at bounding box center [1366, 626] width 293 height 29
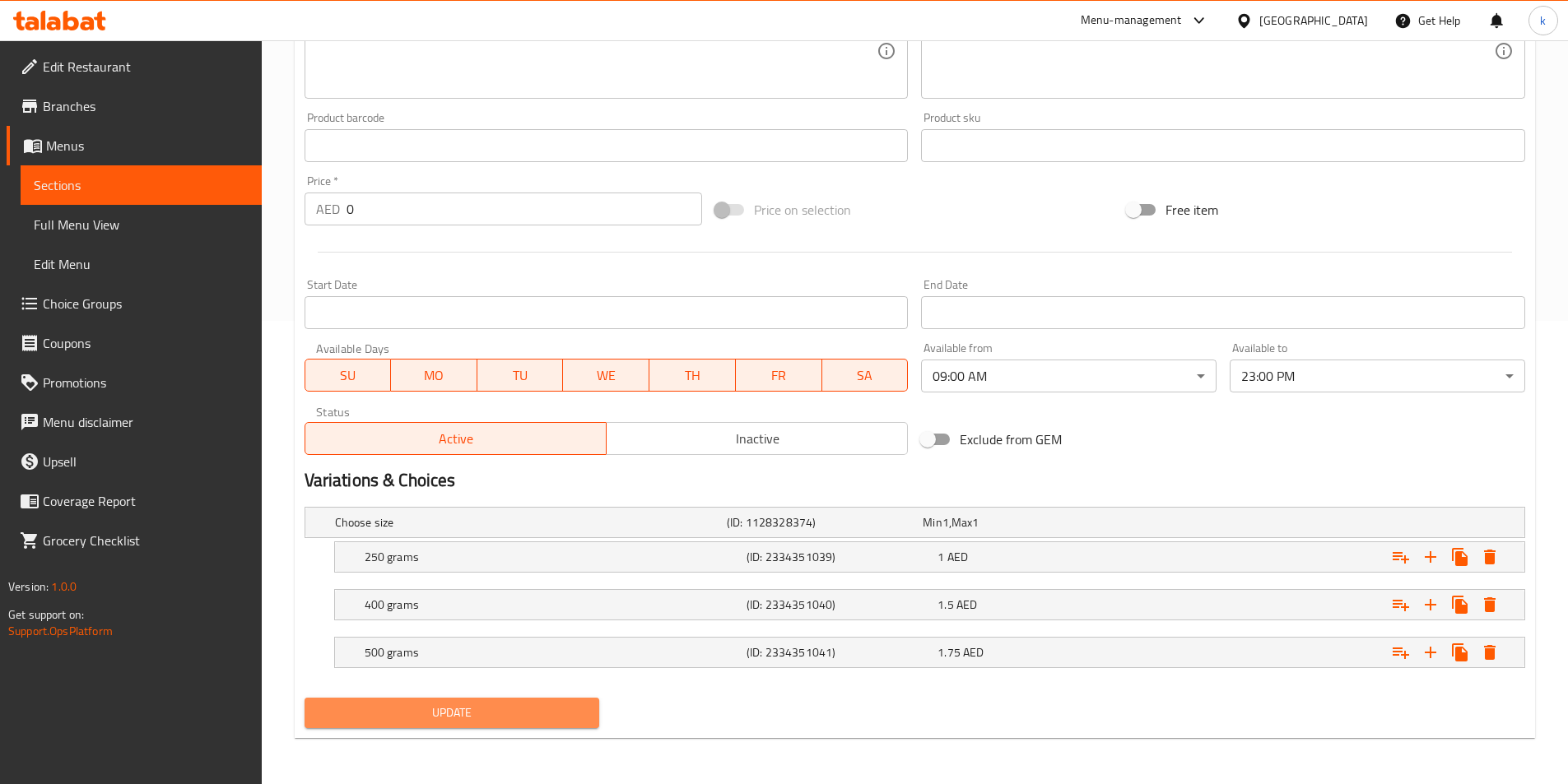
drag, startPoint x: 503, startPoint y: 710, endPoint x: 491, endPoint y: 704, distance: 13.4
click at [503, 710] on span "Update" at bounding box center [453, 714] width 270 height 21
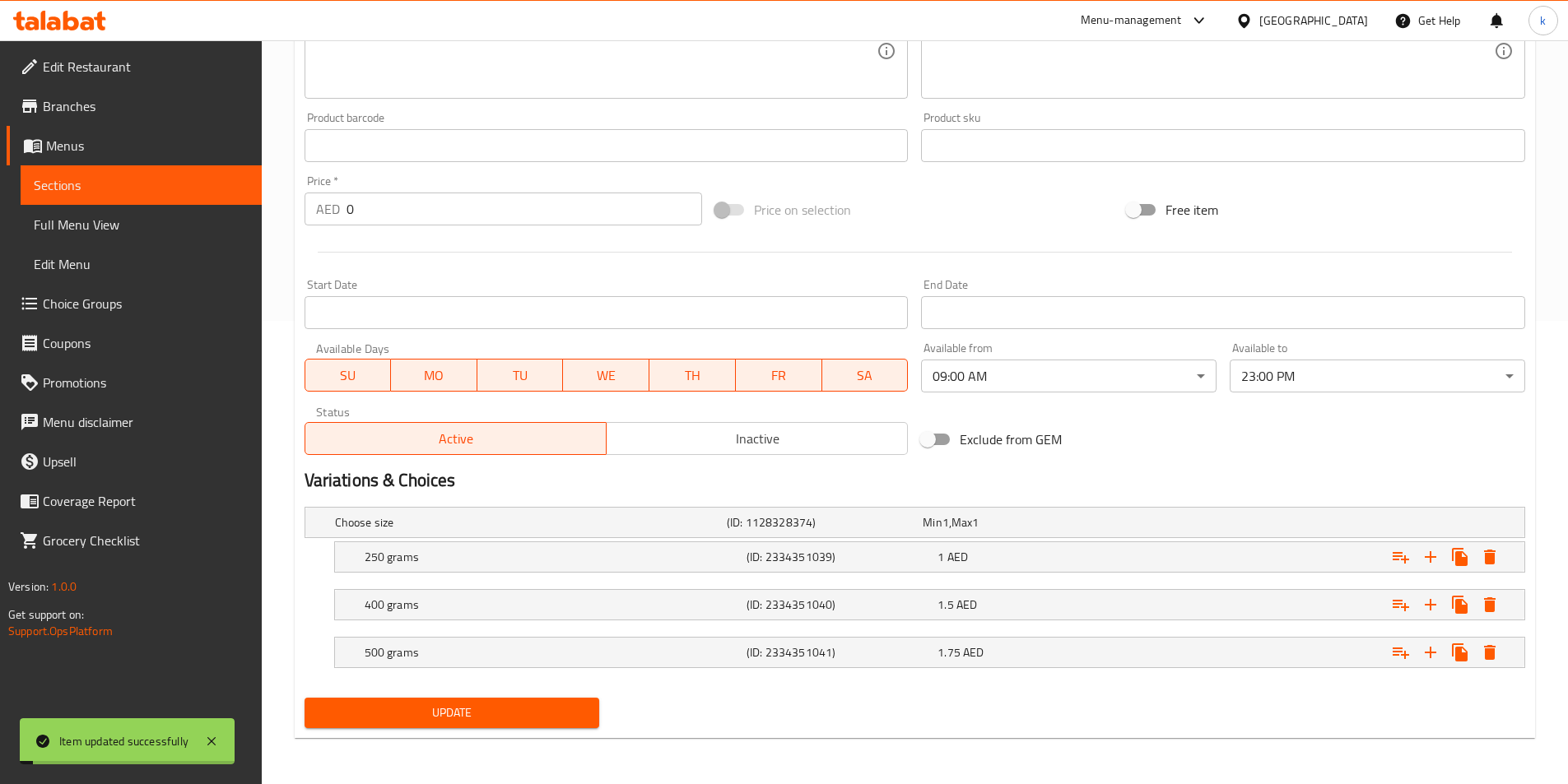
click at [137, 189] on span "Sections" at bounding box center [141, 185] width 215 height 20
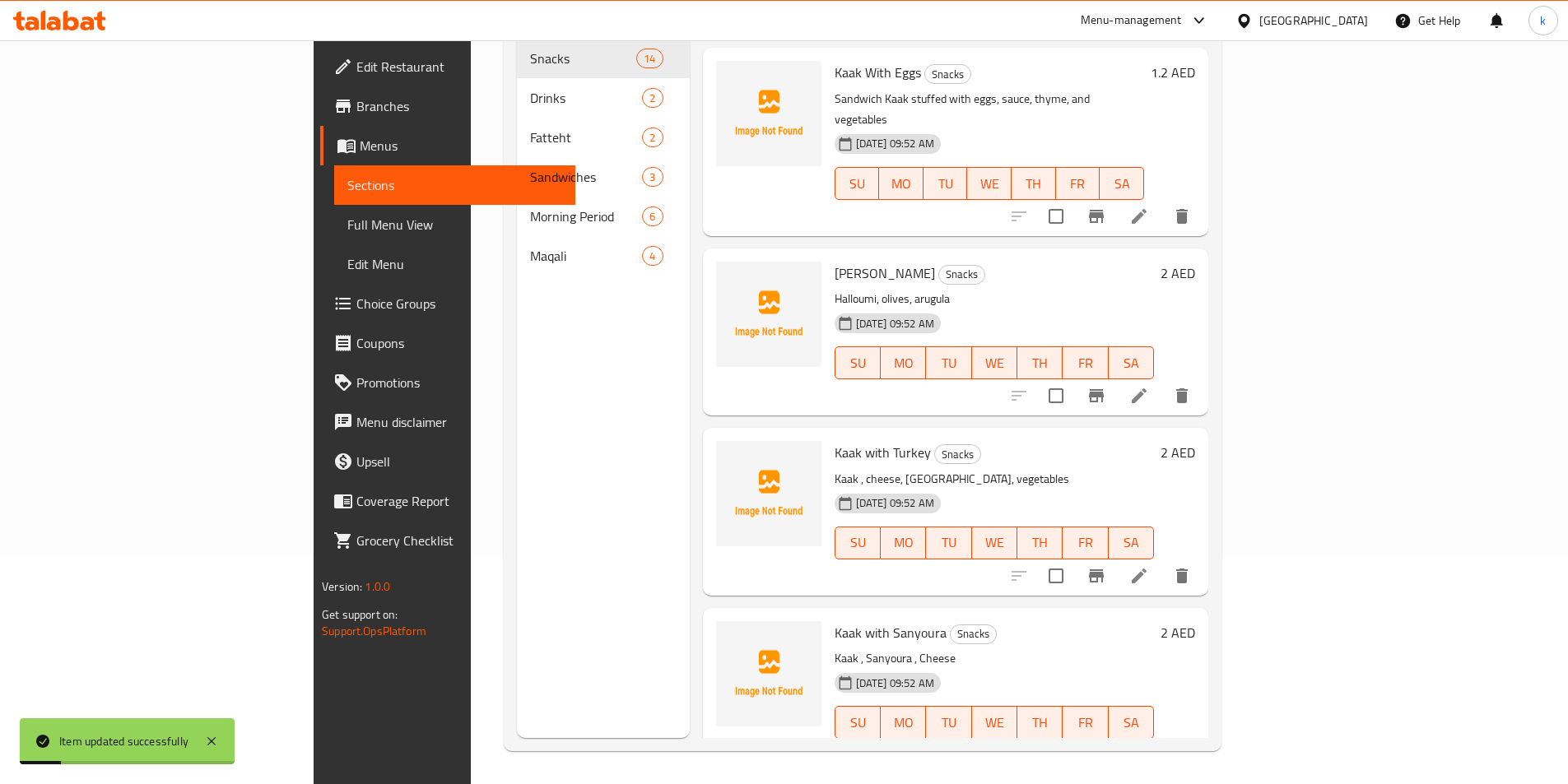
scroll to position [164, 0]
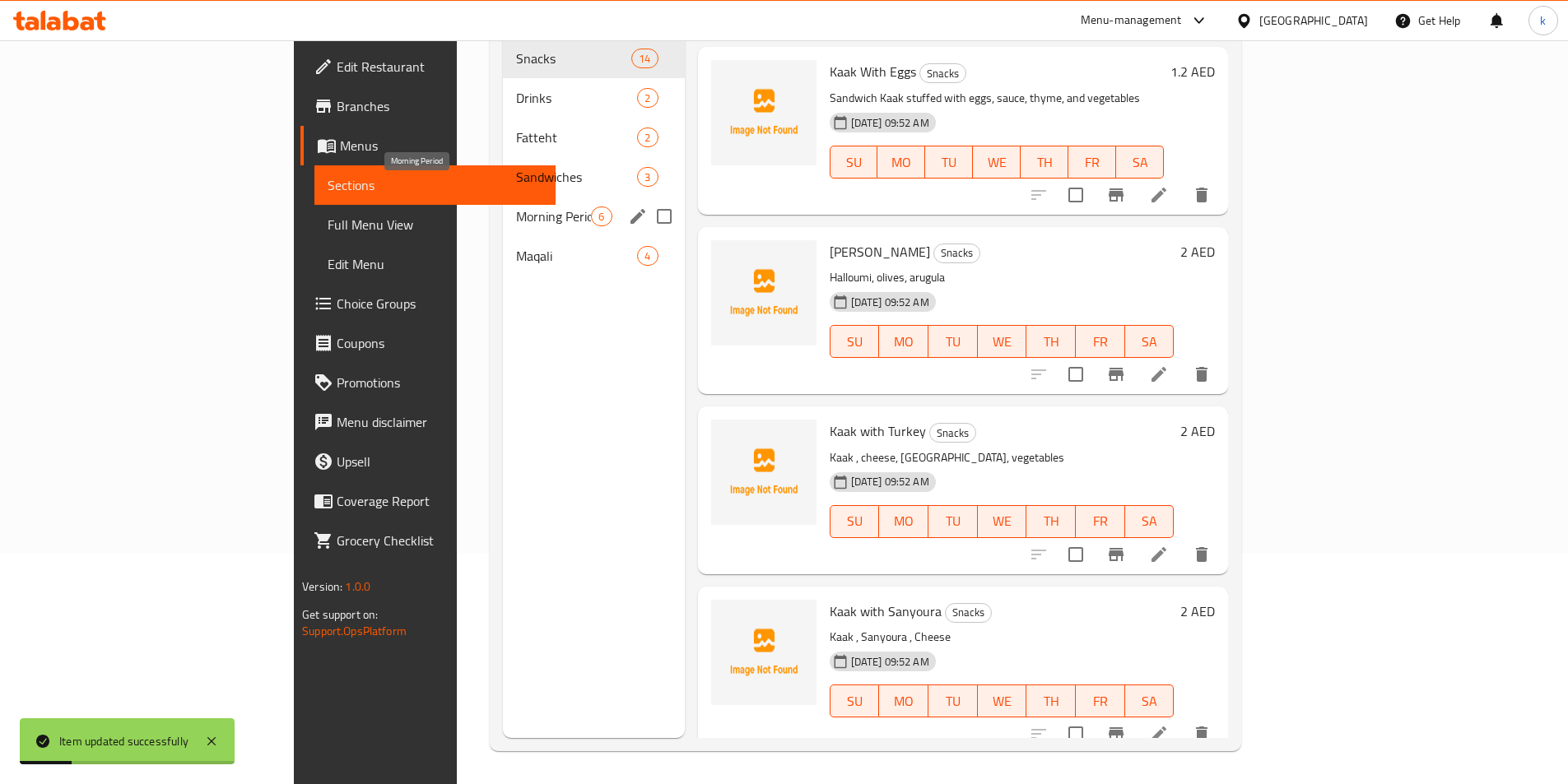
click at [516, 207] on span "Morning Period" at bounding box center [553, 216] width 75 height 20
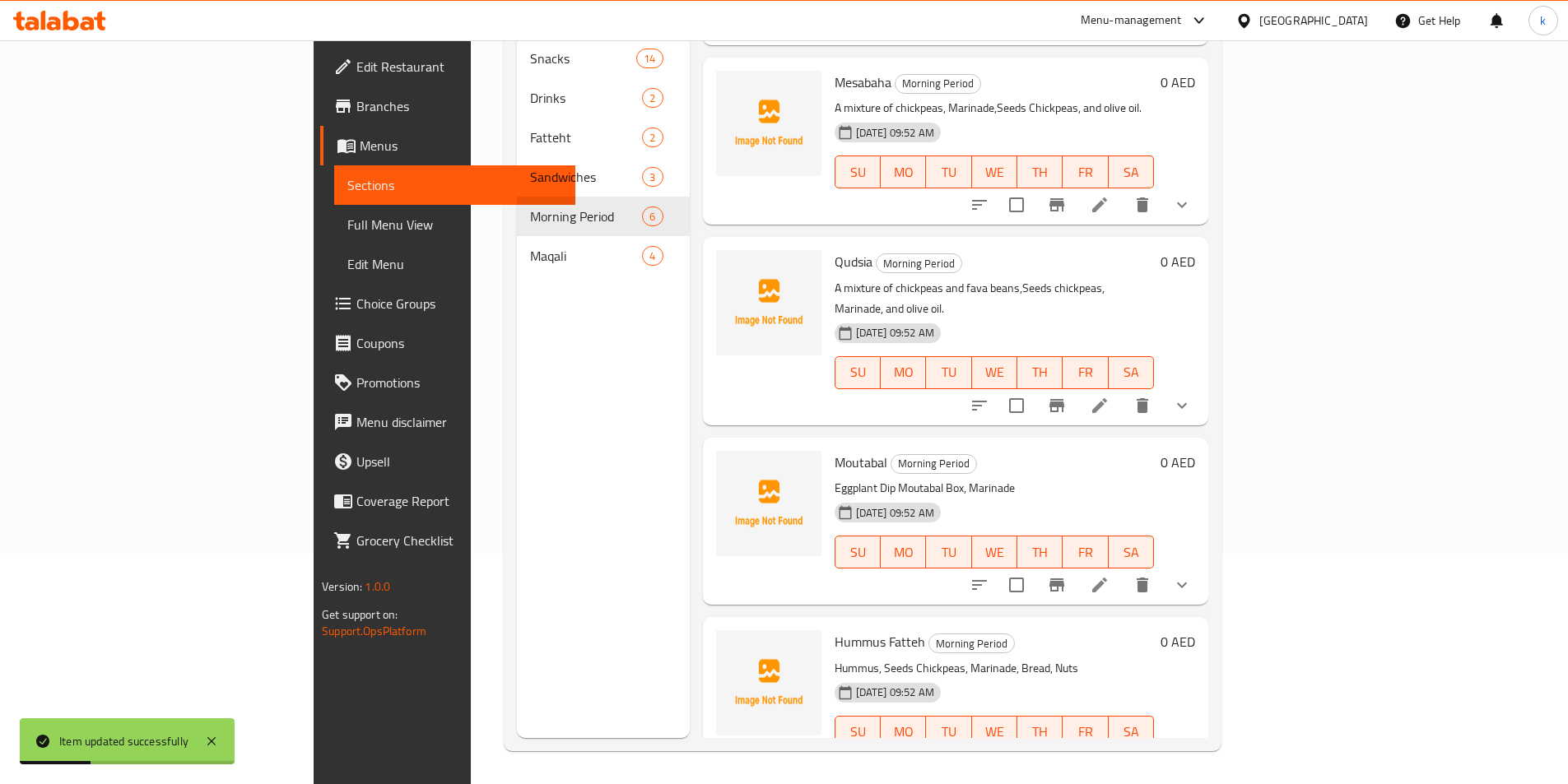
scroll to position [336, 0]
click at [1107, 576] on icon at bounding box center [1100, 584] width 15 height 15
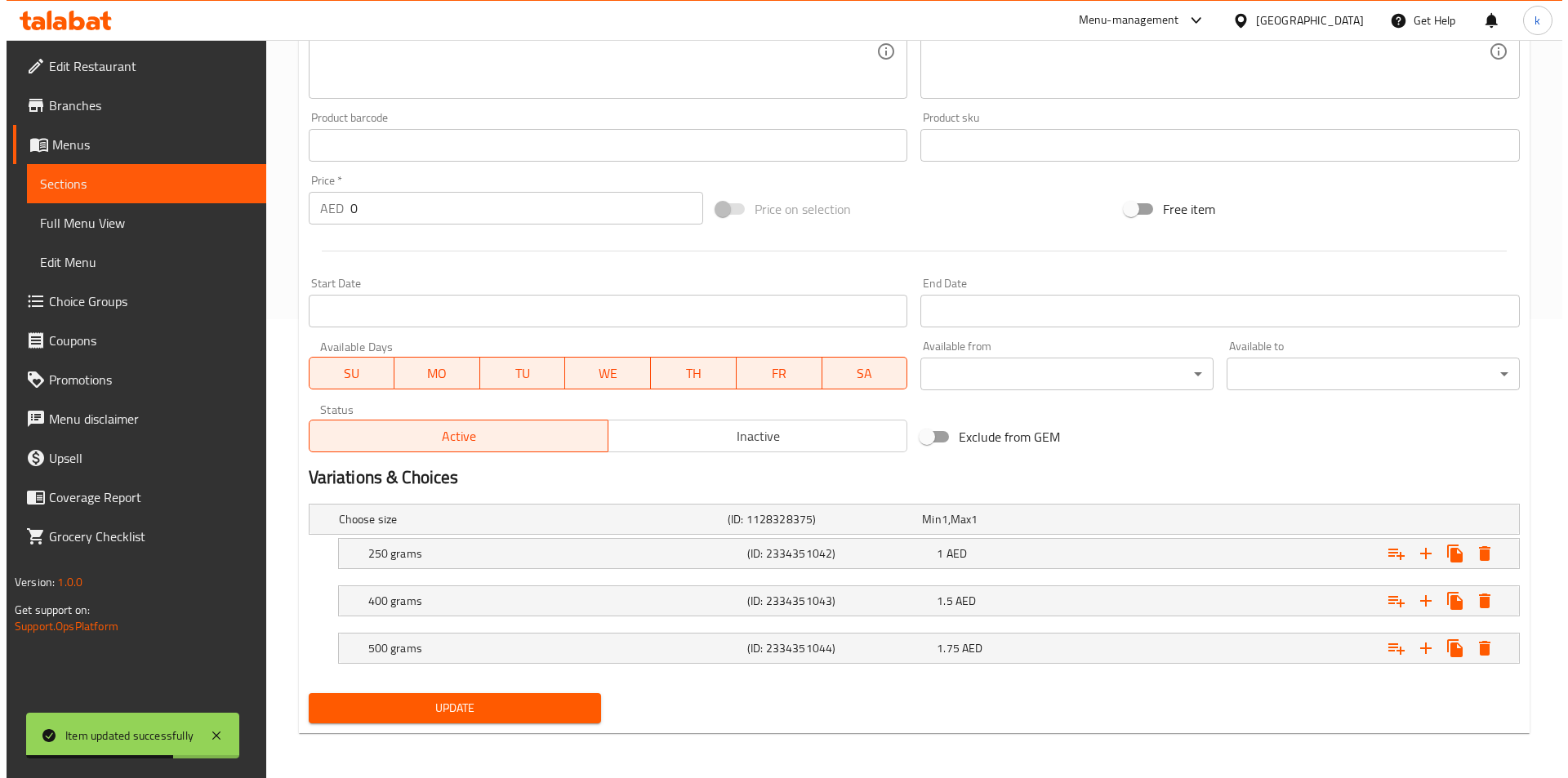
scroll to position [460, 0]
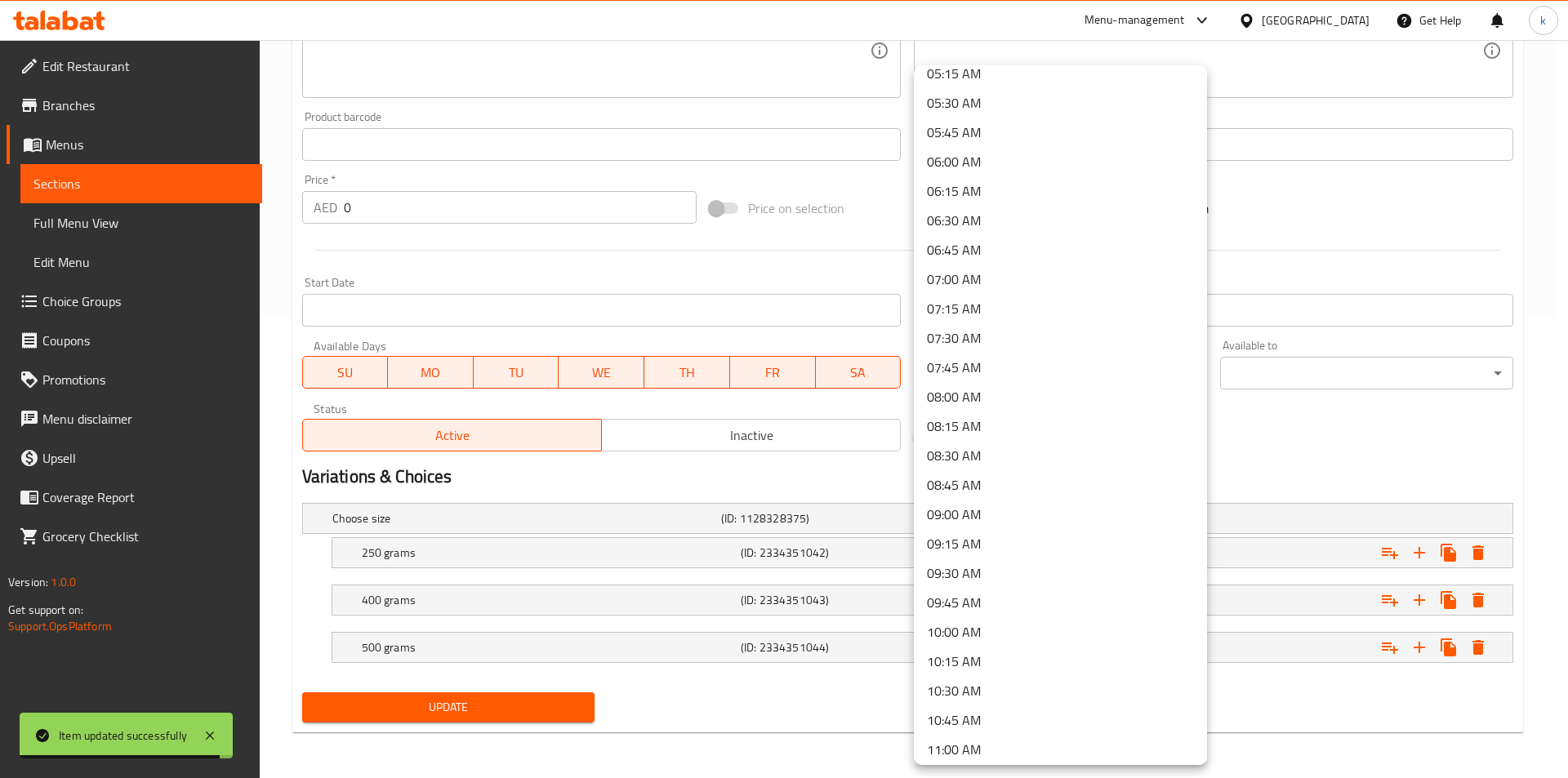
scroll to position [654, 0]
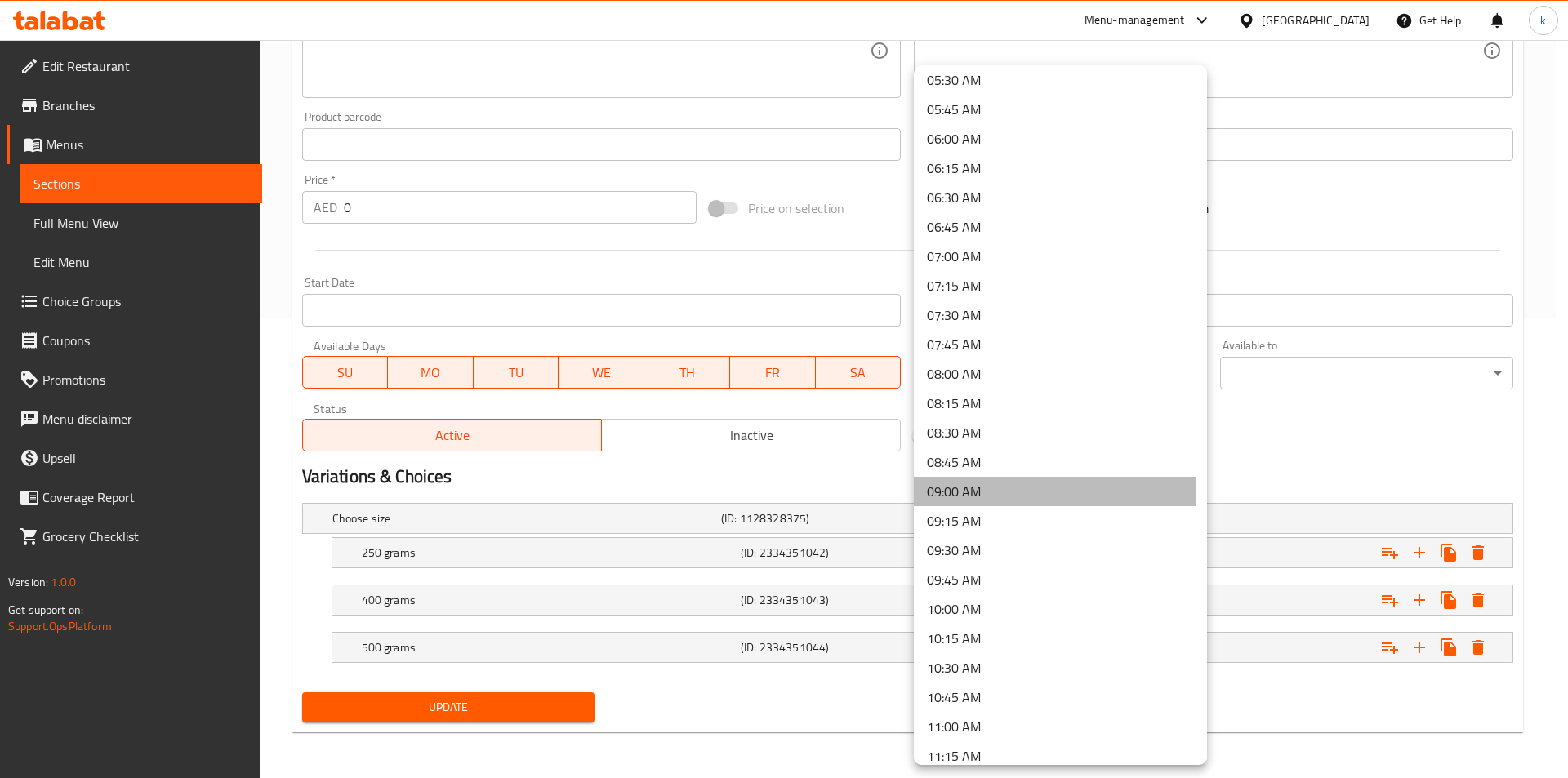
click at [954, 489] on li "09:00 AM" at bounding box center [1059, 491] width 293 height 29
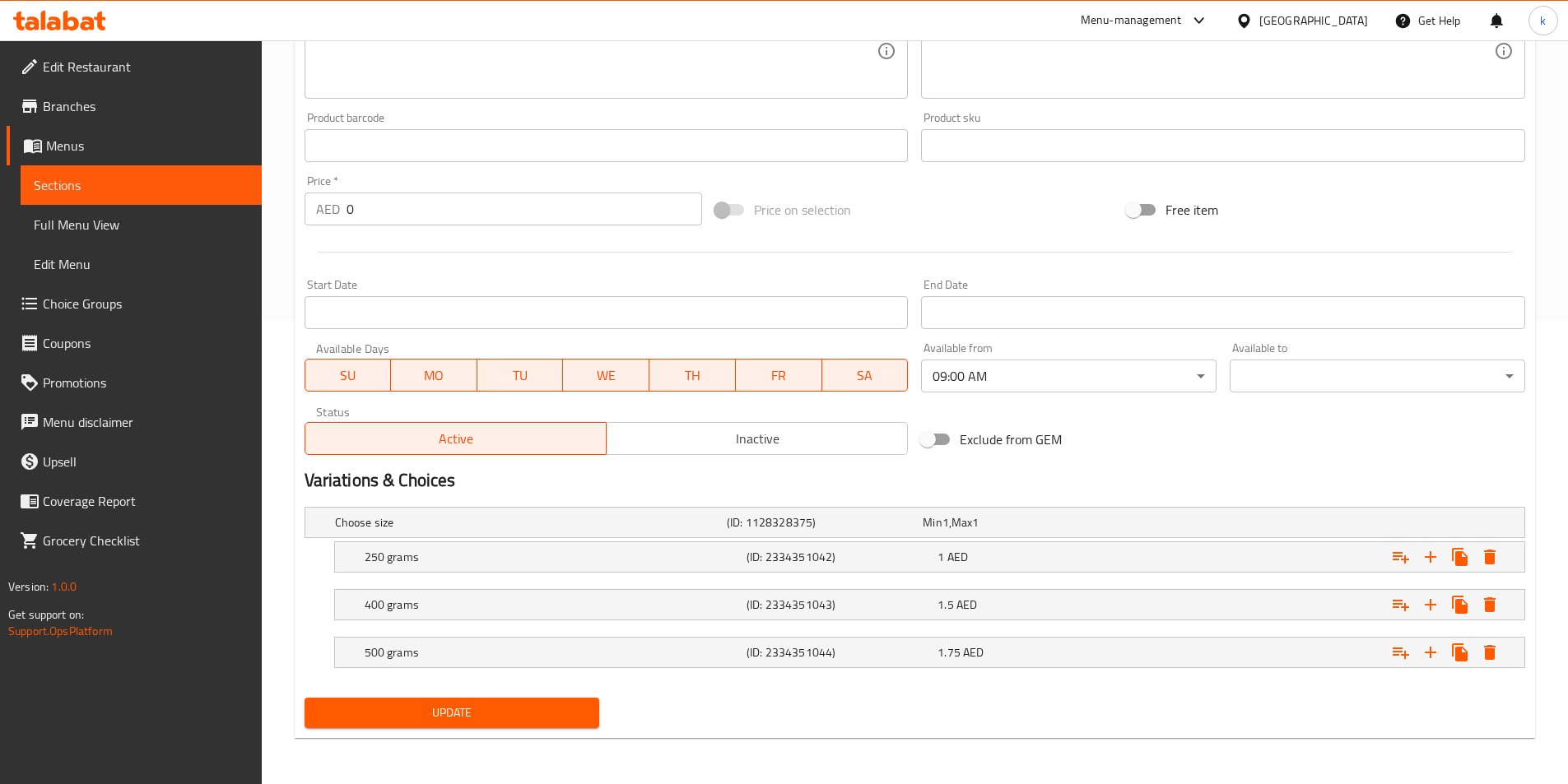
click at [1292, 352] on div "Available to ​ ​" at bounding box center [1377, 367] width 295 height 50
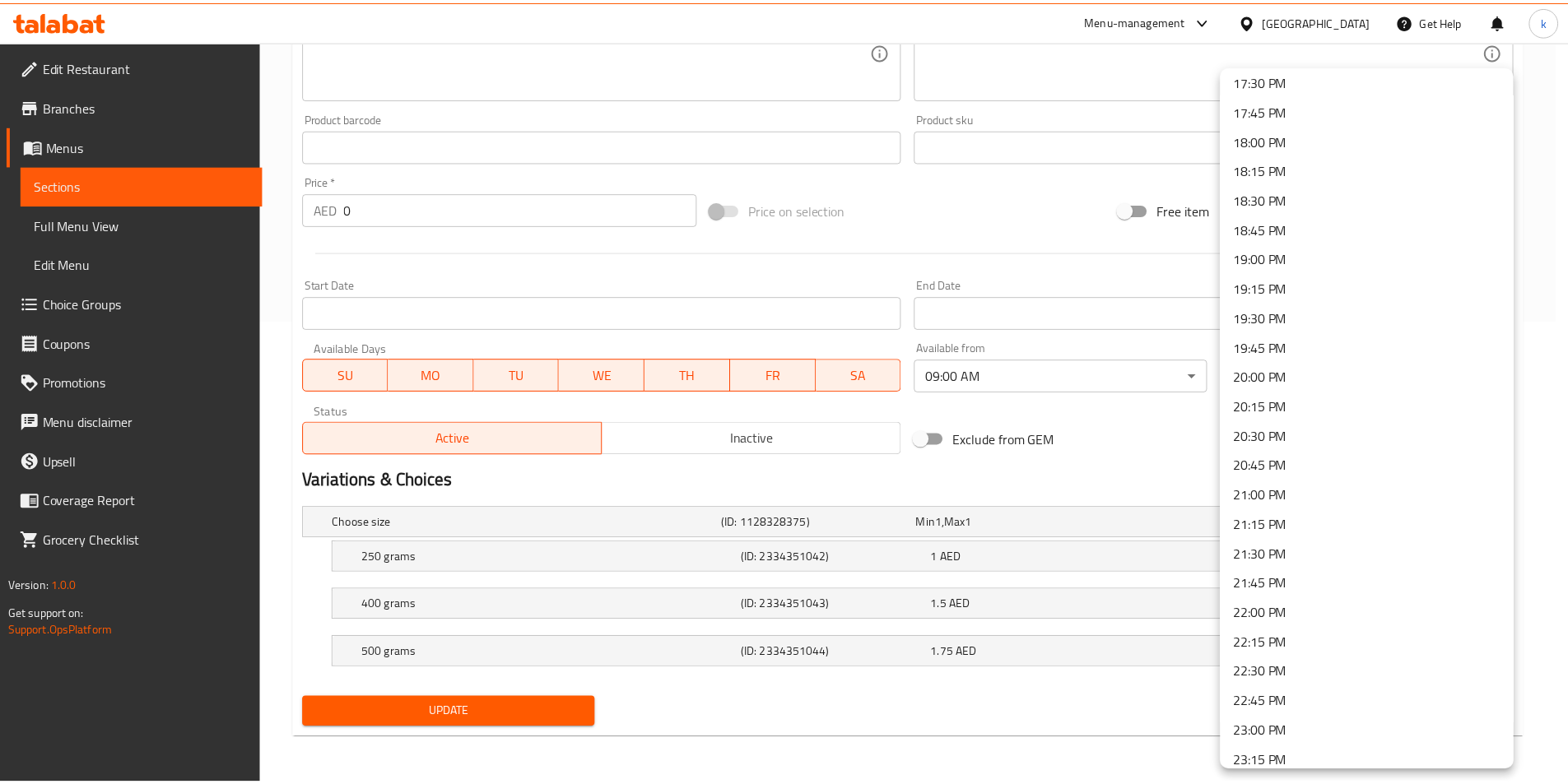
scroll to position [2182, 0]
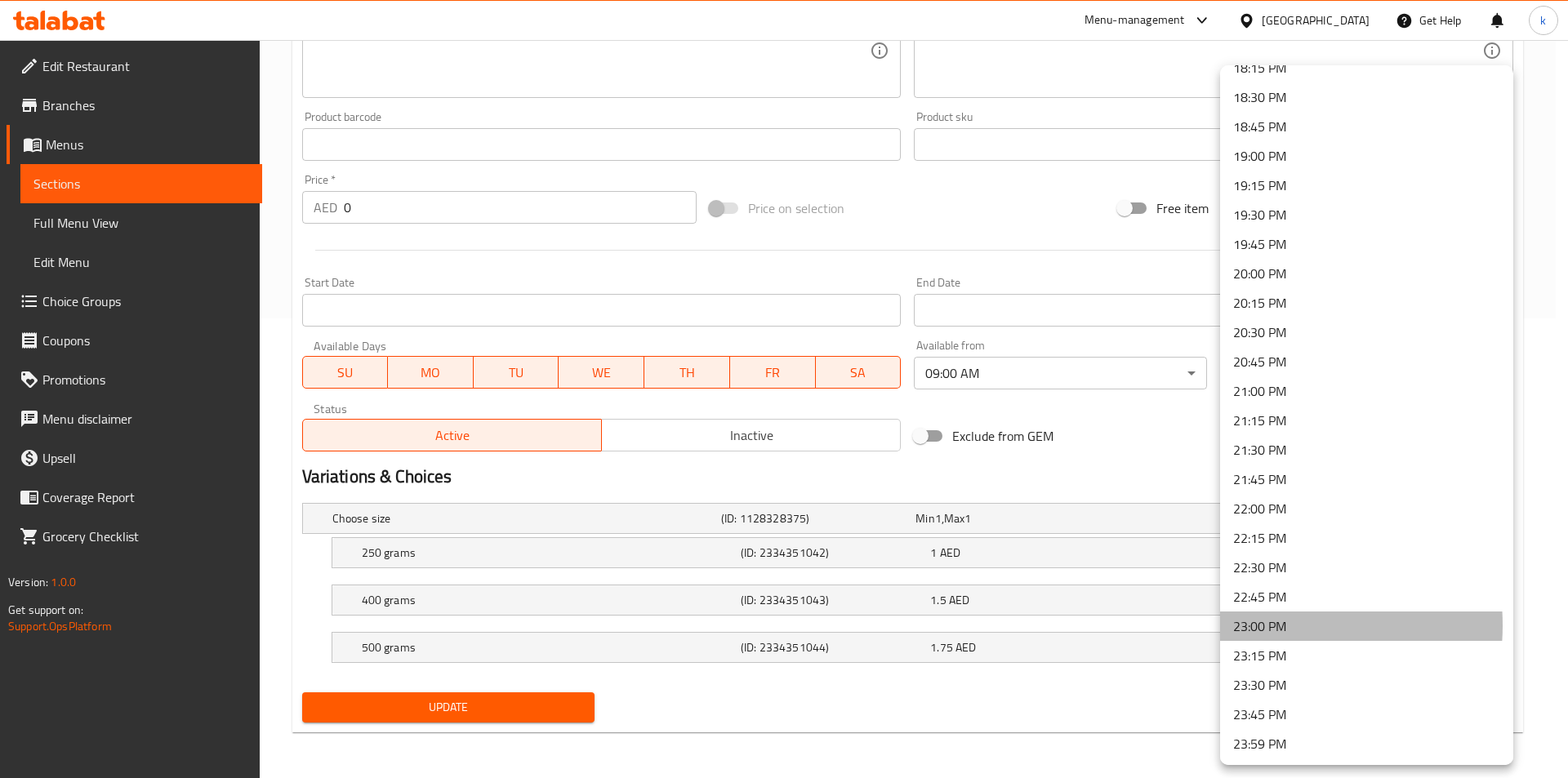
click at [1266, 625] on li "23:00 PM" at bounding box center [1366, 626] width 293 height 29
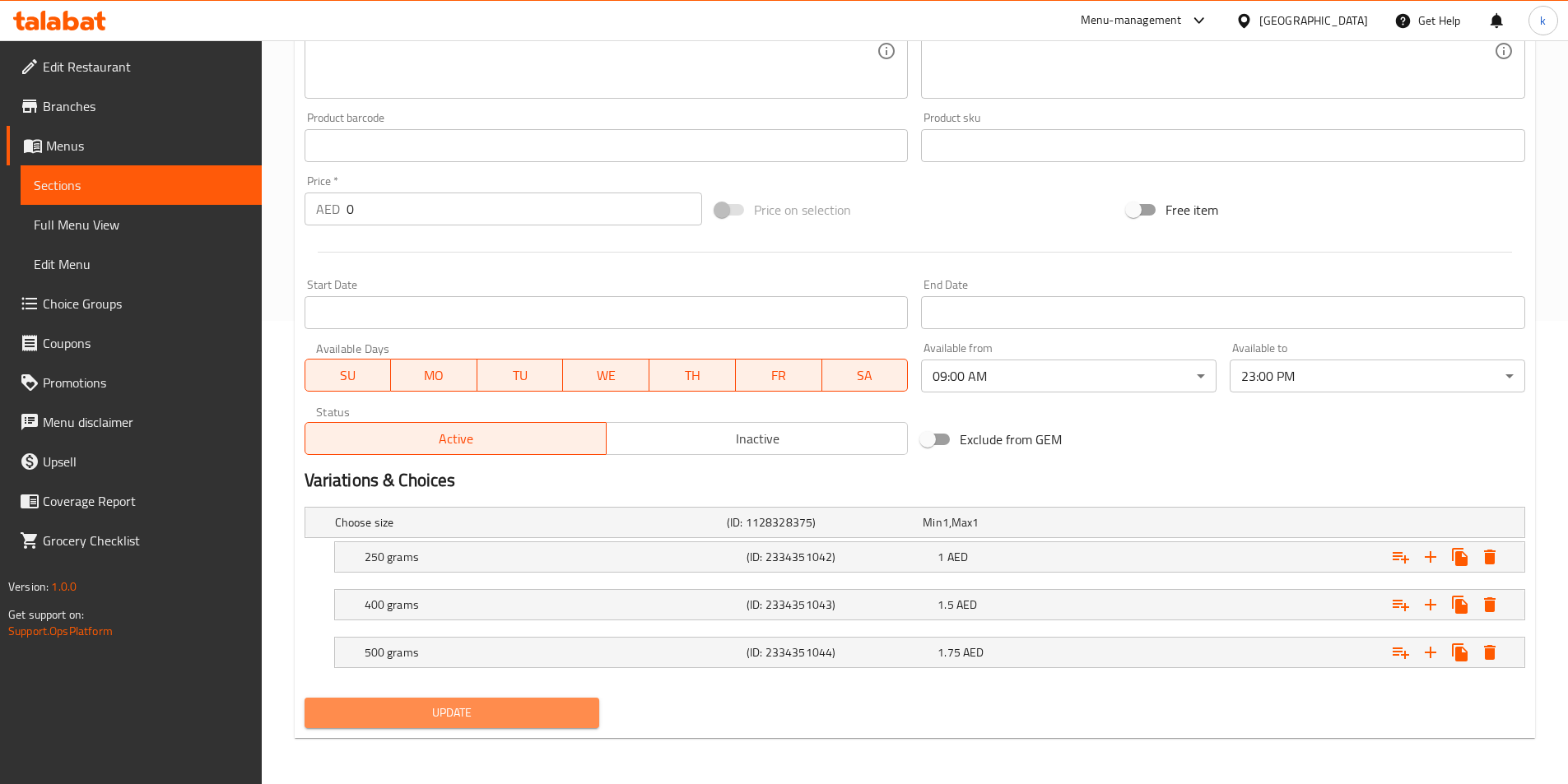
click at [505, 722] on span "Update" at bounding box center [453, 714] width 270 height 21
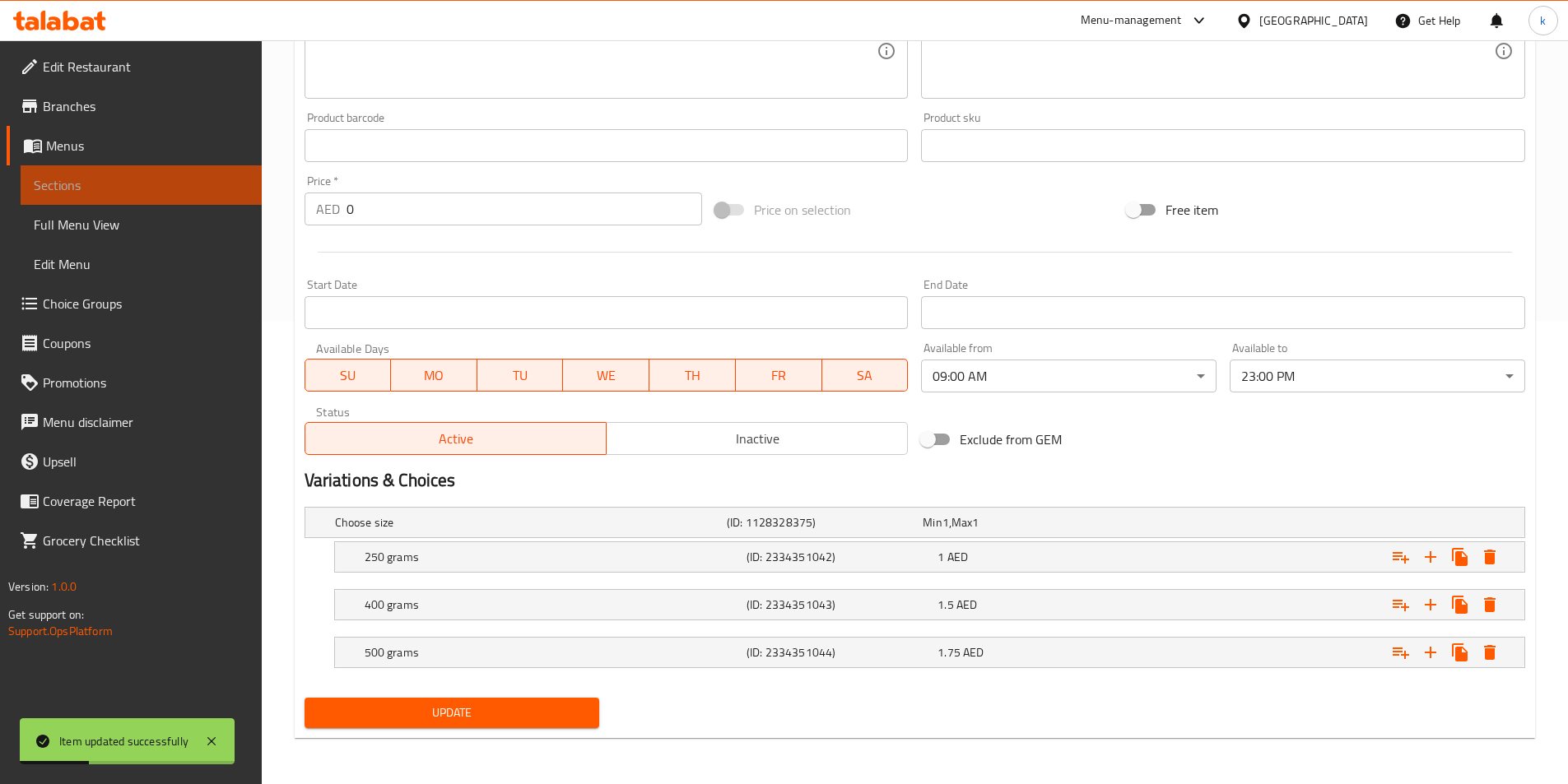
click at [75, 184] on span "Sections" at bounding box center [141, 185] width 215 height 20
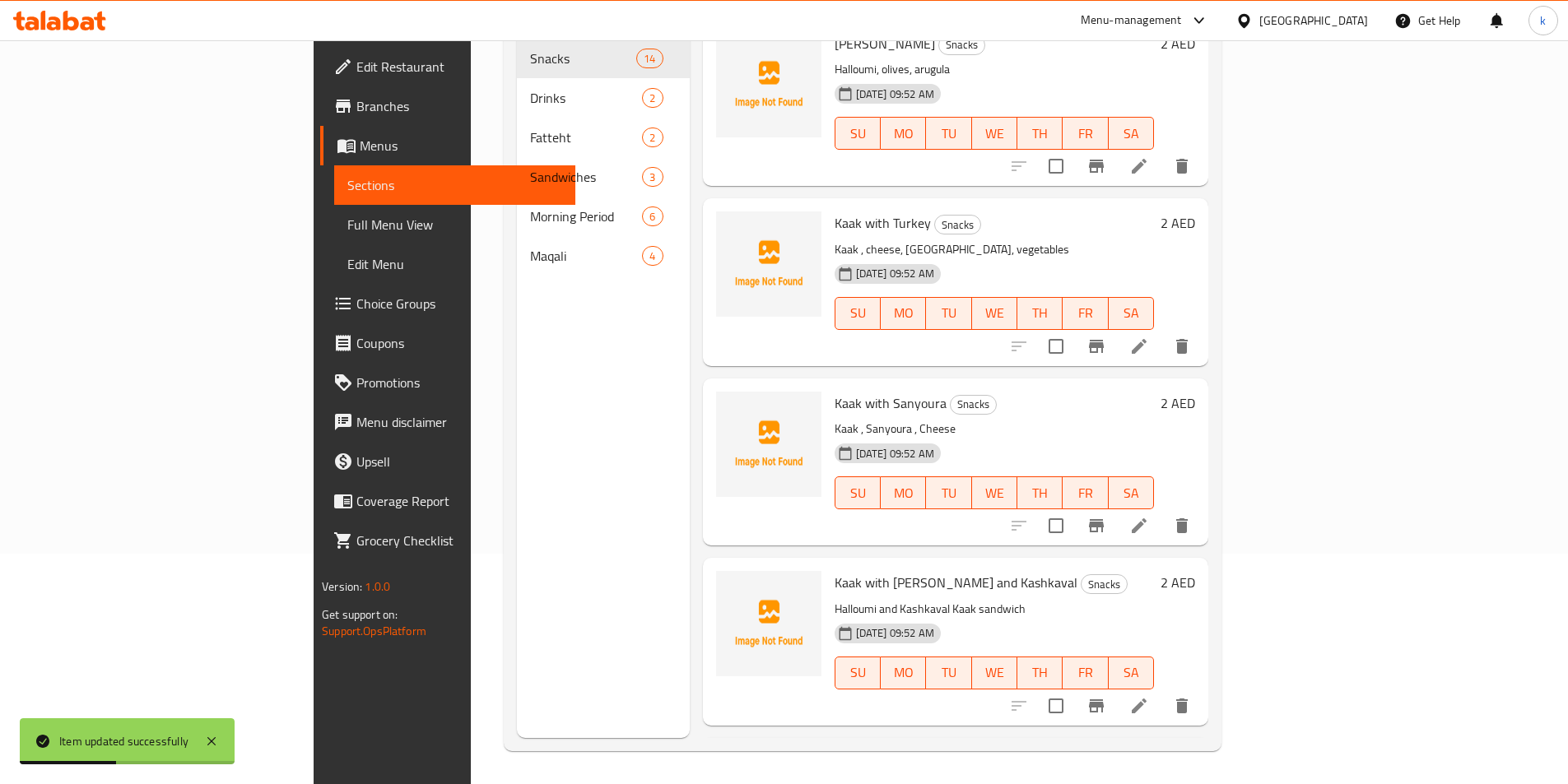
scroll to position [576, 0]
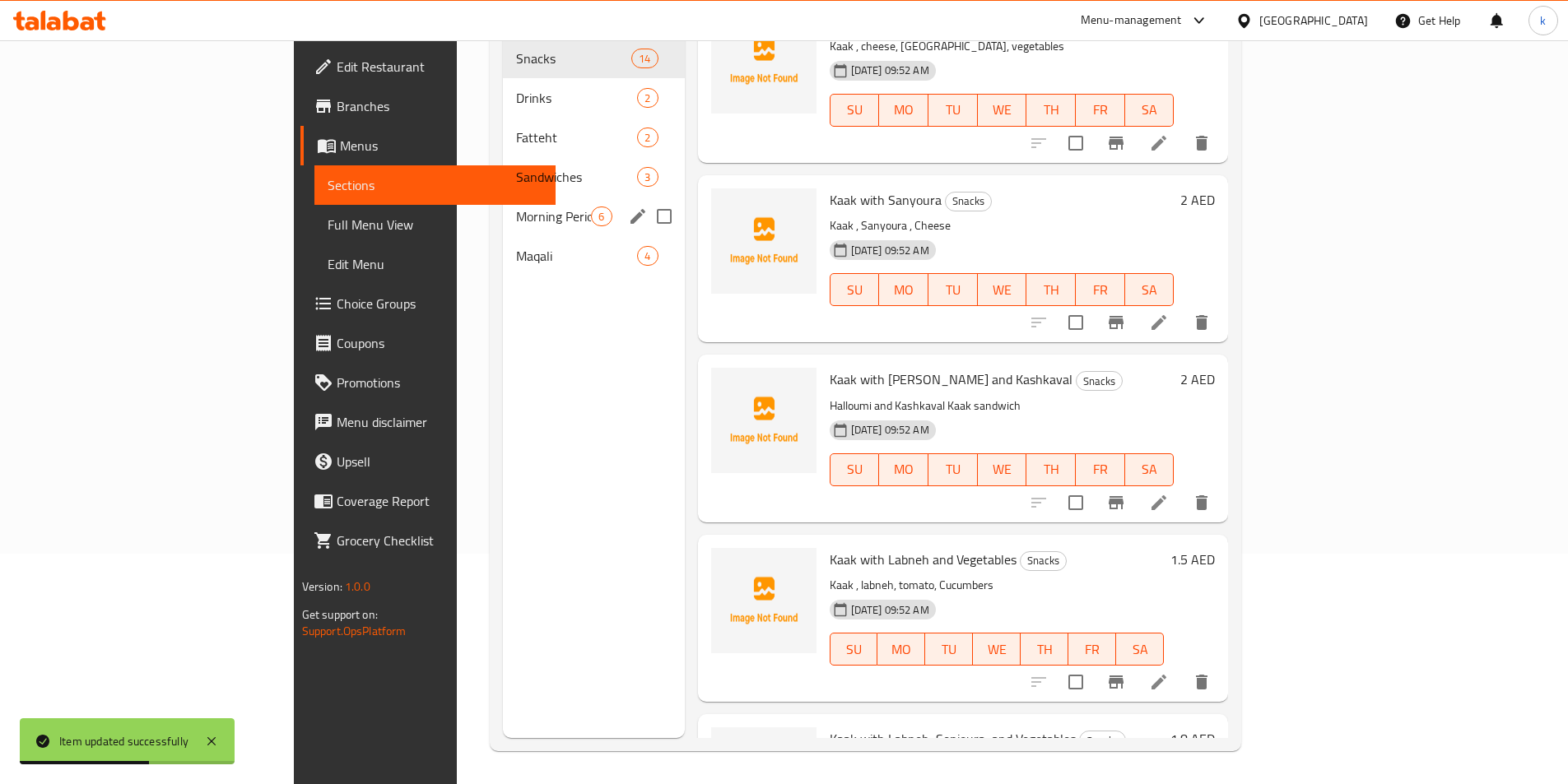
drag, startPoint x: 389, startPoint y: 189, endPoint x: 455, endPoint y: 226, distance: 75.7
click at [516, 207] on span "Morning Period" at bounding box center [553, 216] width 75 height 20
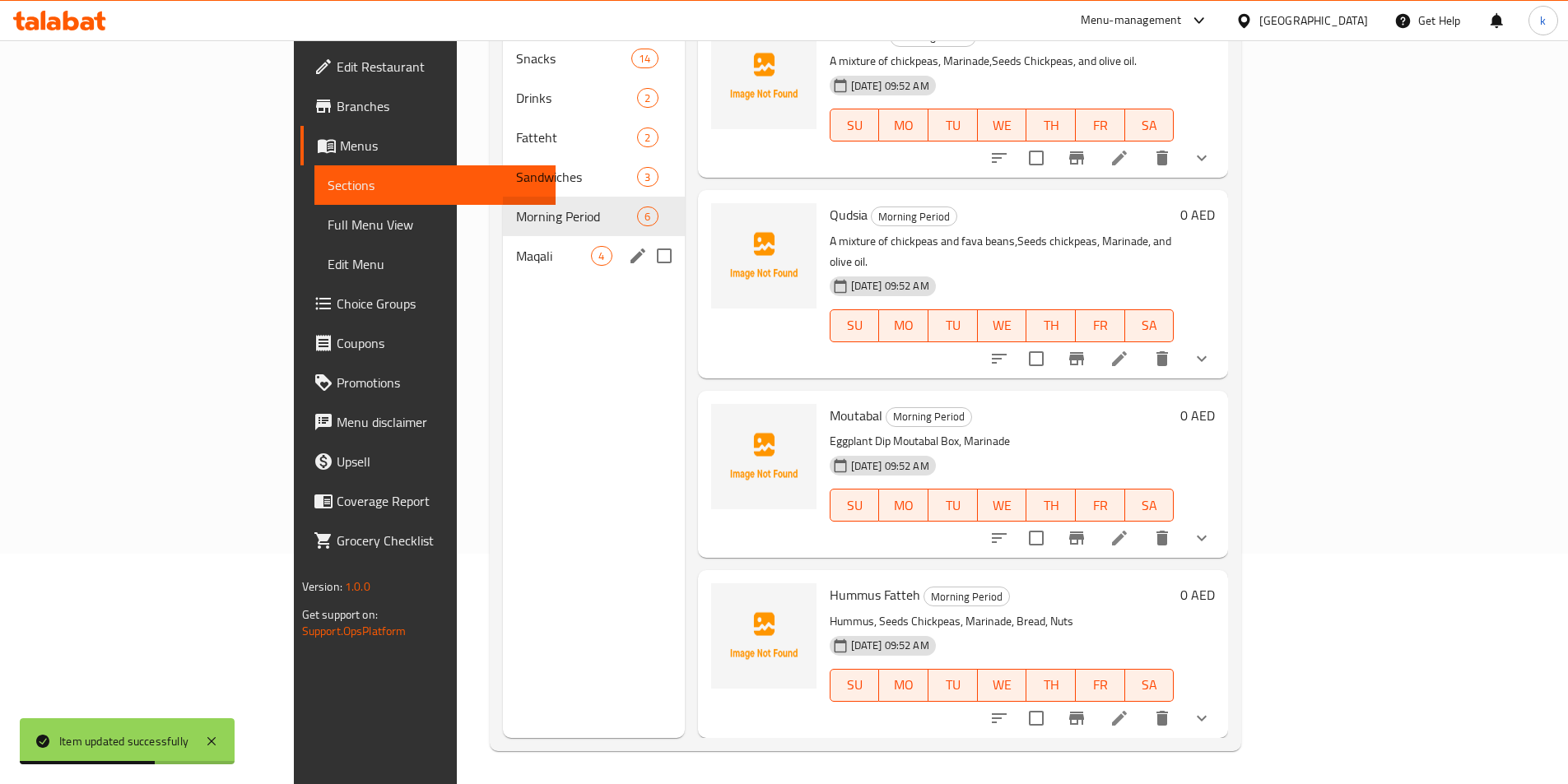
scroll to position [336, 0]
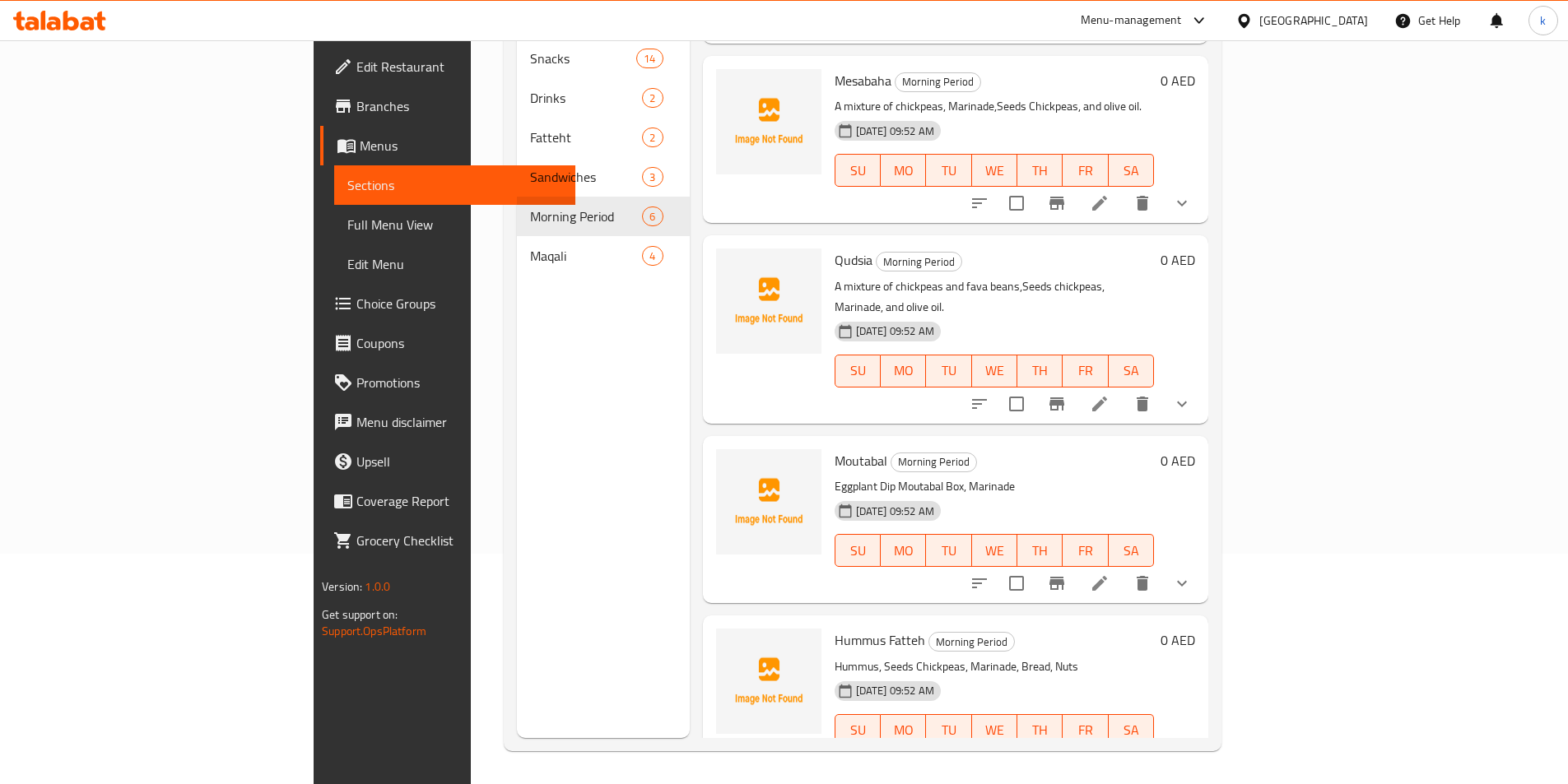
click at [1123, 569] on li at bounding box center [1099, 583] width 47 height 29
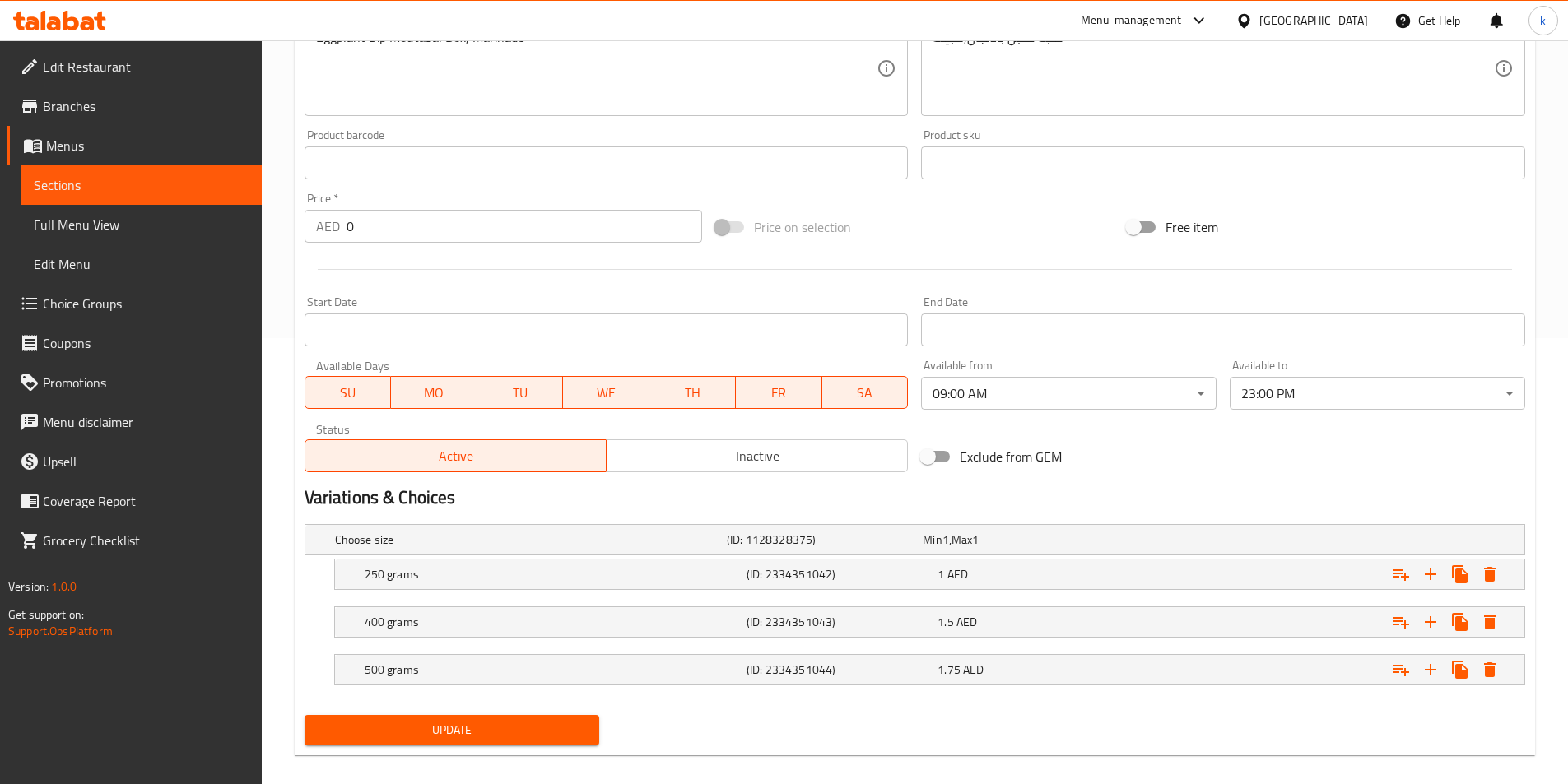
scroll to position [463, 0]
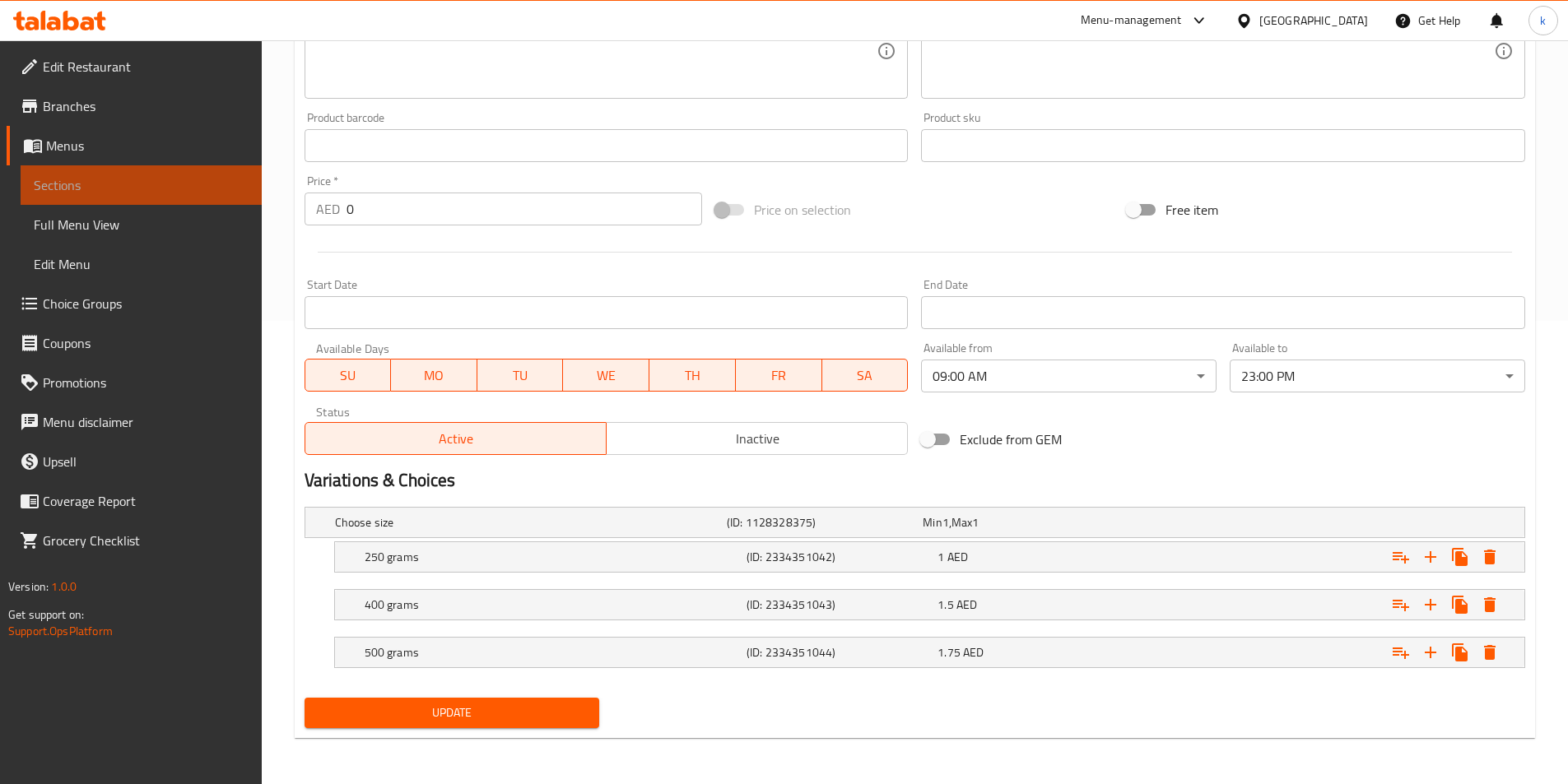
click at [67, 192] on span "Sections" at bounding box center [141, 185] width 215 height 20
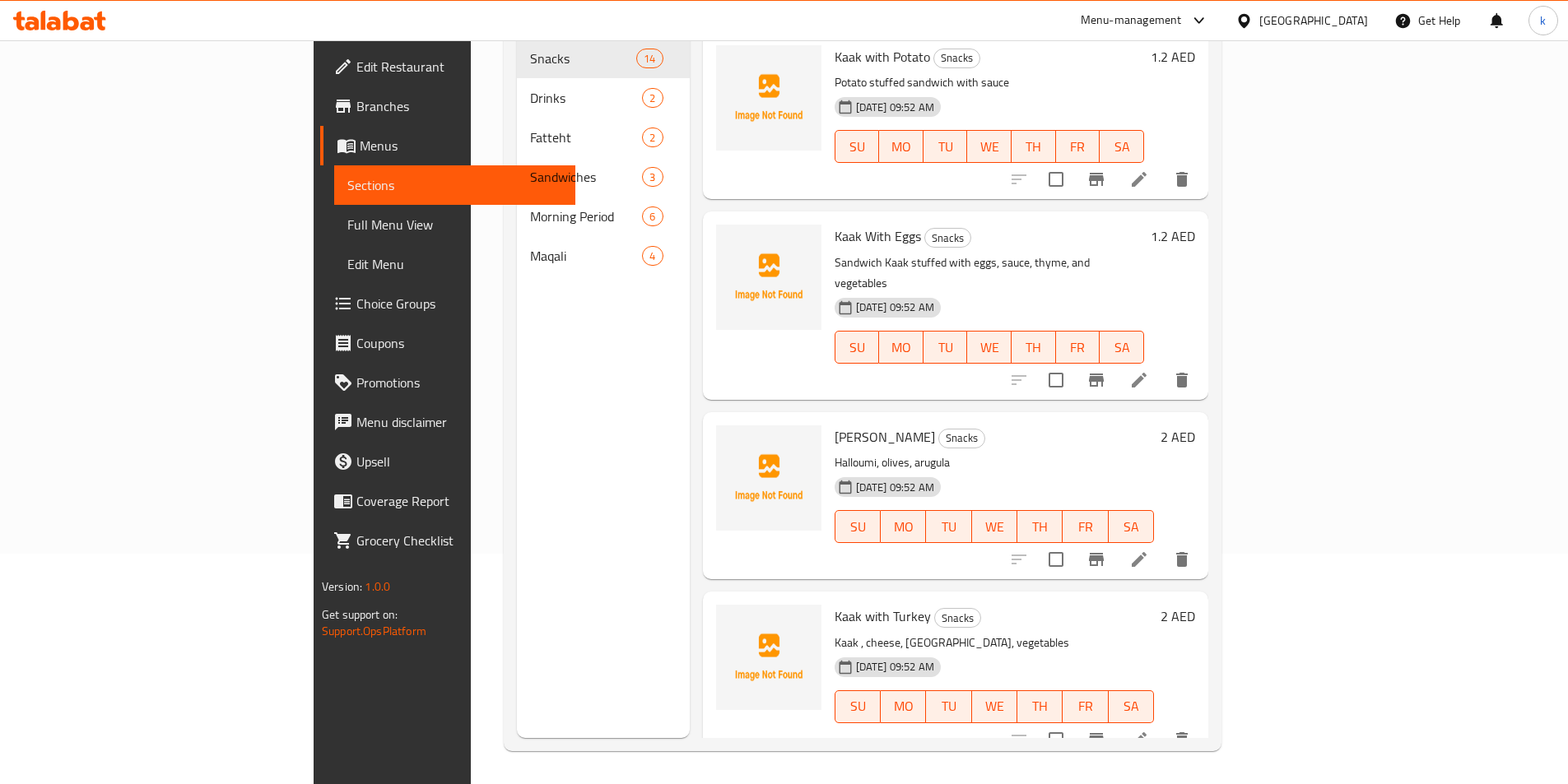
scroll to position [231, 0]
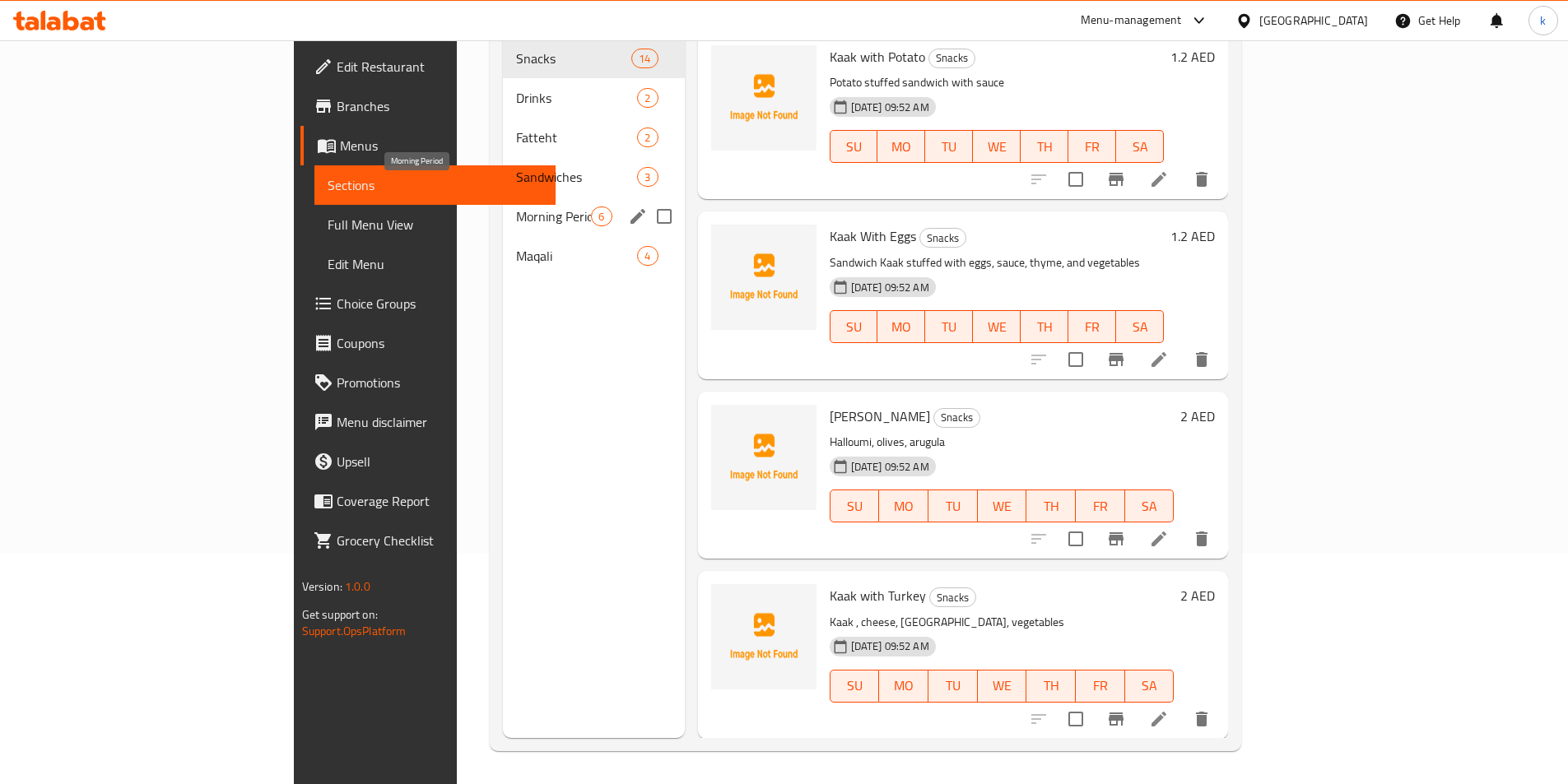
click at [516, 207] on span "Morning Period" at bounding box center [553, 216] width 75 height 20
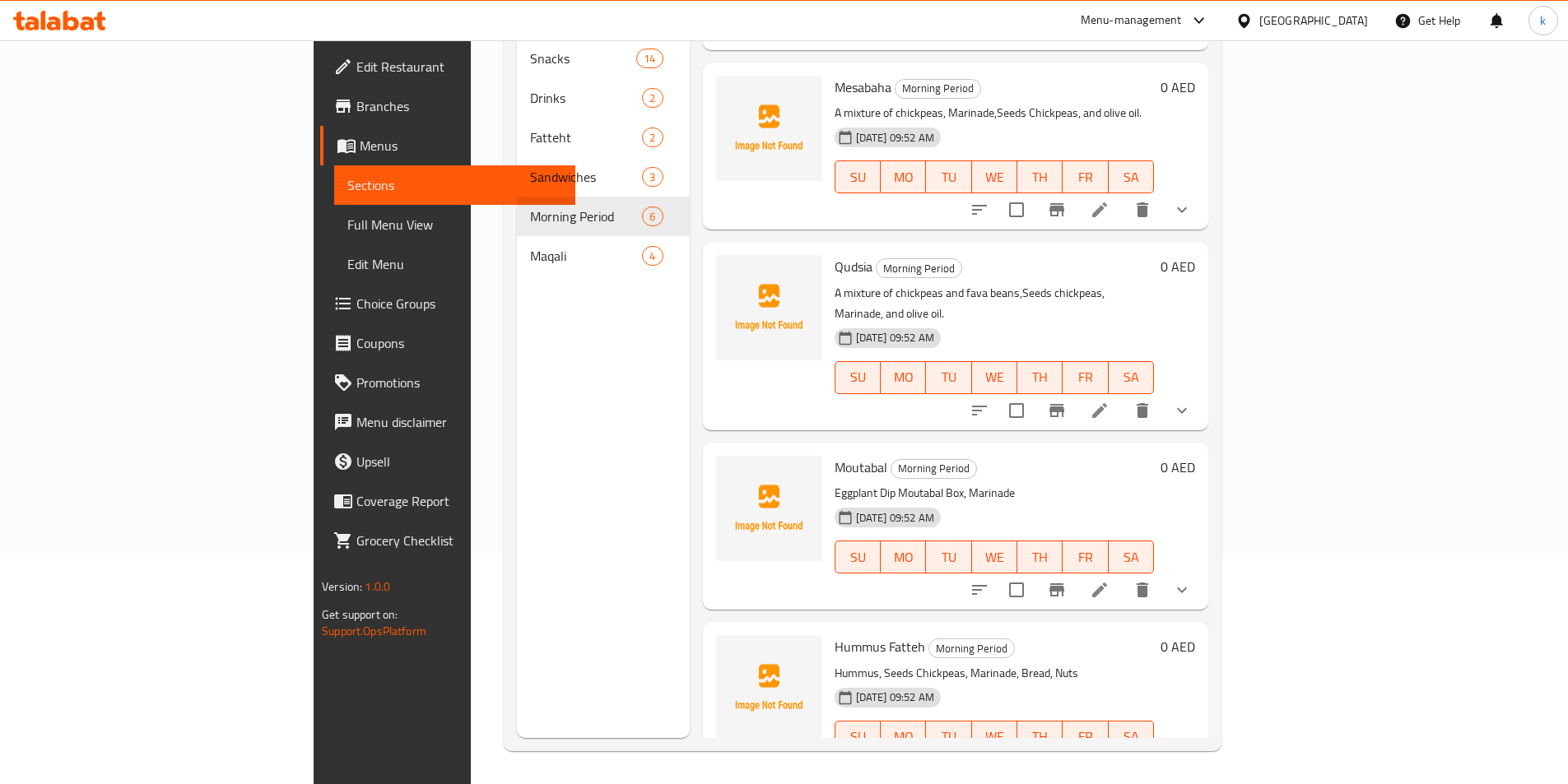
scroll to position [336, 0]
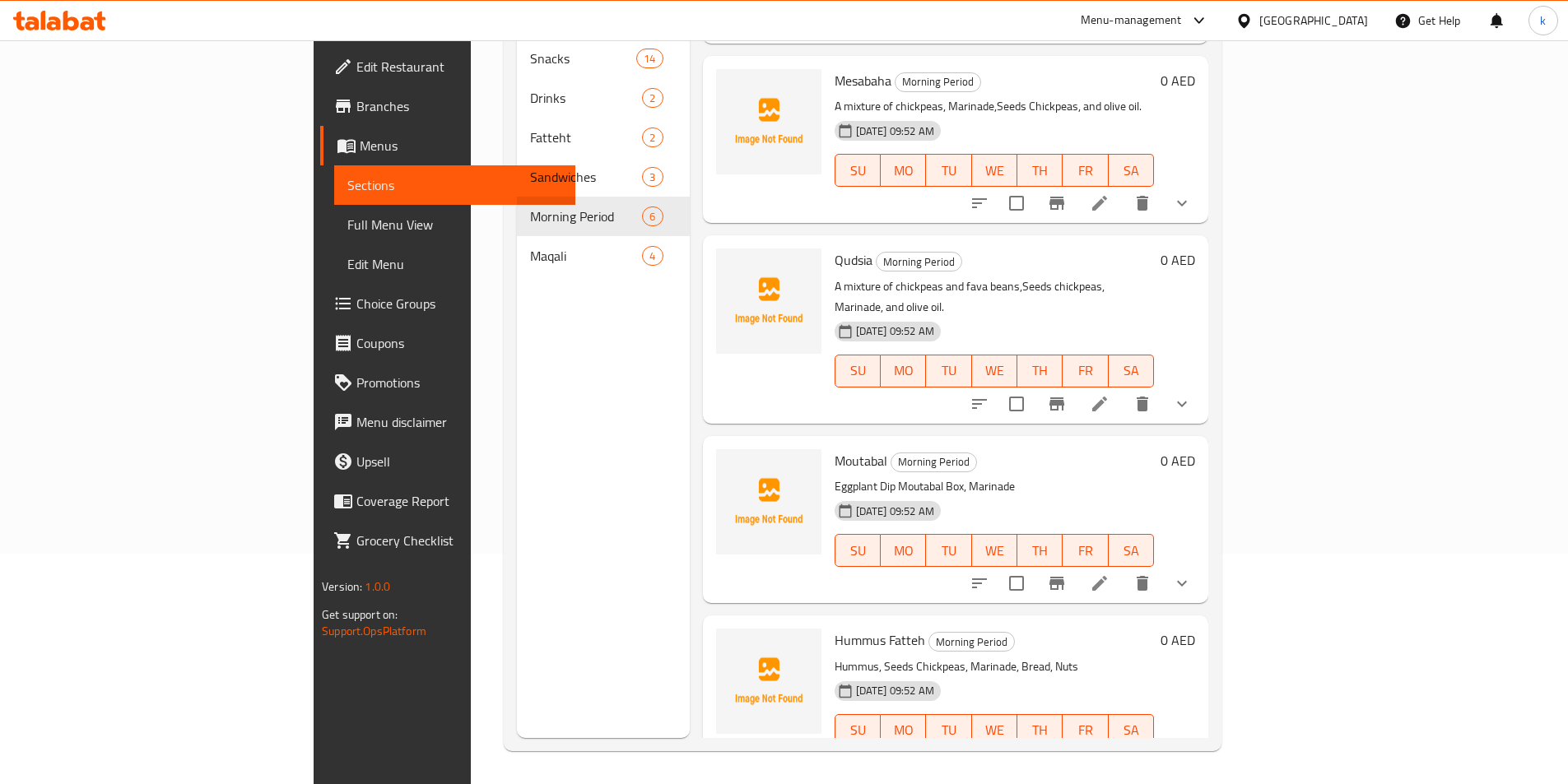
click at [1123, 749] on li at bounding box center [1099, 763] width 47 height 29
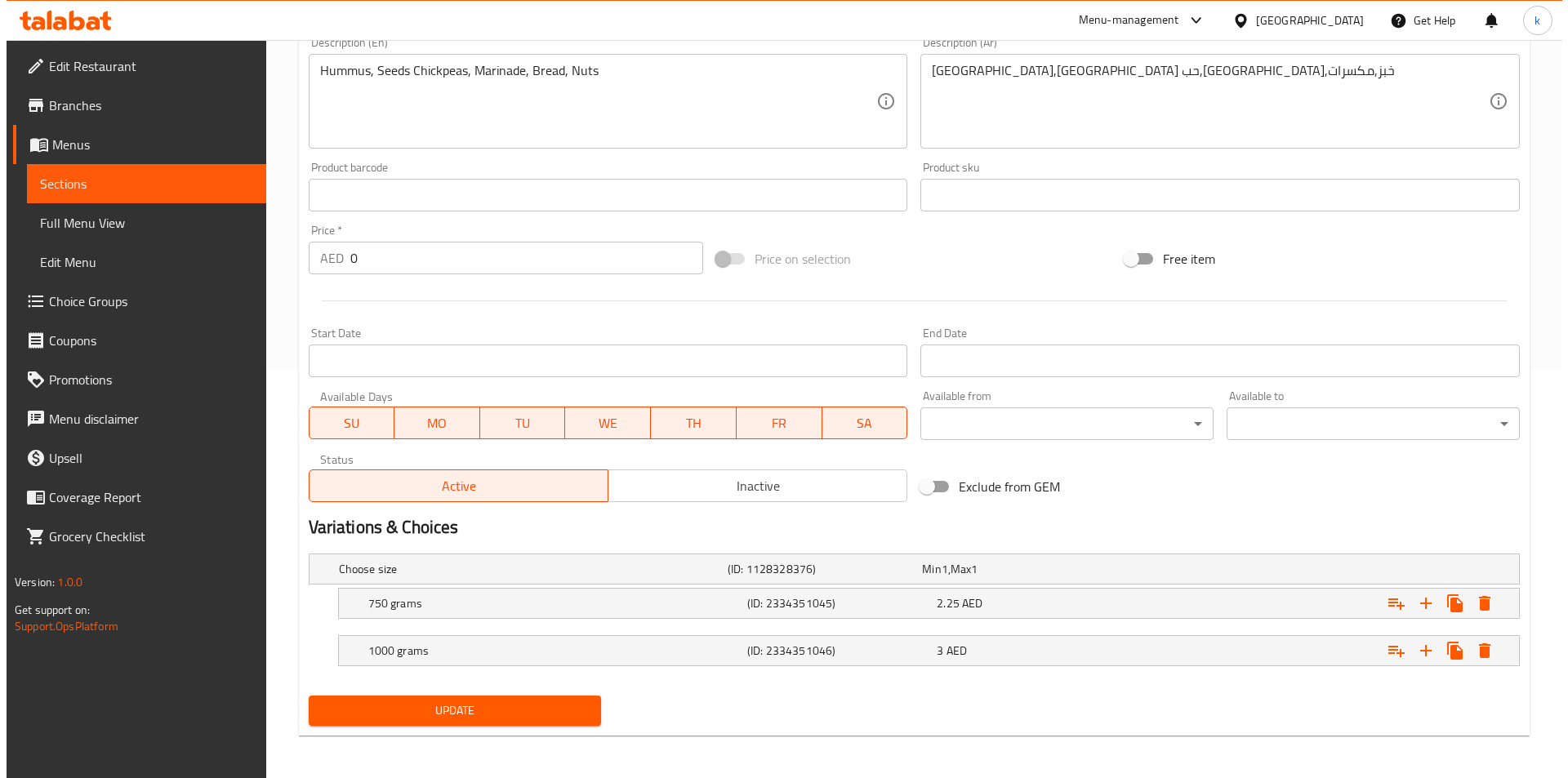
scroll to position [413, 0]
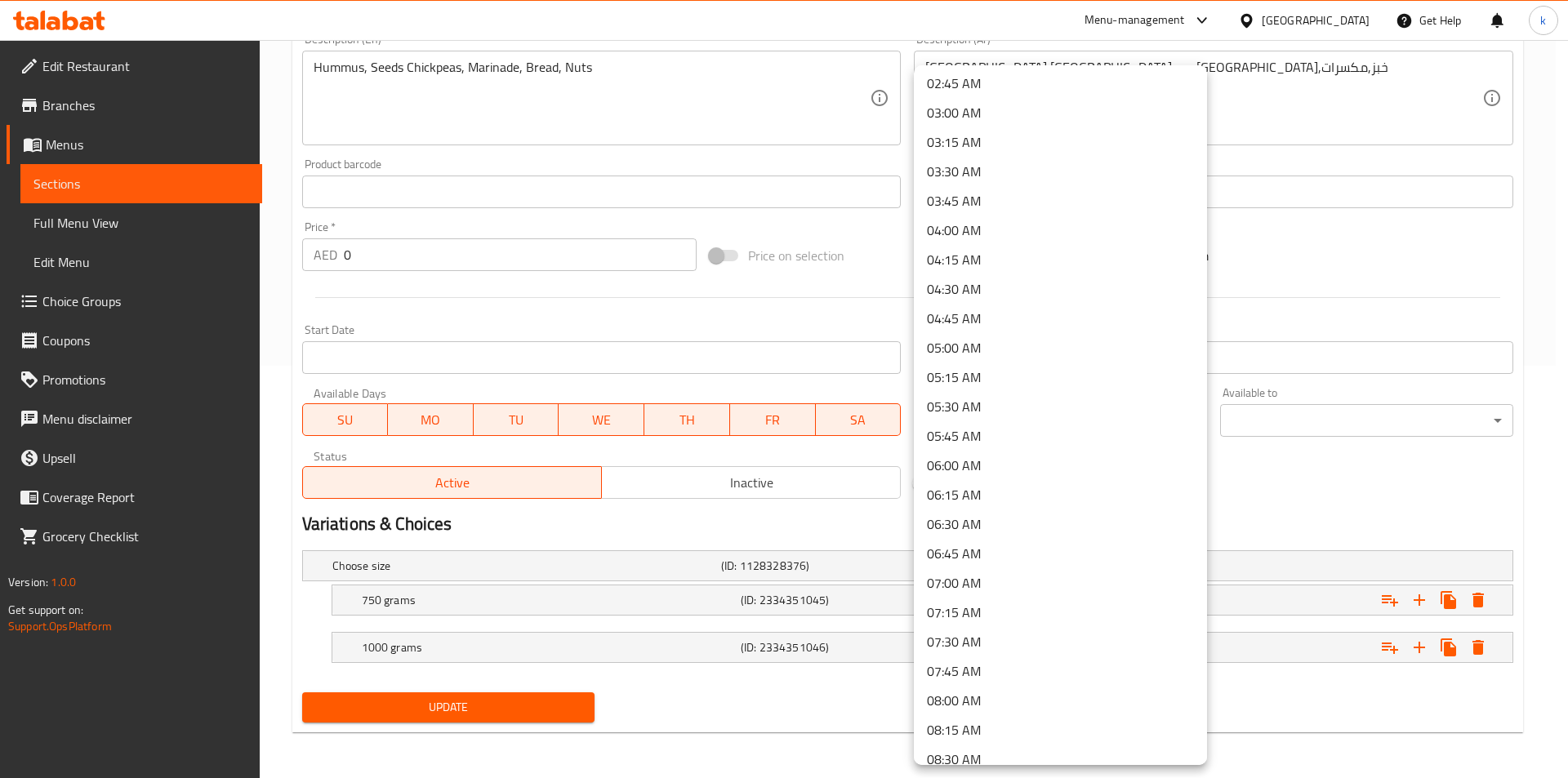
scroll to position [572, 0]
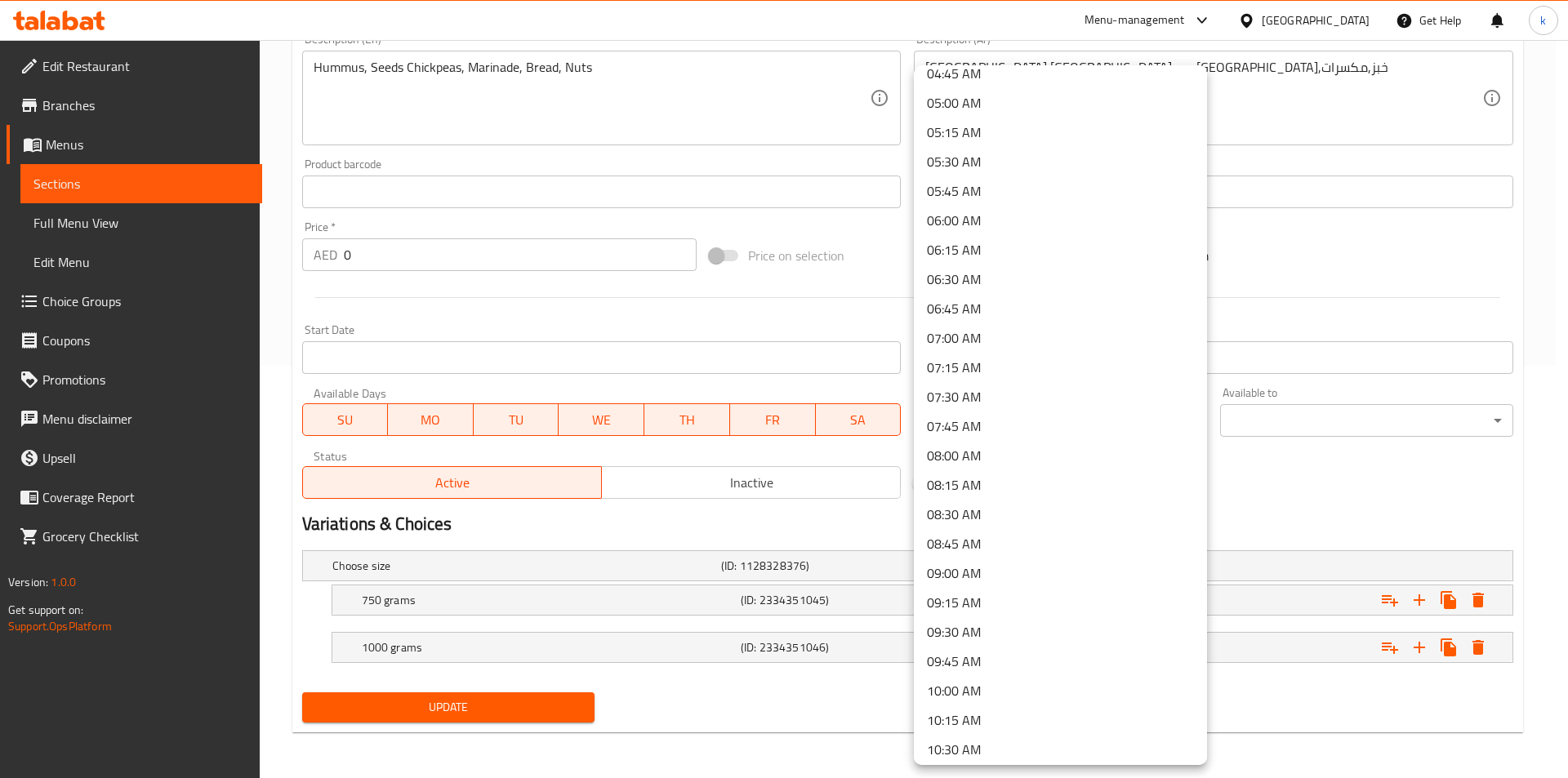
click at [978, 579] on li "09:00 AM" at bounding box center [1059, 573] width 293 height 29
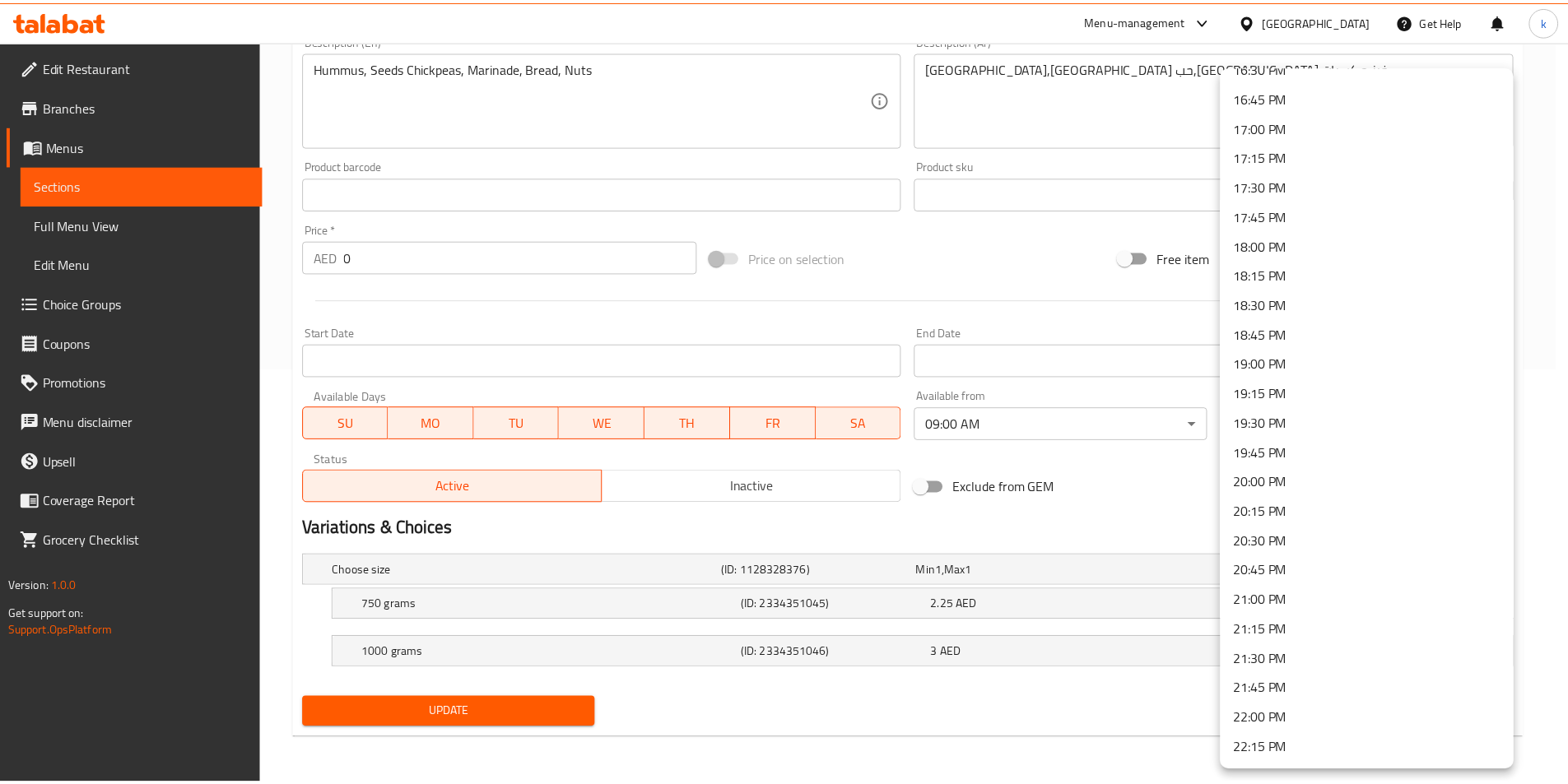
scroll to position [2182, 0]
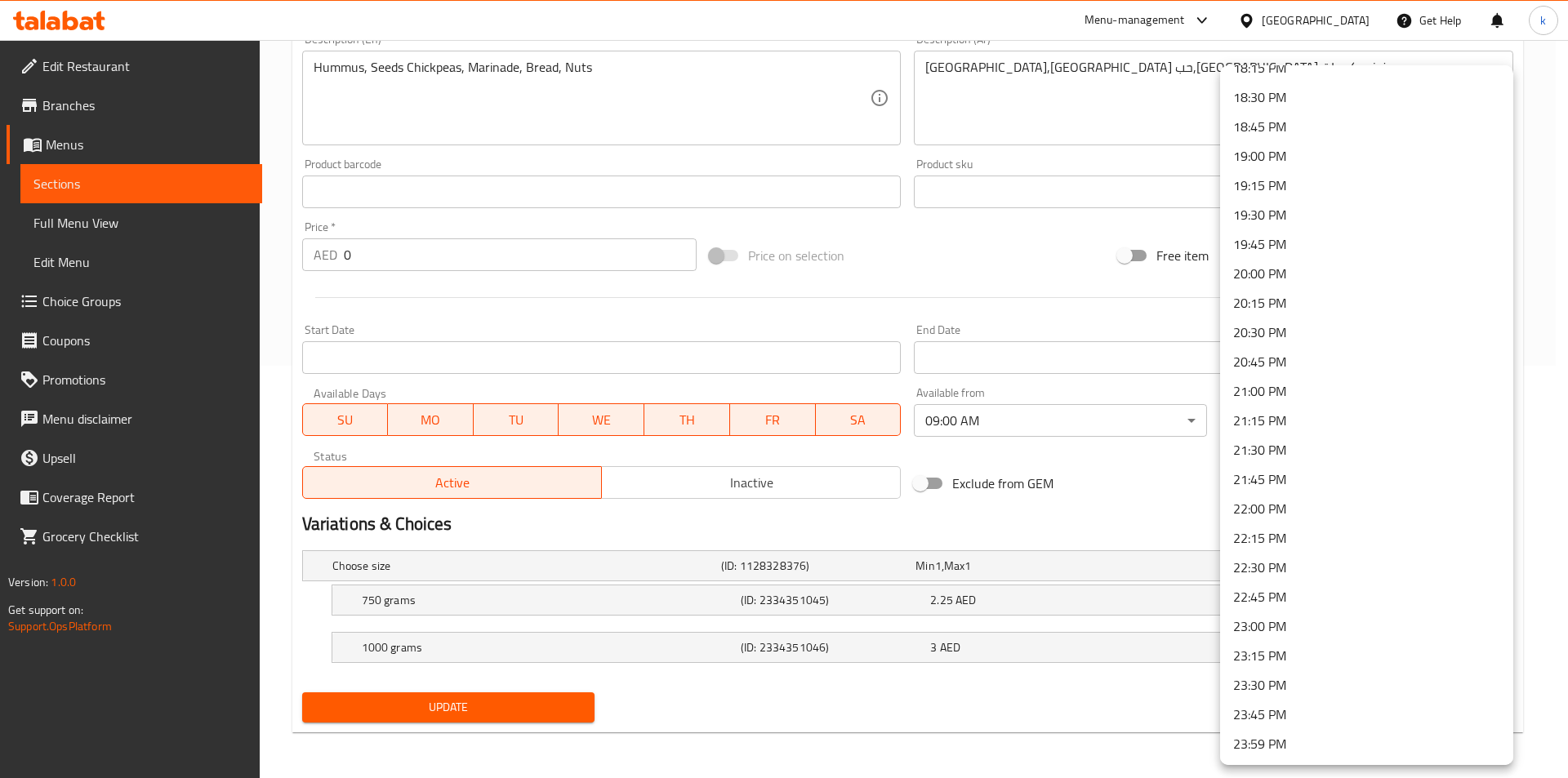
click at [1272, 619] on li "23:00 PM" at bounding box center [1366, 626] width 293 height 29
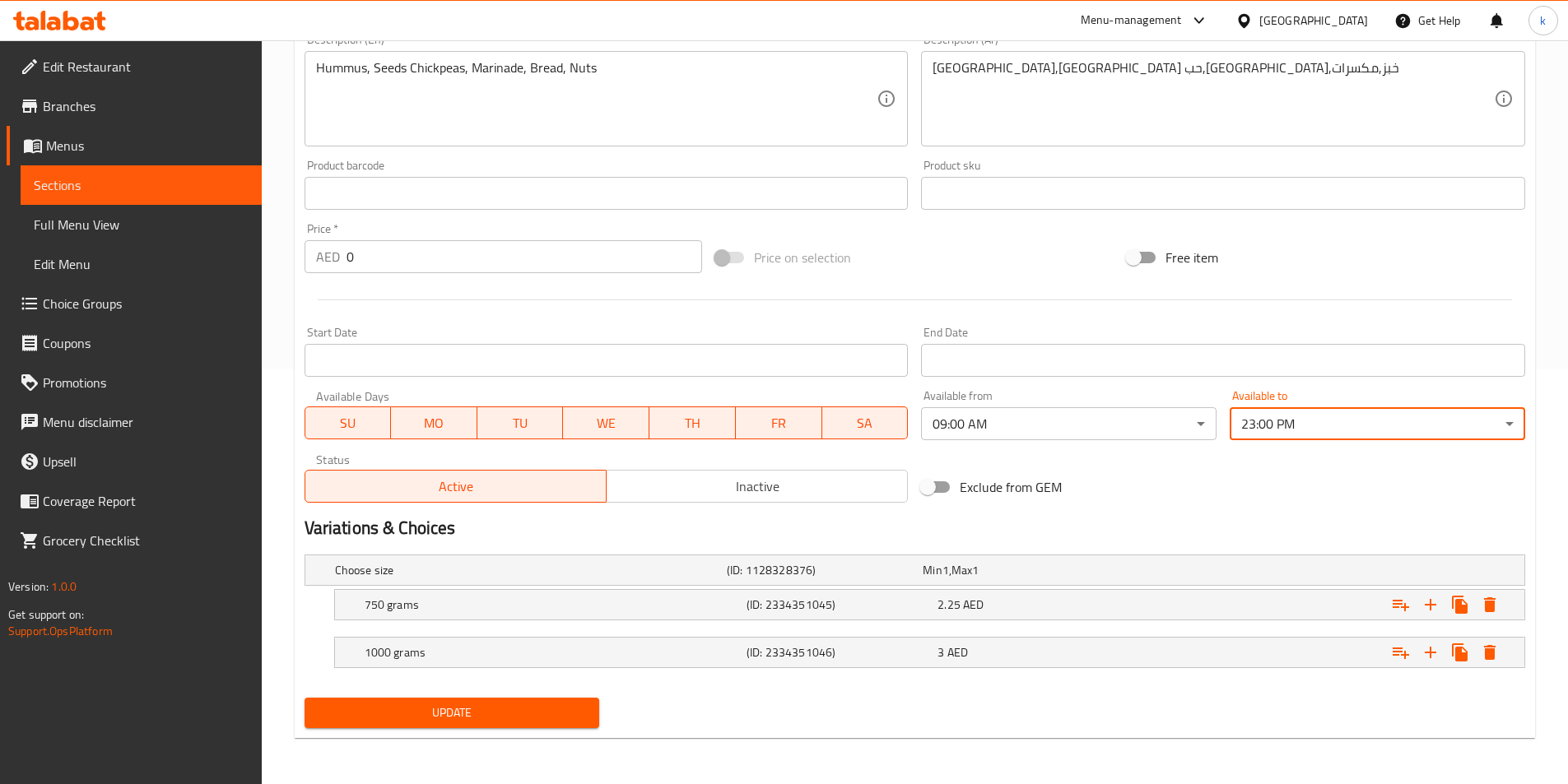
click at [465, 717] on span "Update" at bounding box center [453, 714] width 270 height 21
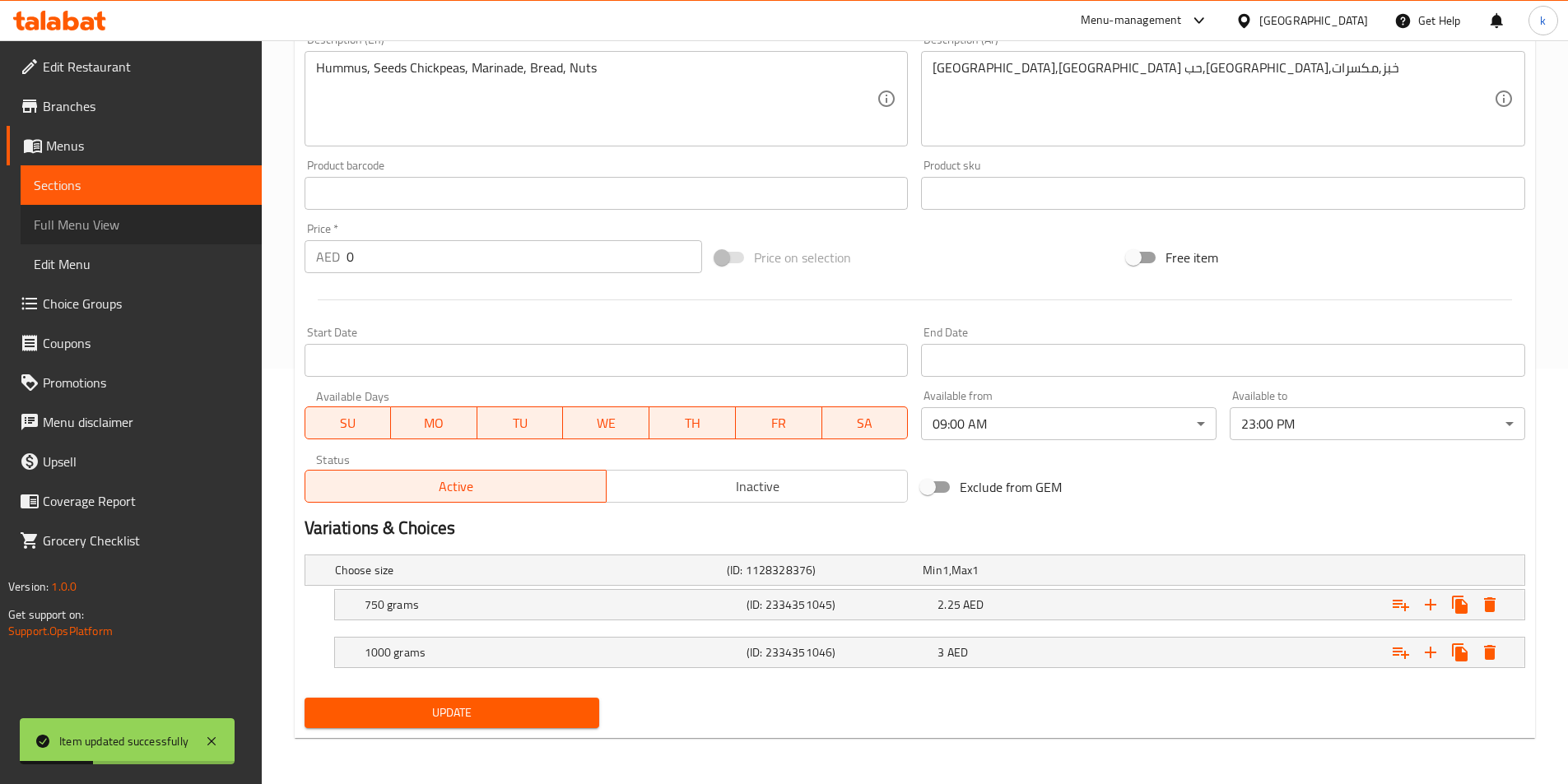
click at [91, 225] on span "Full Menu View" at bounding box center [141, 224] width 215 height 20
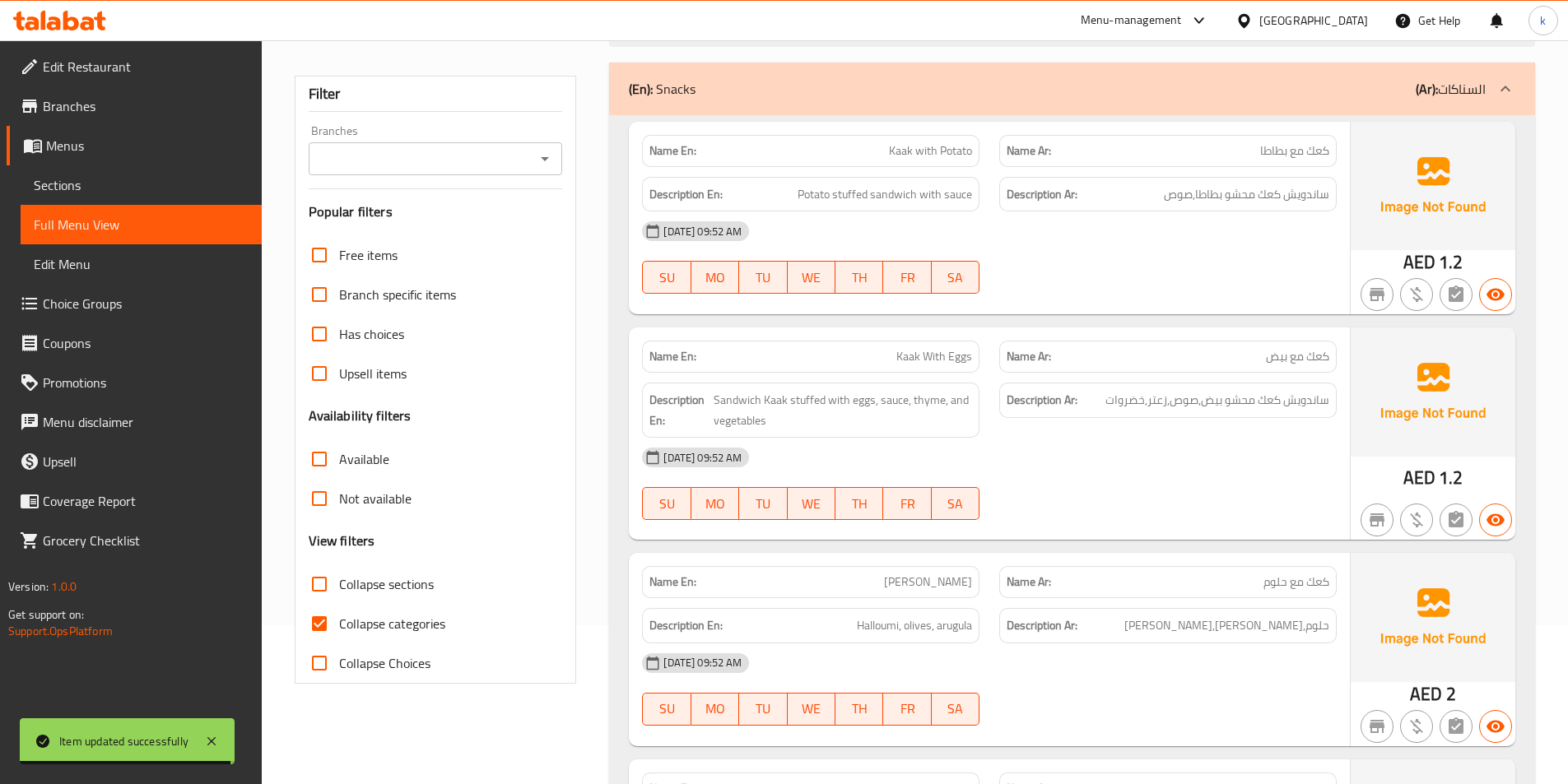
scroll to position [164, 0]
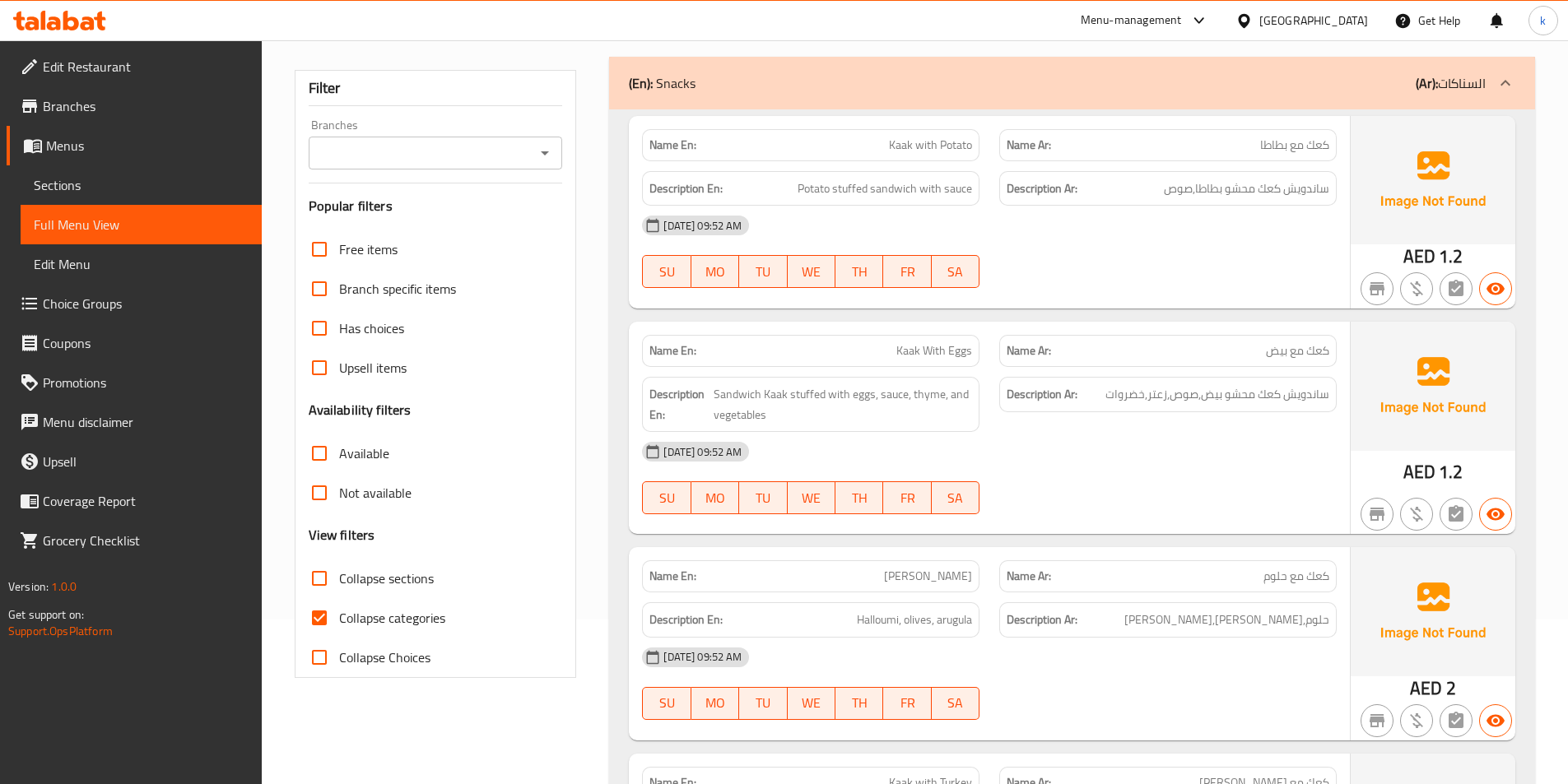
click at [374, 623] on span "Collapse categories" at bounding box center [392, 618] width 106 height 20
click at [339, 623] on input "Collapse categories" at bounding box center [320, 618] width 40 height 40
checkbox input "false"
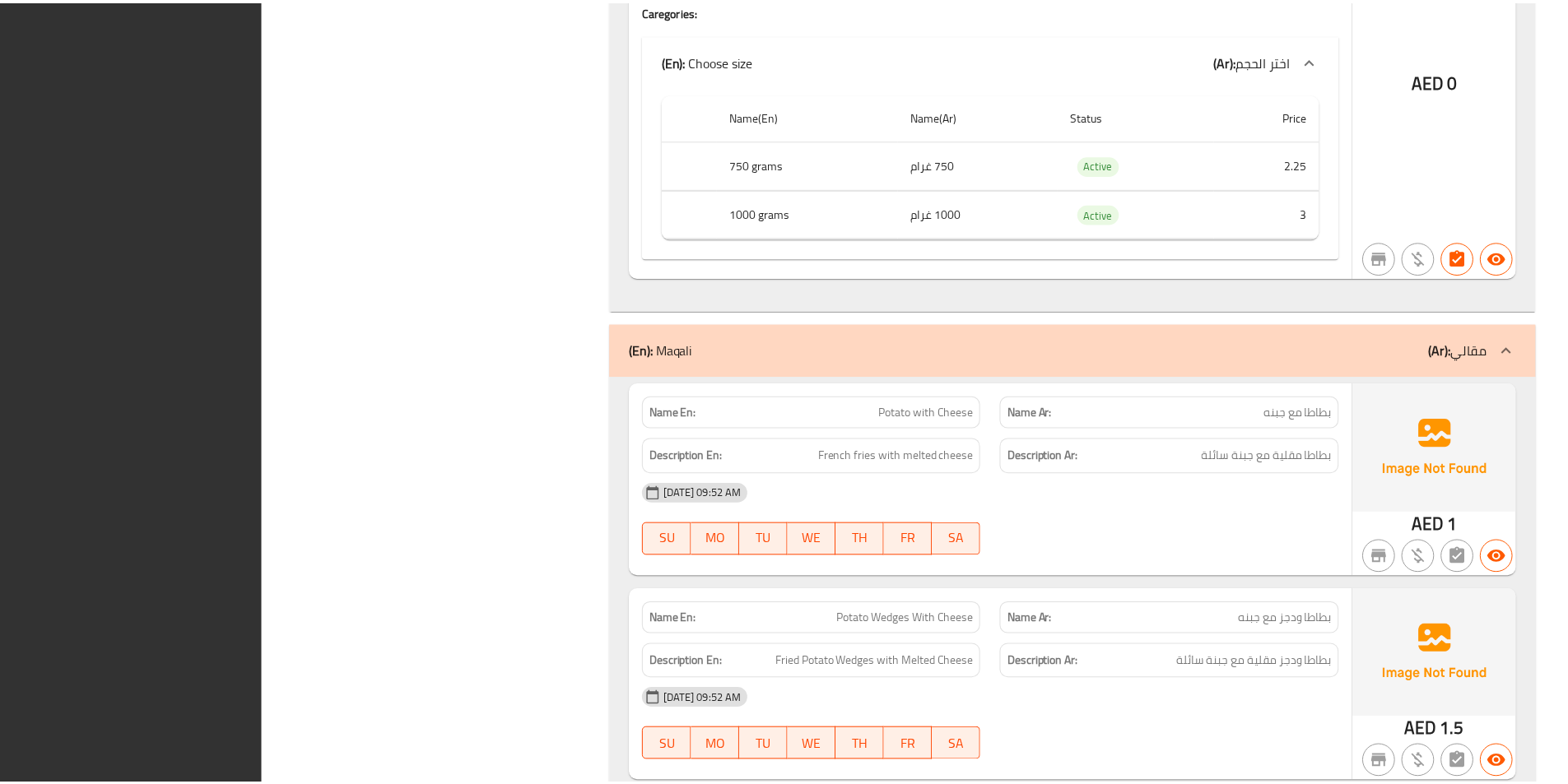
scroll to position [8503, 0]
